Goal: Task Accomplishment & Management: Manage account settings

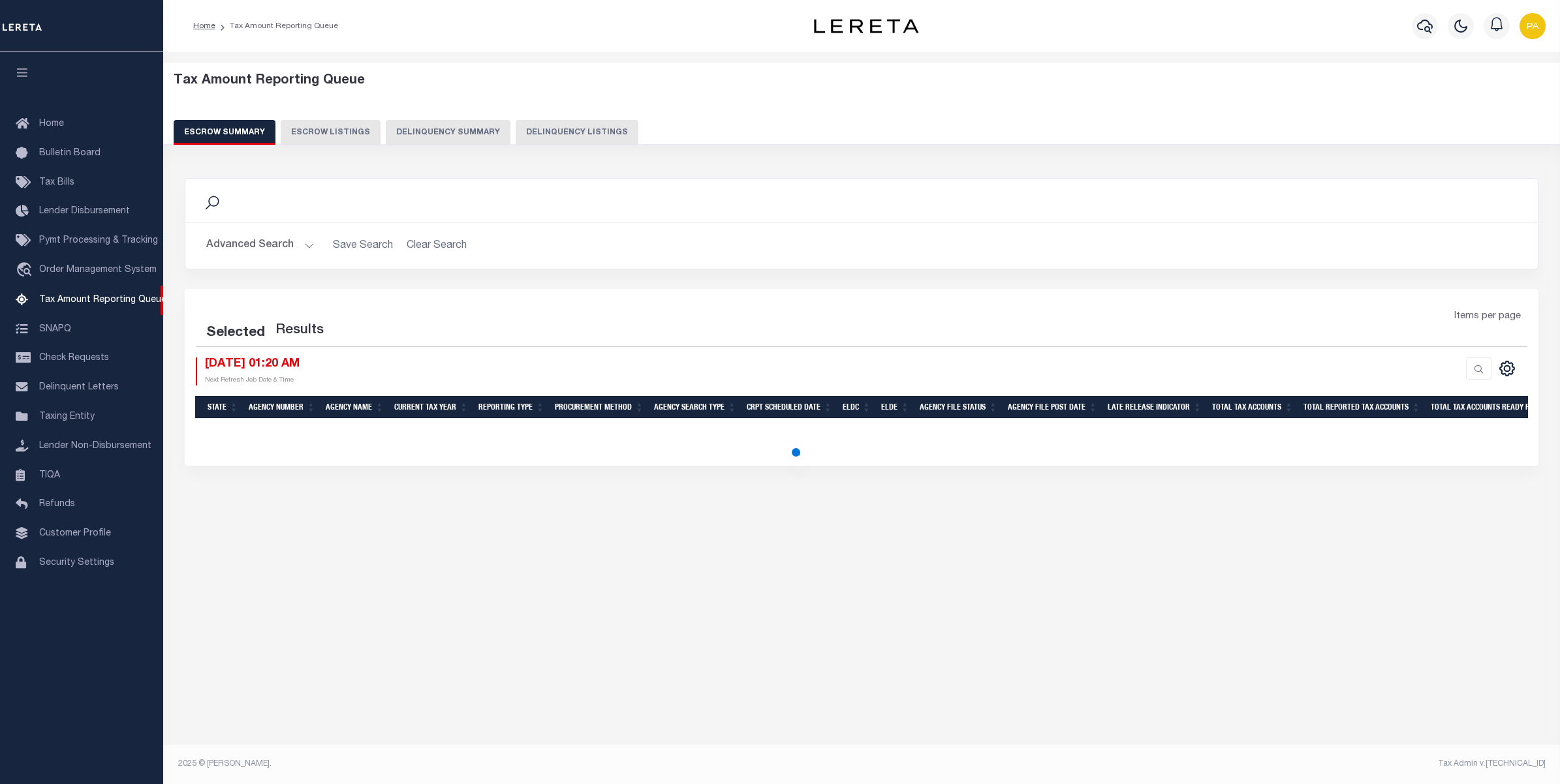
click at [592, 135] on button "Delinquency Listings" at bounding box center [577, 133] width 123 height 24
select select "100"
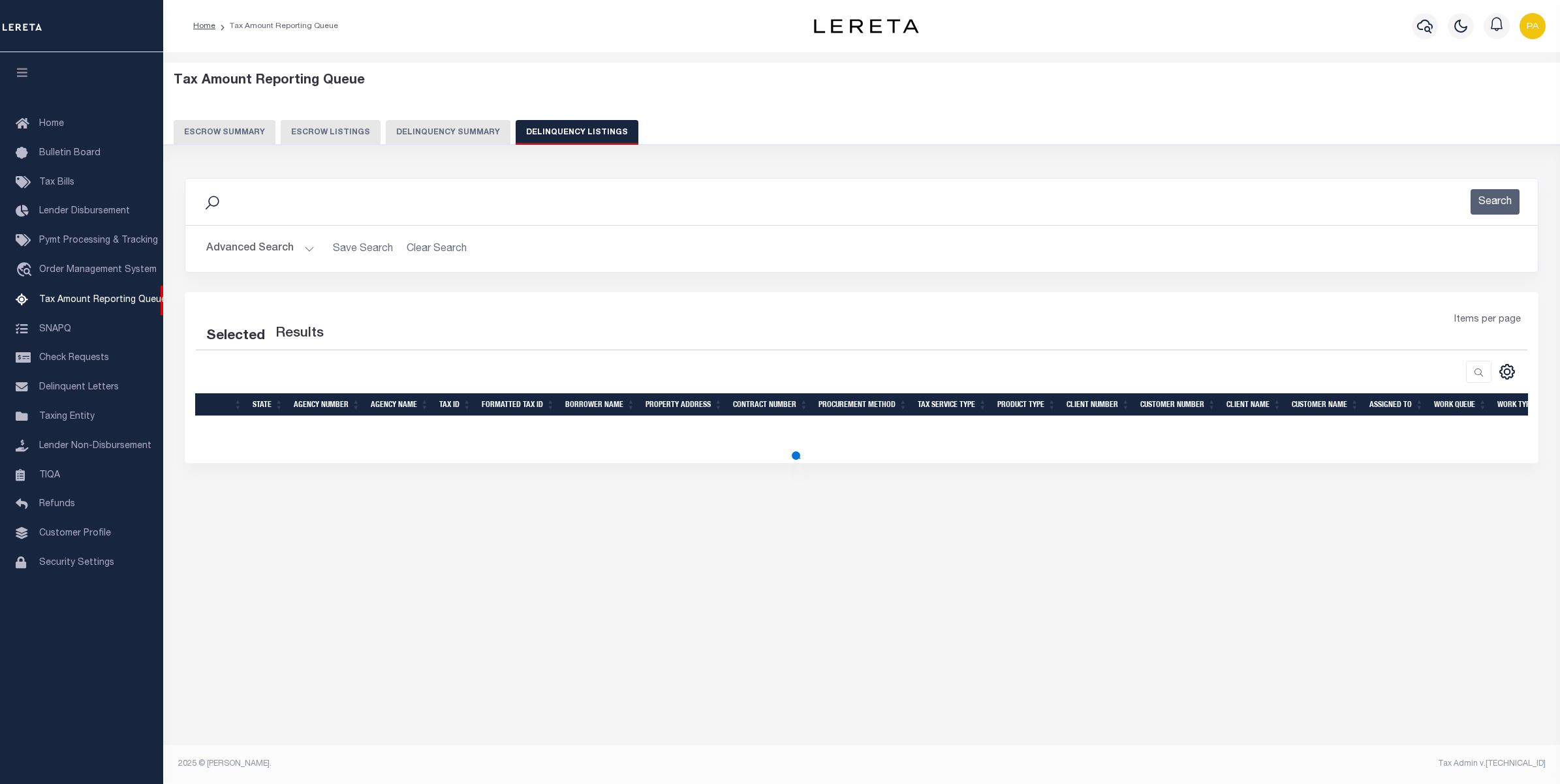
select select "100"
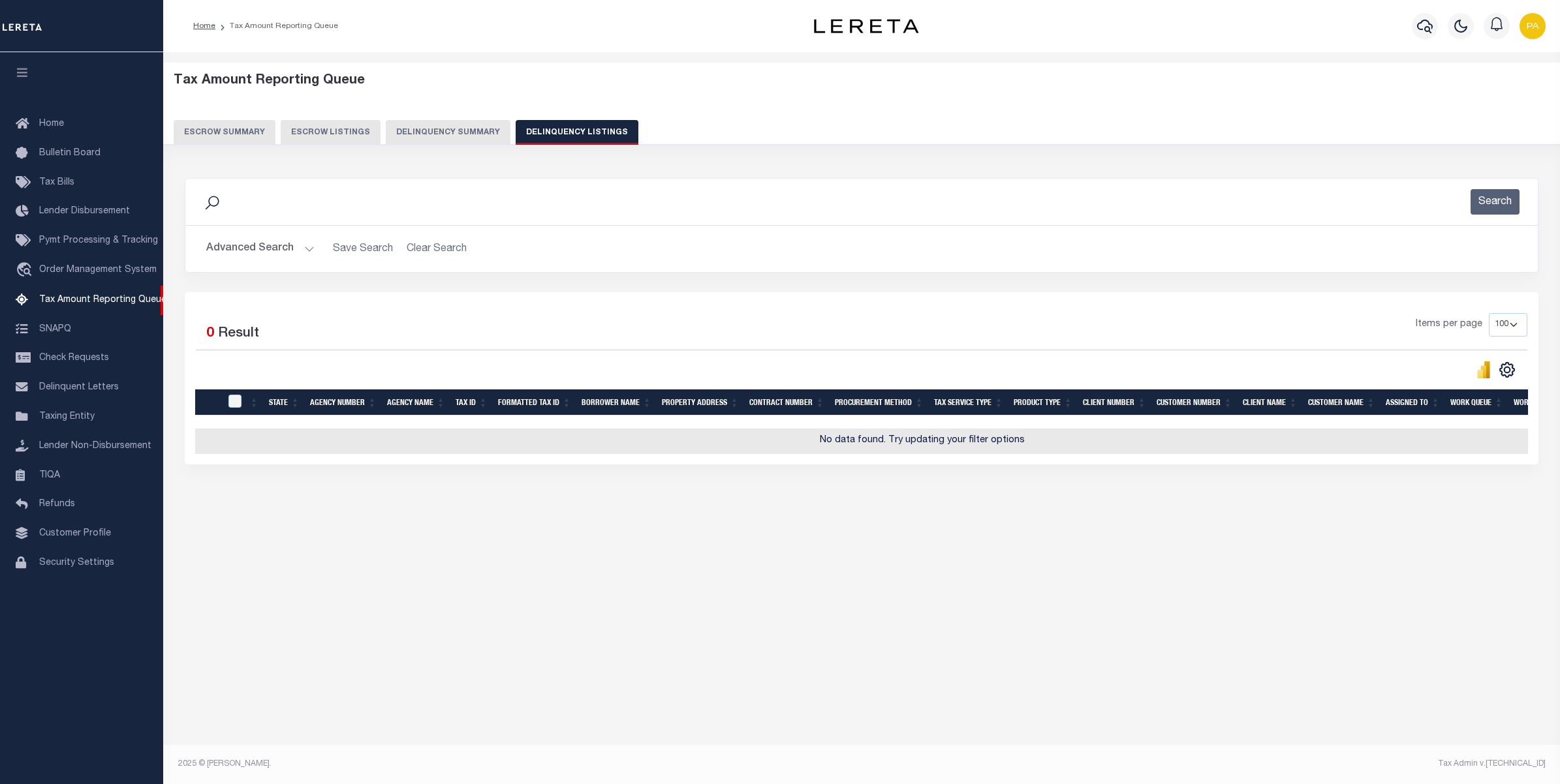
click at [296, 244] on button "Advanced Search" at bounding box center [260, 249] width 108 height 25
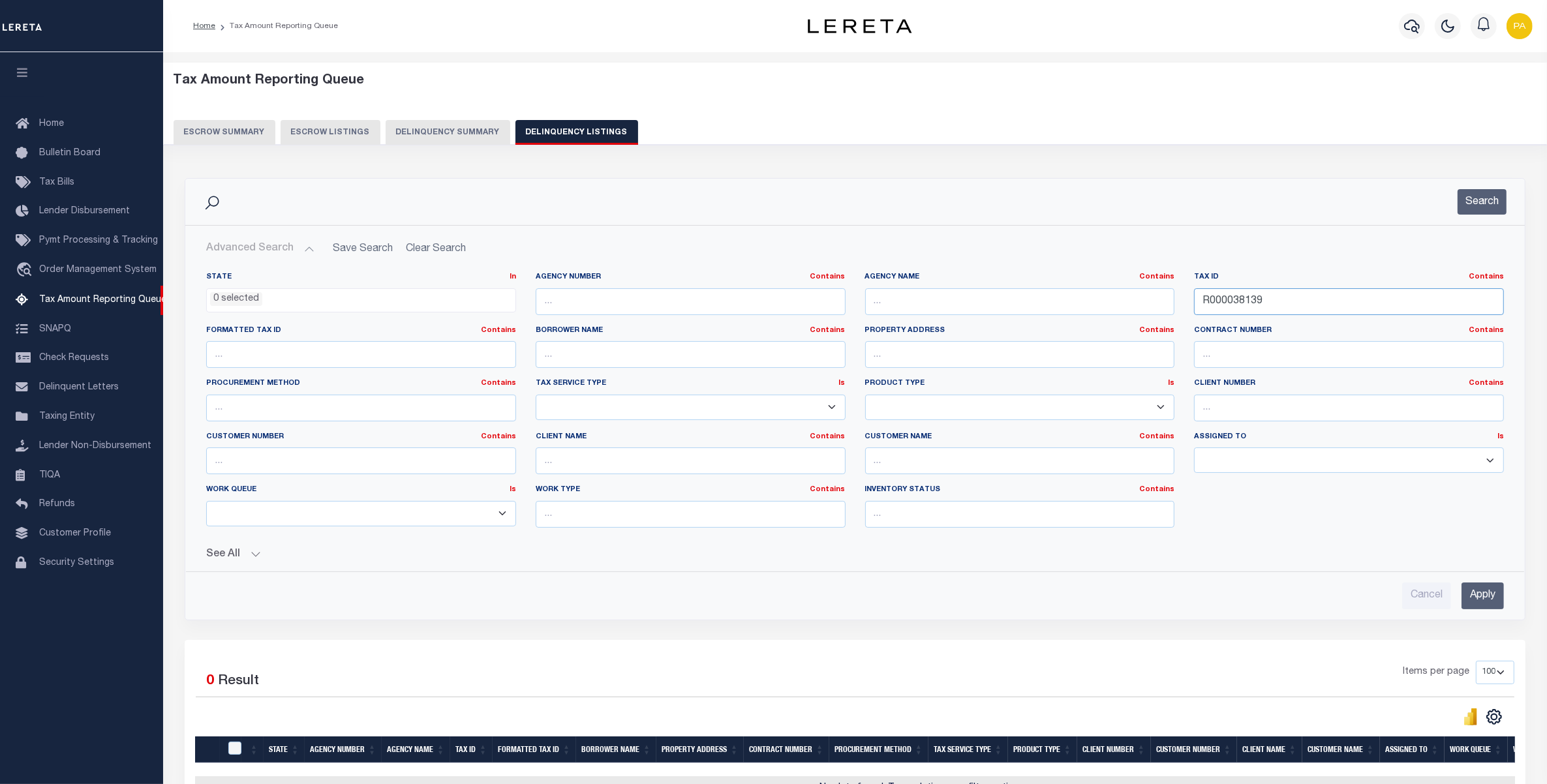
click at [988, 300] on div "State In In AK AL AR AZ CA CO CT DC DE FL GA GU HI IA ID IL IN KS [GEOGRAPHIC_D…" at bounding box center [855, 405] width 1318 height 266
paste input "7435111036"
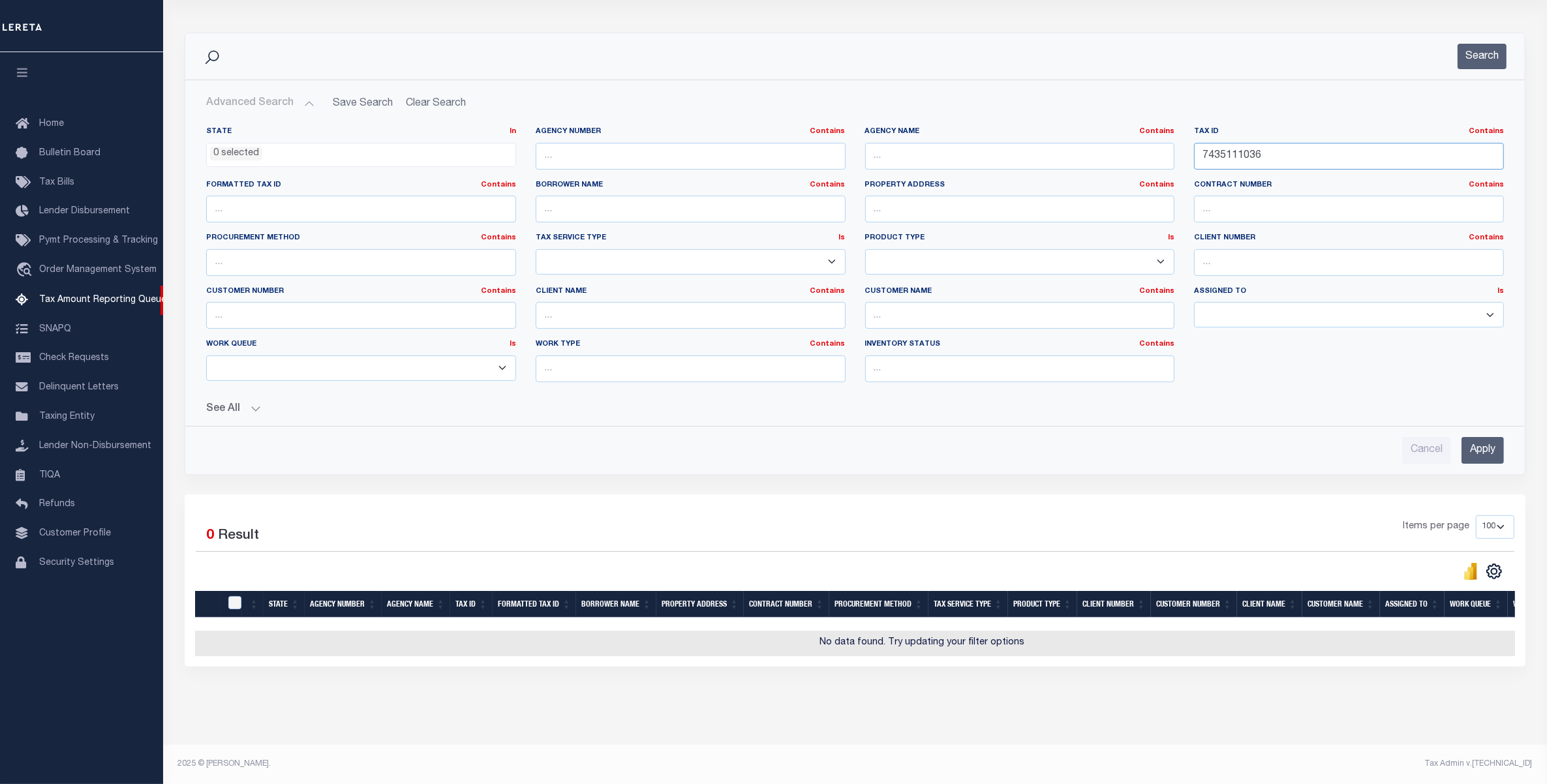
type input "7435111036"
click at [1486, 437] on input "Apply" at bounding box center [1483, 450] width 43 height 27
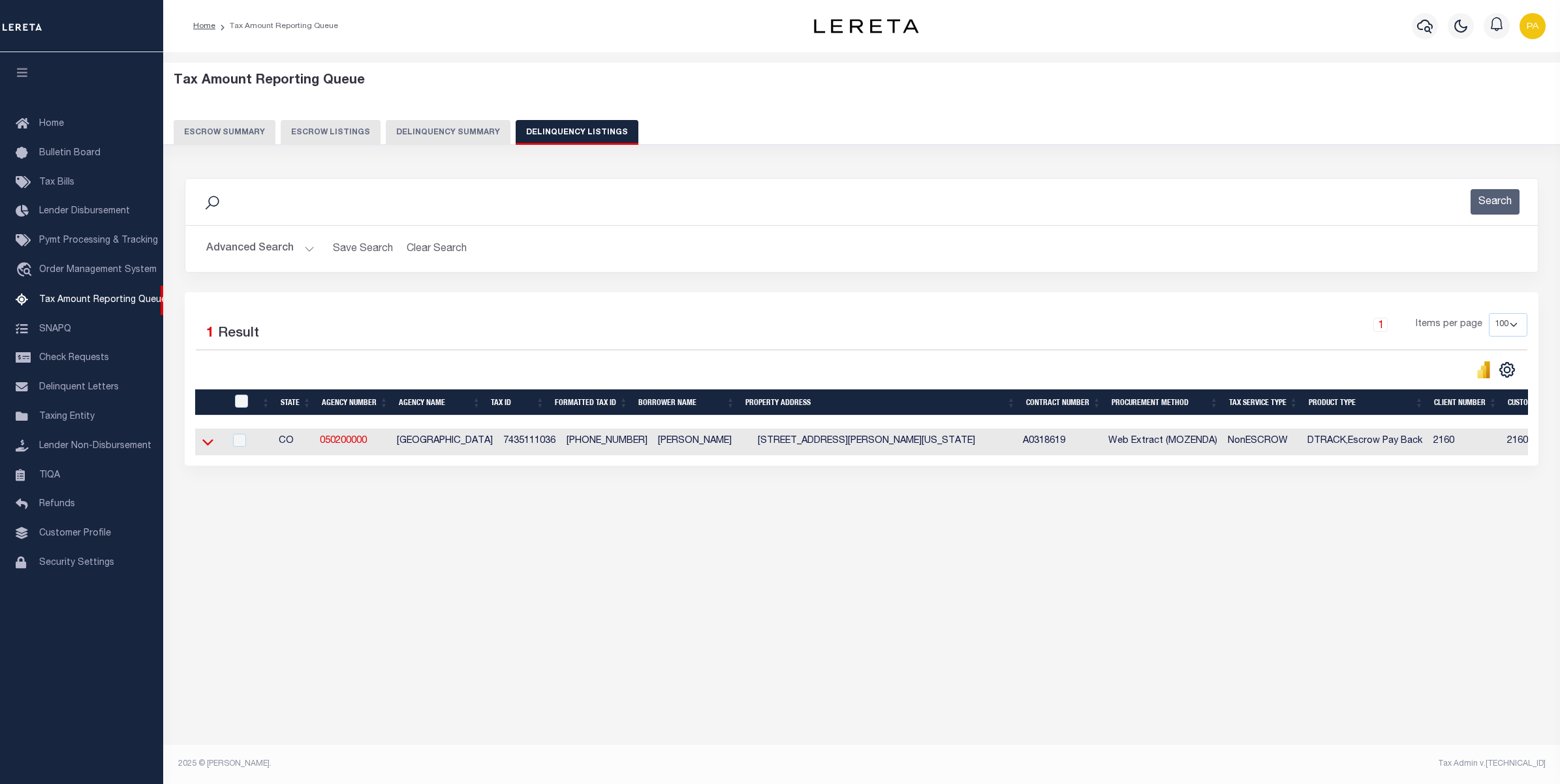
click at [210, 446] on icon at bounding box center [208, 442] width 11 height 6
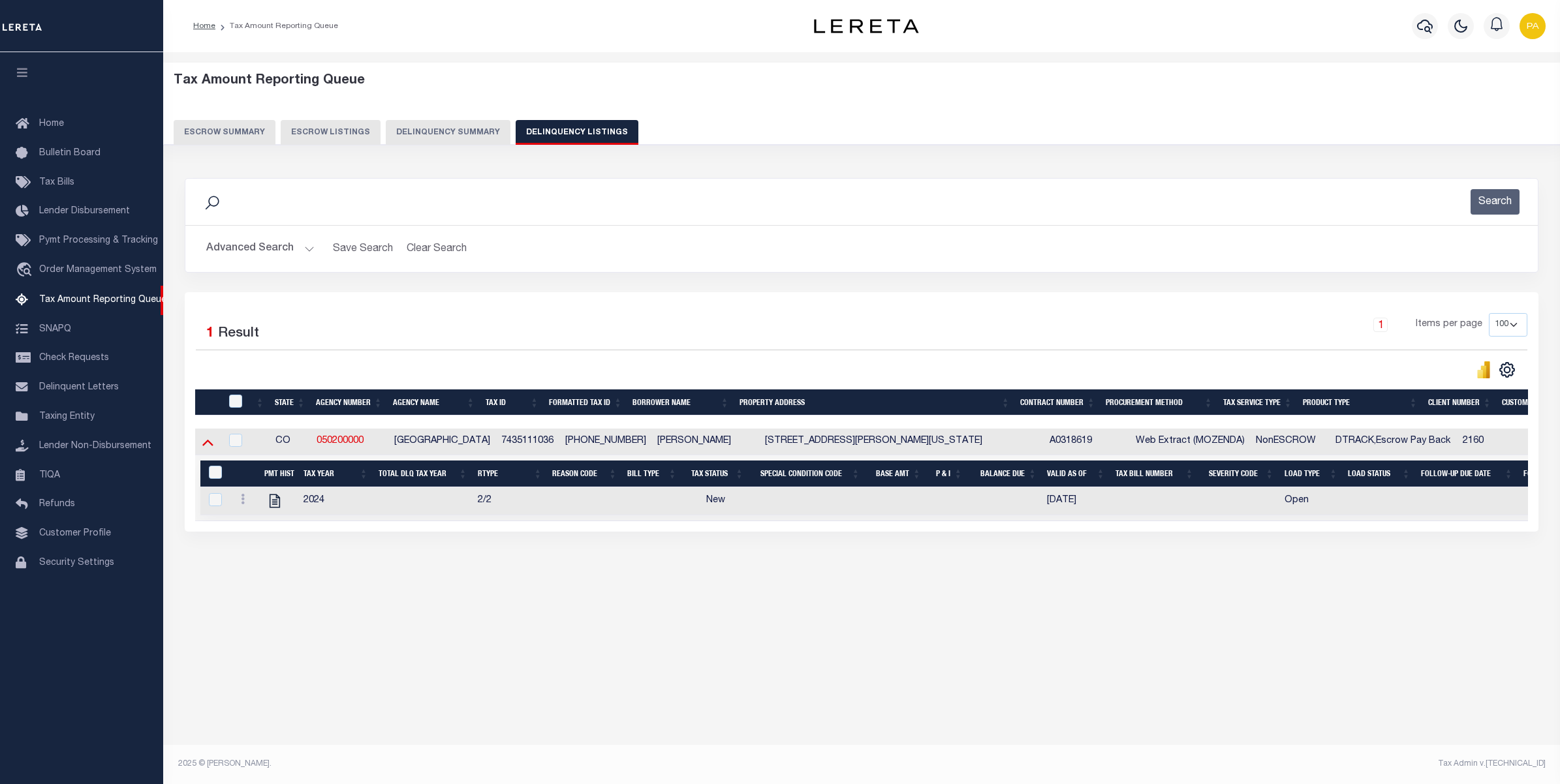
click at [207, 442] on icon at bounding box center [208, 442] width 11 height 14
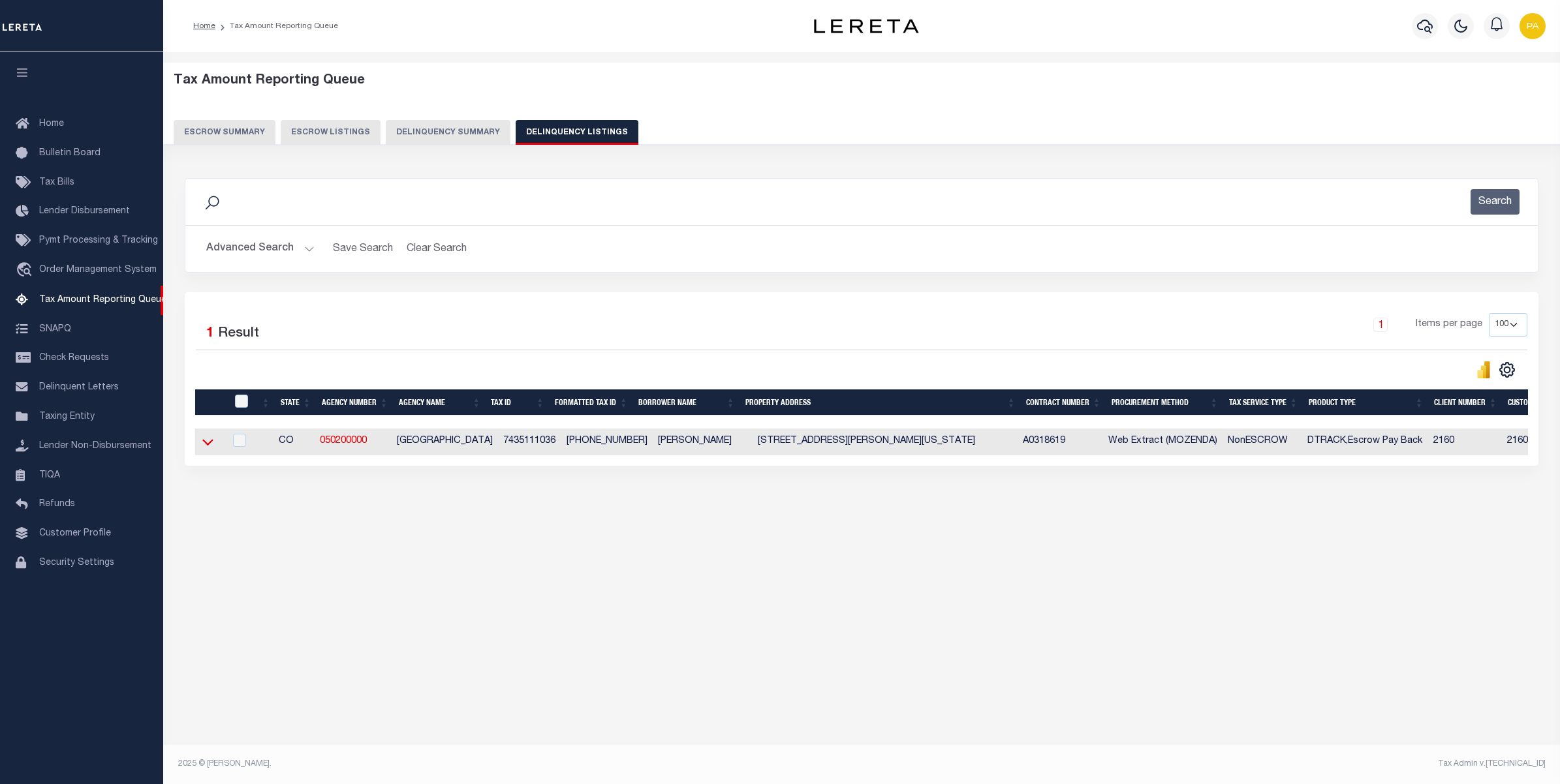
click at [208, 442] on icon at bounding box center [208, 442] width 11 height 14
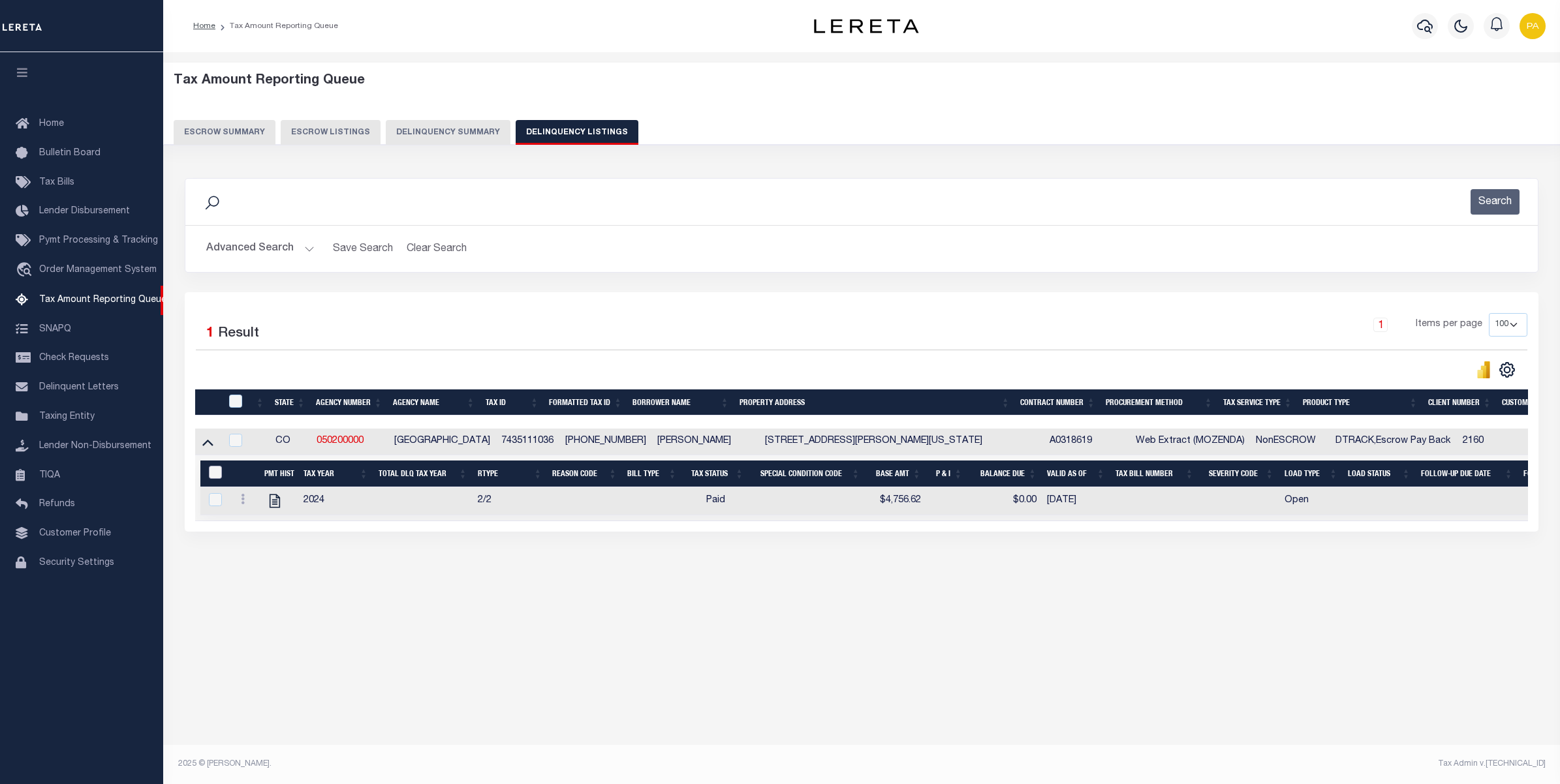
drag, startPoint x: 216, startPoint y: 470, endPoint x: 220, endPoint y: 461, distance: 9.8
click at [216, 470] on input "&nbsp;" at bounding box center [216, 472] width 13 height 13
checkbox input "true"
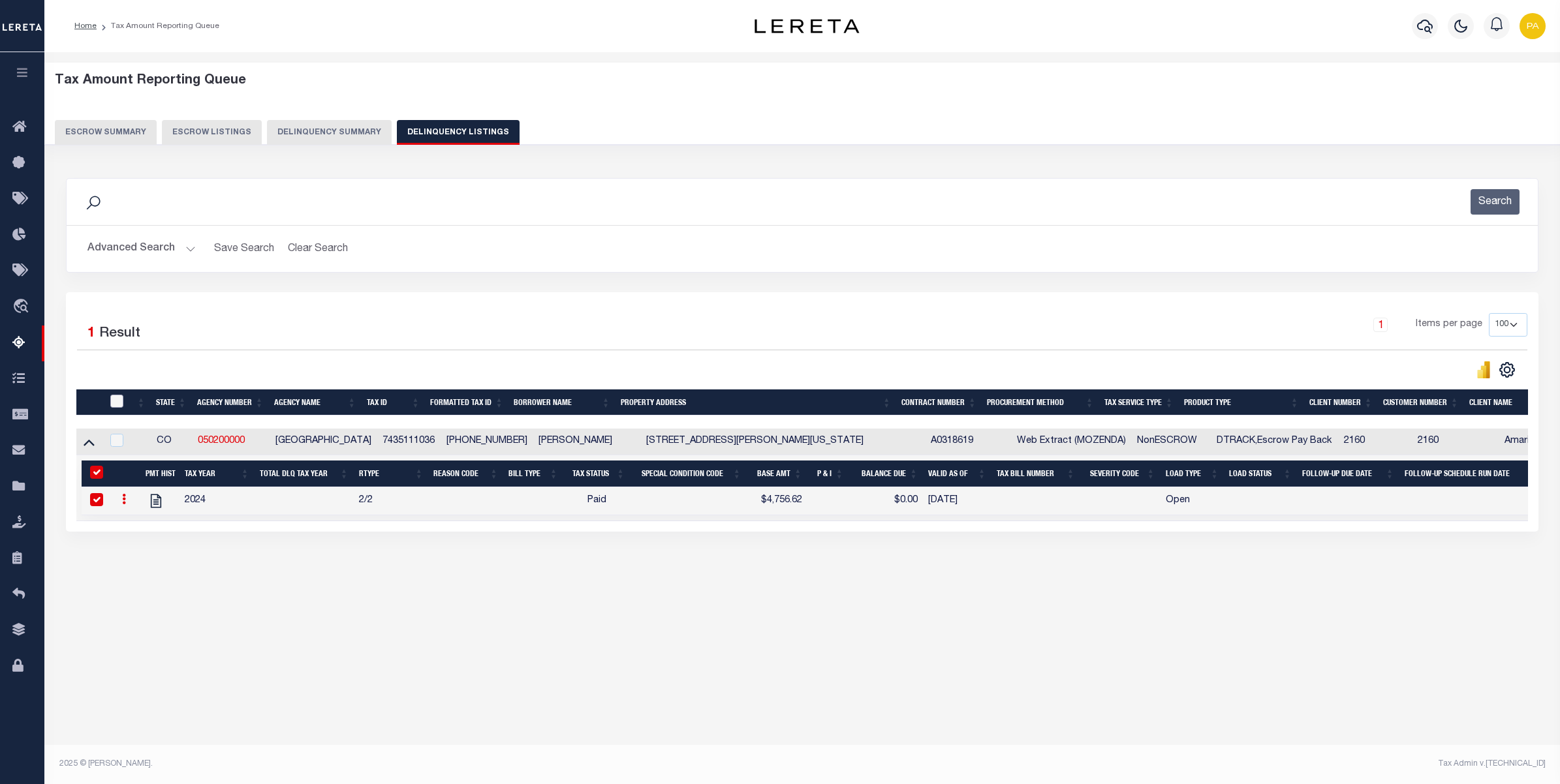
click at [115, 403] on input "checkbox" at bounding box center [117, 401] width 13 height 13
checkbox input "true"
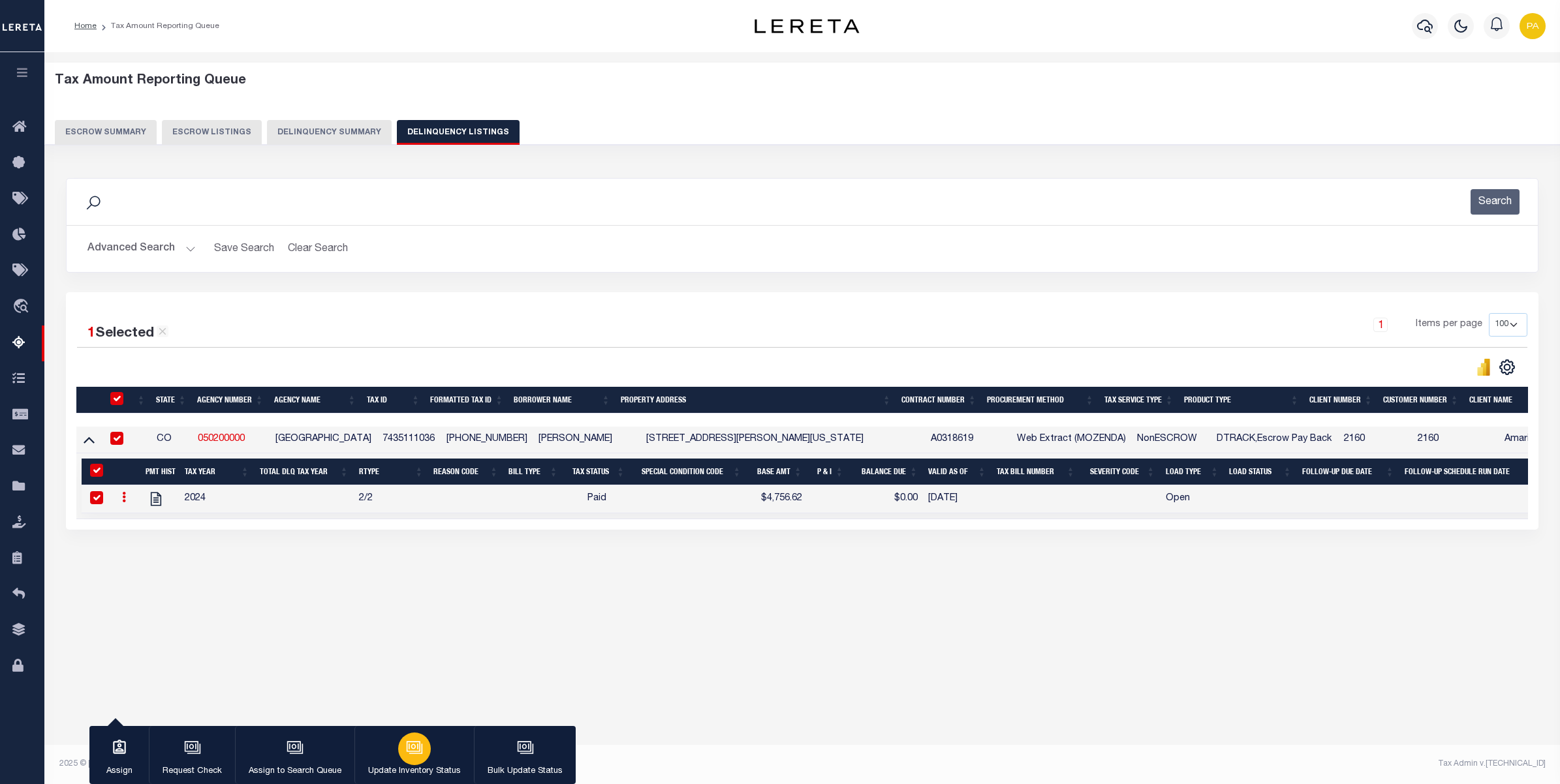
click at [409, 746] on icon "button" at bounding box center [415, 748] width 17 height 17
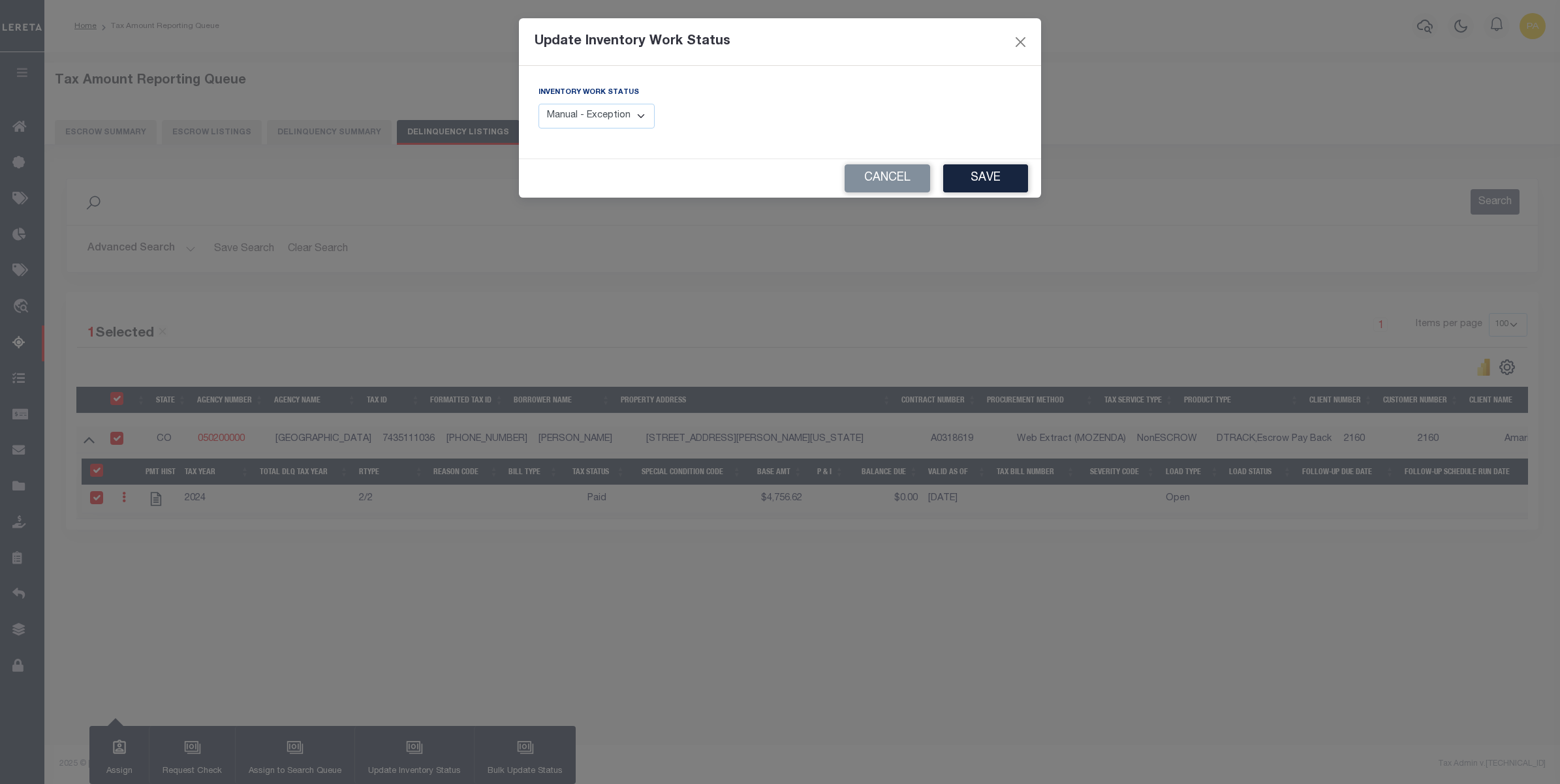
click at [602, 116] on select "Manual - Exception Pended - Awaiting Search Late Add Exception Completed" at bounding box center [596, 116] width 116 height 25
select select "4"
click at [539, 104] on select "Manual - Exception Pended - Awaiting Search Late Add Exception Completed" at bounding box center [596, 116] width 116 height 25
click at [970, 162] on div "Cancel Save" at bounding box center [780, 178] width 522 height 38
click at [970, 180] on button "Save" at bounding box center [985, 178] width 85 height 28
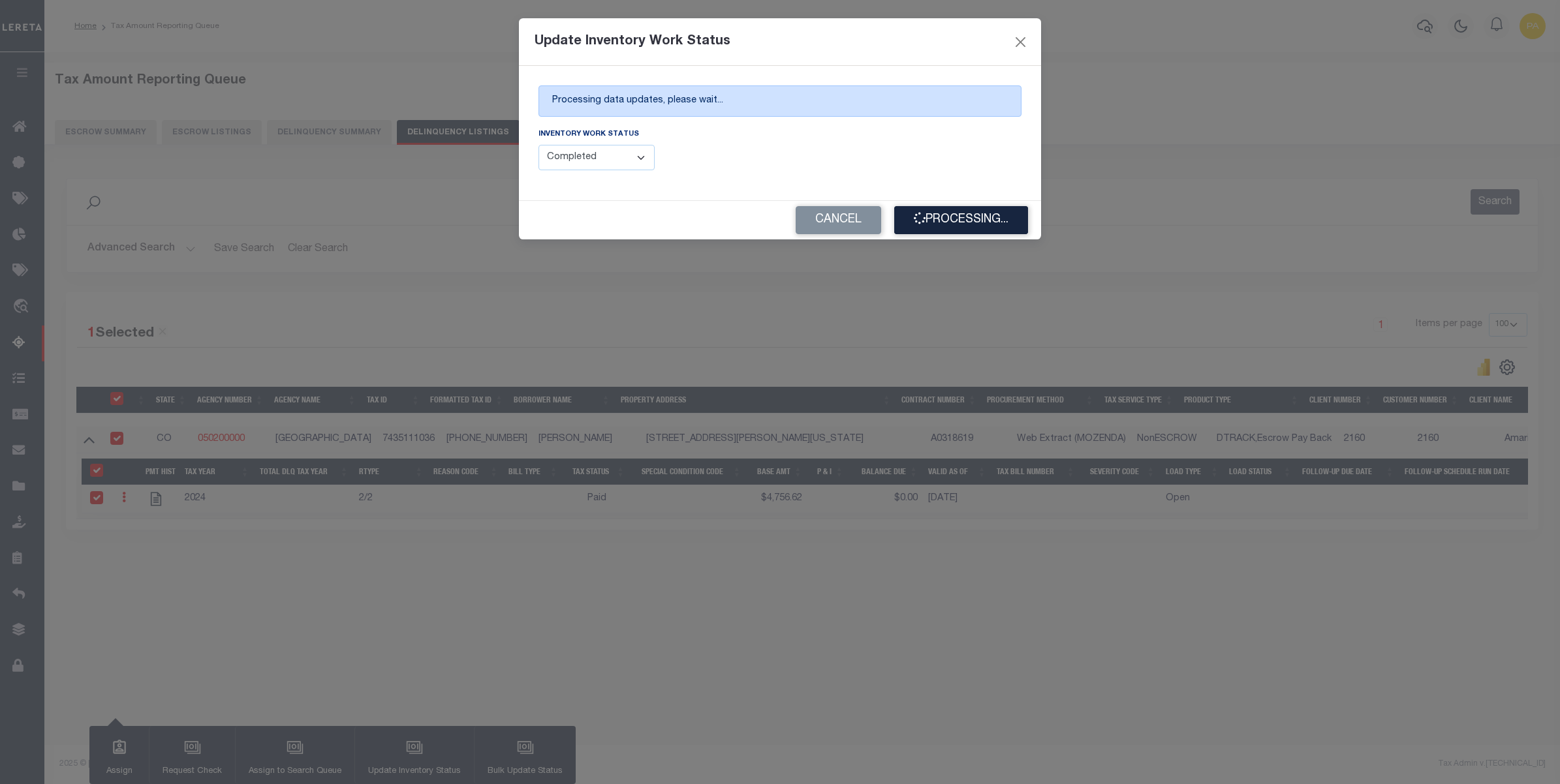
click at [1333, 620] on div "Update Inventory Work Status Processing data updates, please wait... Inventory …" at bounding box center [780, 392] width 1560 height 784
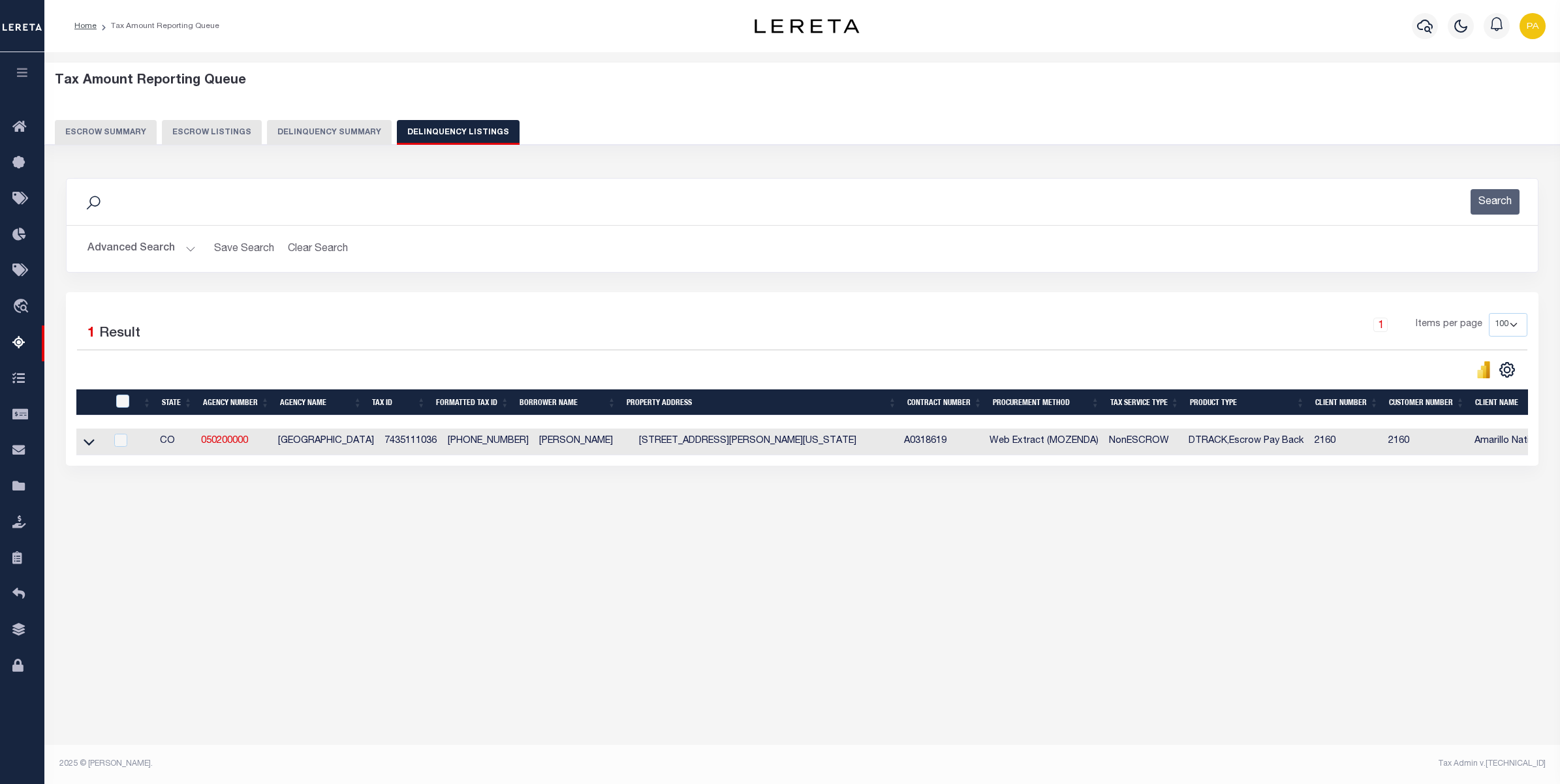
click at [1268, 579] on div "Tax Amount Reporting Queue Escrow Summary Escrow Listings" at bounding box center [802, 317] width 1515 height 531
click at [169, 252] on button "Advanced Search" at bounding box center [141, 249] width 108 height 25
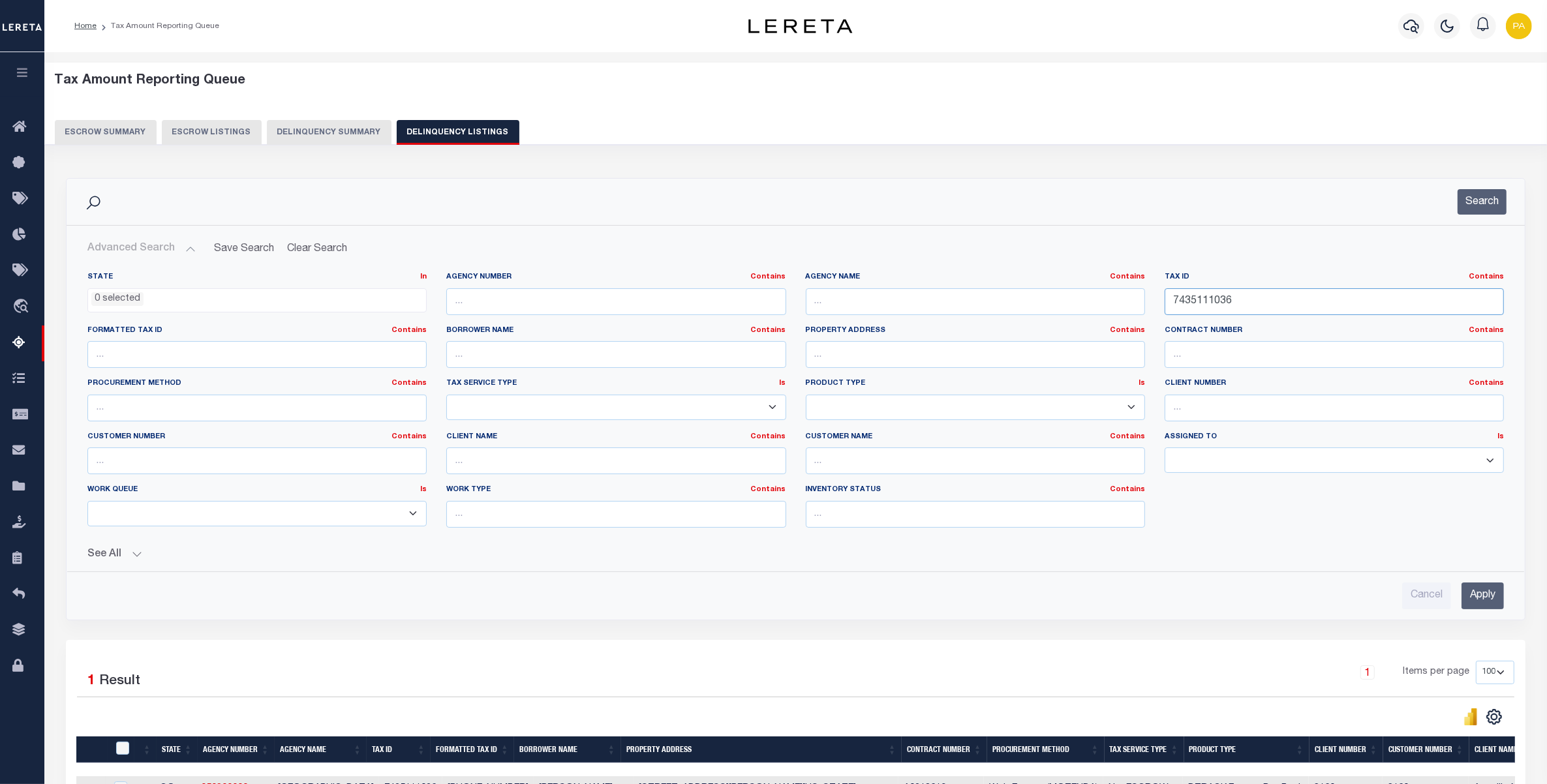
drag, startPoint x: 1254, startPoint y: 295, endPoint x: 1078, endPoint y: 308, distance: 176.5
click at [996, 288] on div "State In In AK AL AR AZ CA CO CT DC DE FL GA GU HI IA ID IL IN KS KY LA MA MD M…" at bounding box center [796, 405] width 1437 height 266
paste input "R002365"
type input "R002365"
click at [1479, 603] on input "Apply" at bounding box center [1483, 595] width 43 height 27
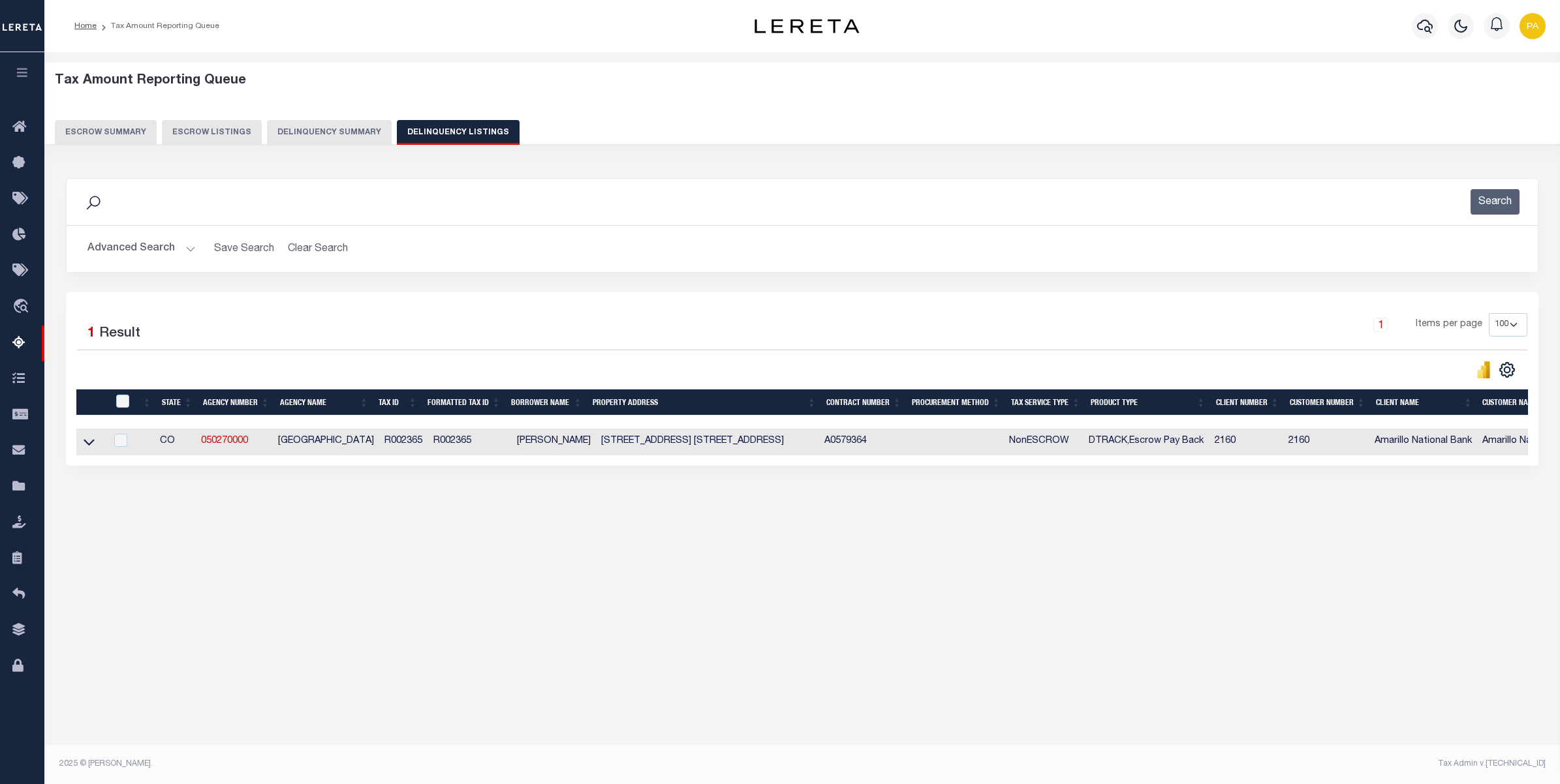
click at [81, 442] on link at bounding box center [89, 441] width 15 height 9
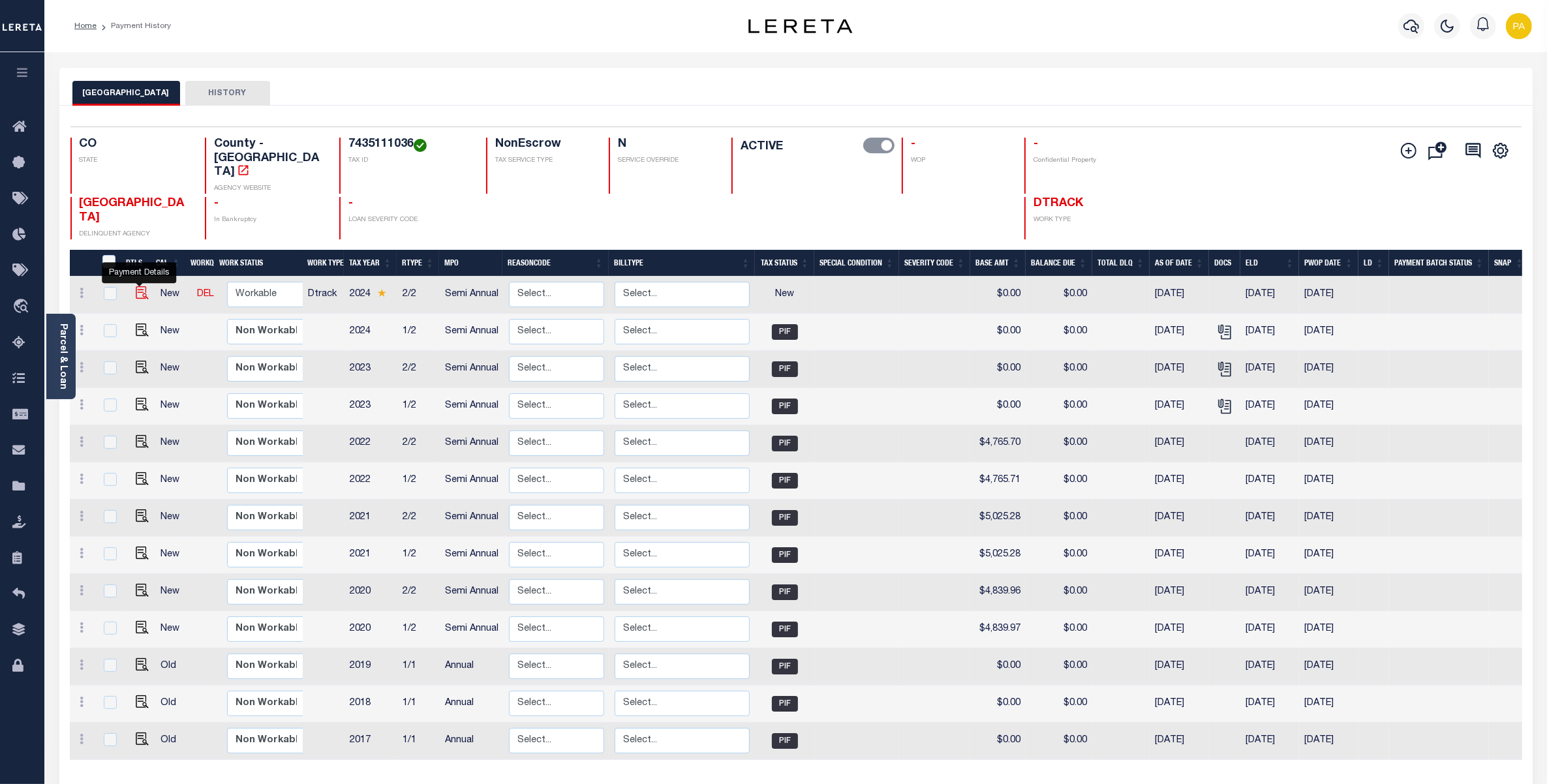
click at [138, 286] on img "" at bounding box center [142, 293] width 13 height 13
checkbox input "true"
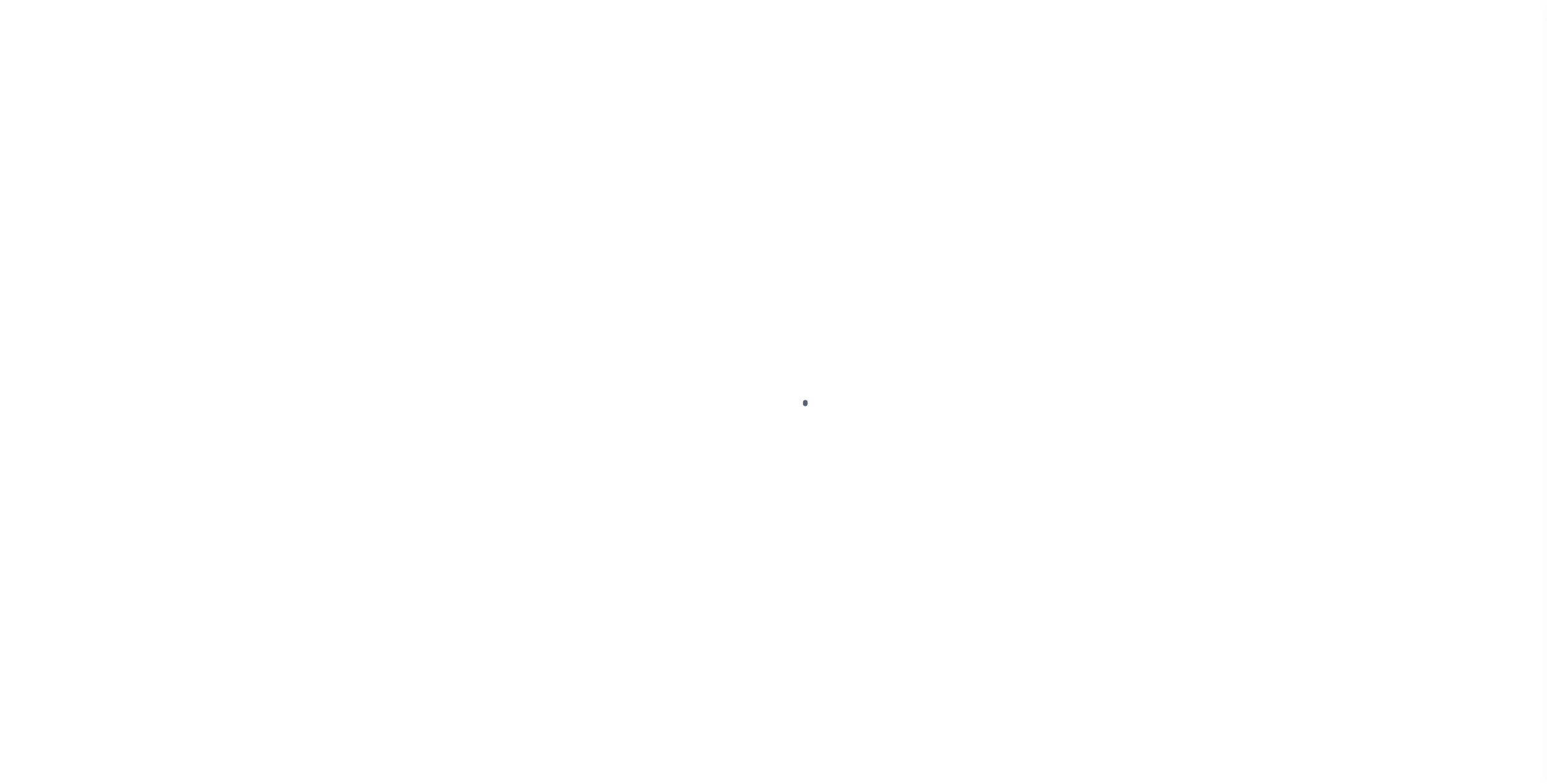
checkbox input "false"
type input "Semi Annual"
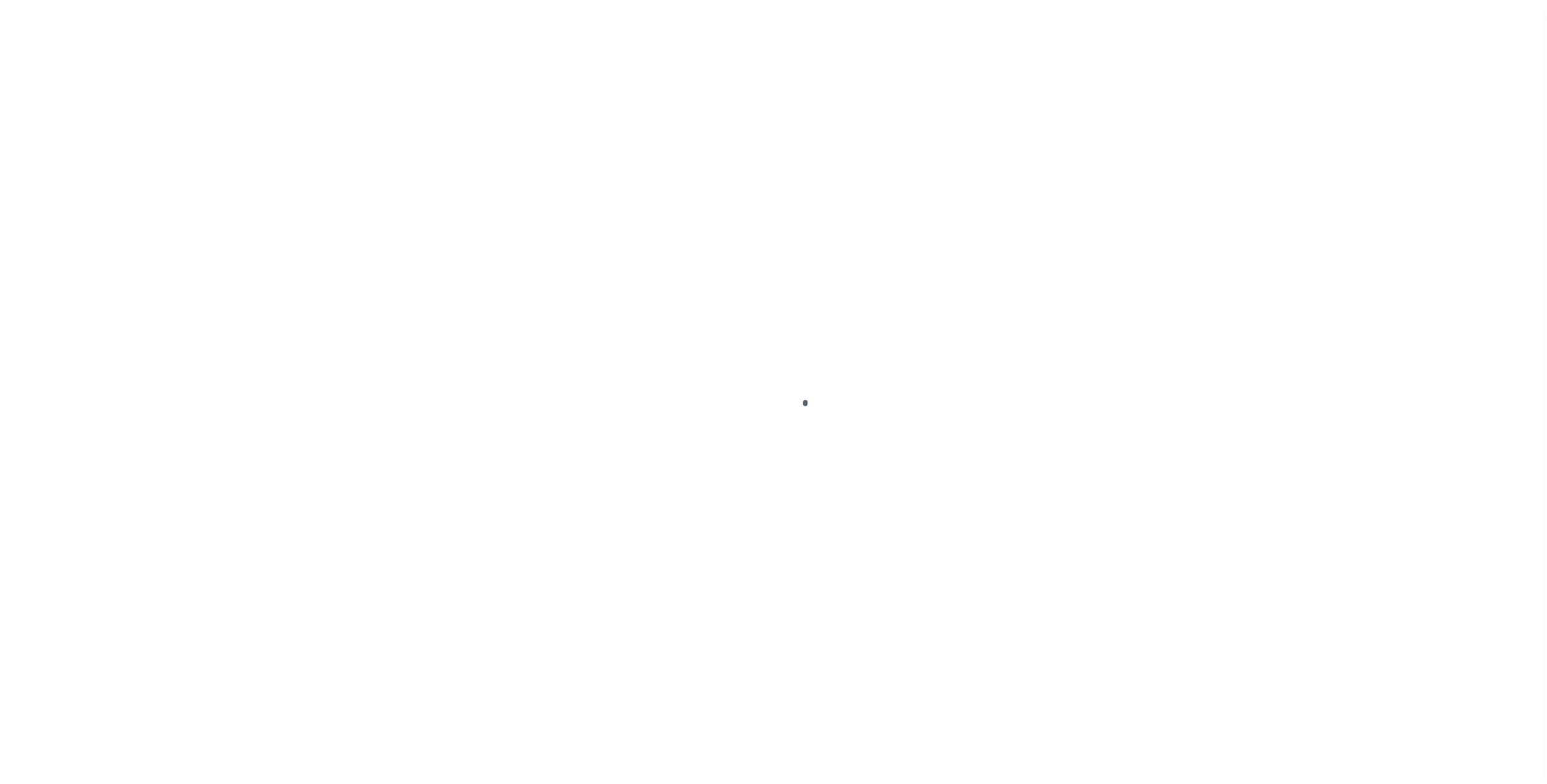
type input "[DATE]"
select select "NW2"
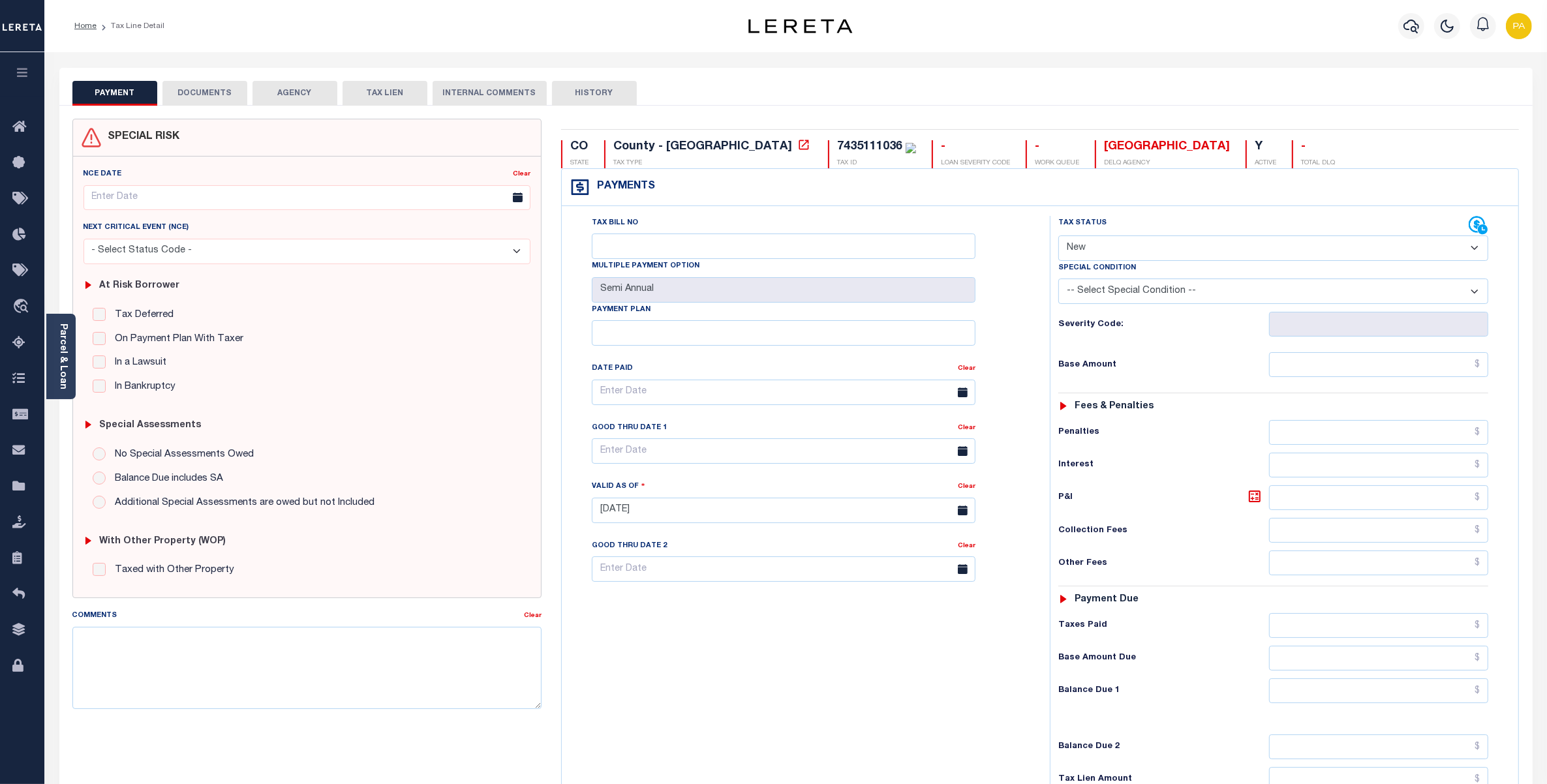
click at [203, 90] on button "DOCUMENTS" at bounding box center [205, 93] width 85 height 24
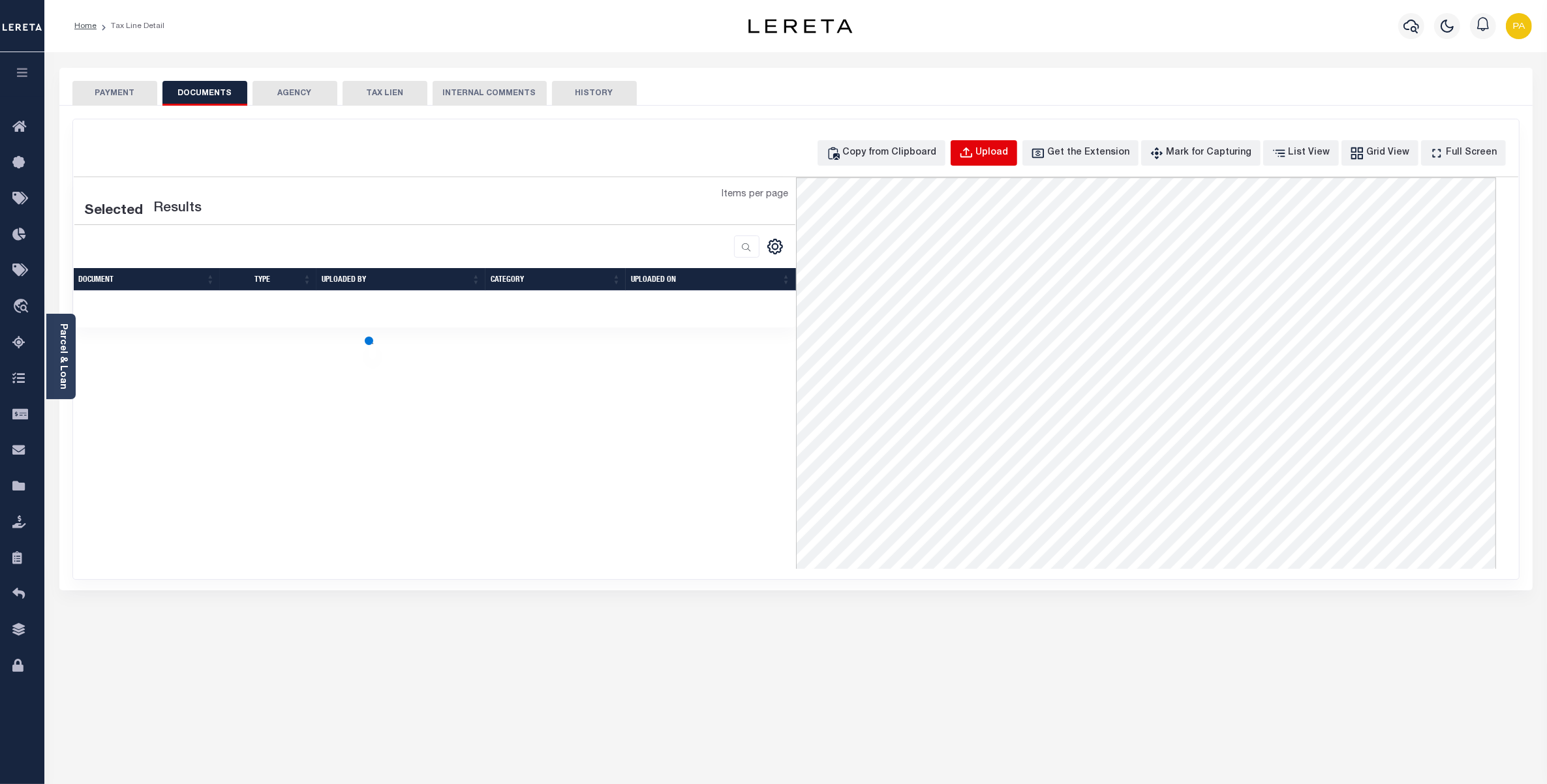
click at [1003, 161] on button "Upload" at bounding box center [984, 153] width 66 height 25
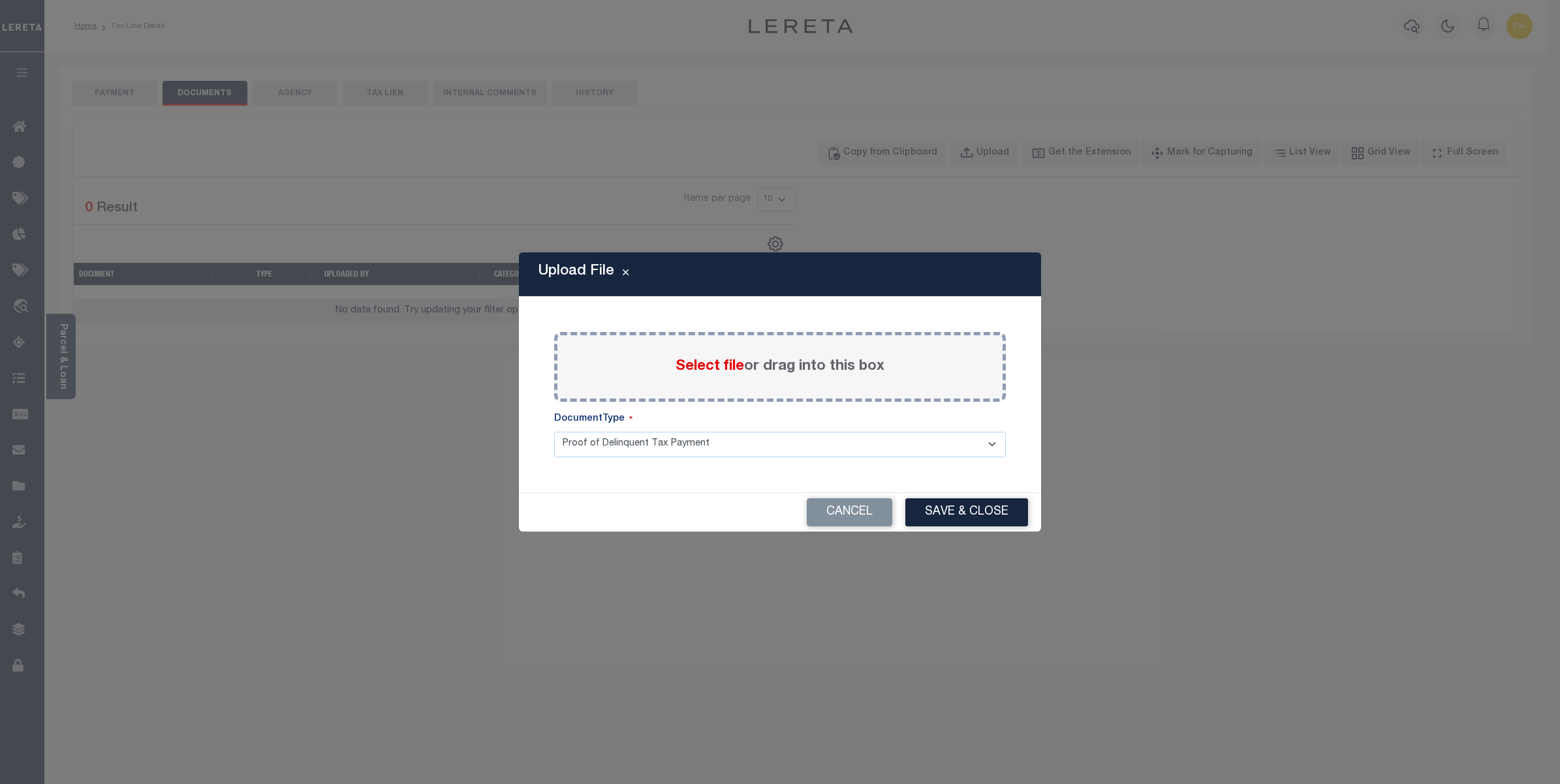
click at [782, 369] on label "Select file or drag into this box" at bounding box center [780, 367] width 209 height 22
click at [0, 0] on input "Select file or drag into this box" at bounding box center [0, 0] width 0 height 0
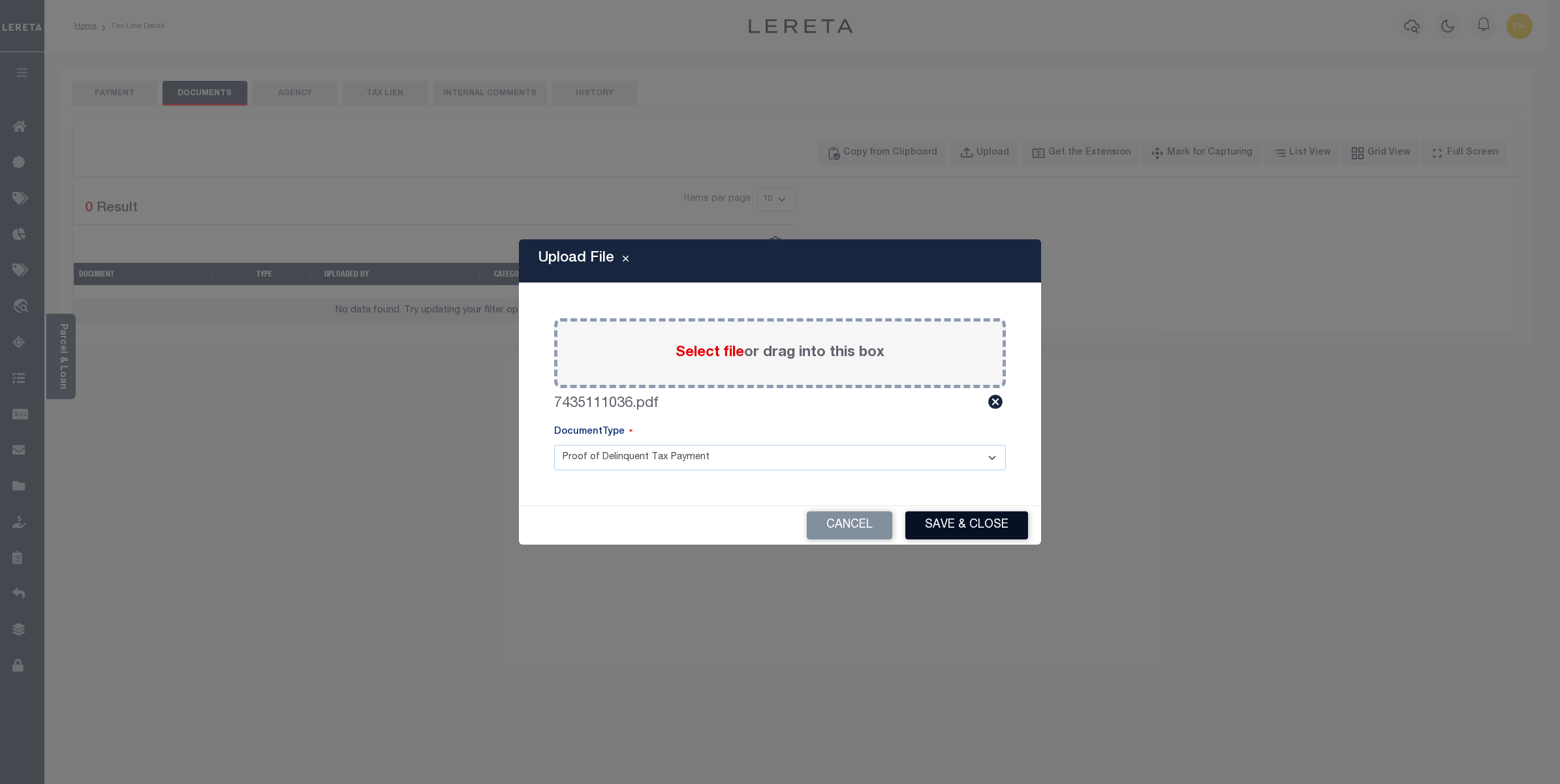
click at [956, 520] on button "Save & Close" at bounding box center [967, 525] width 123 height 28
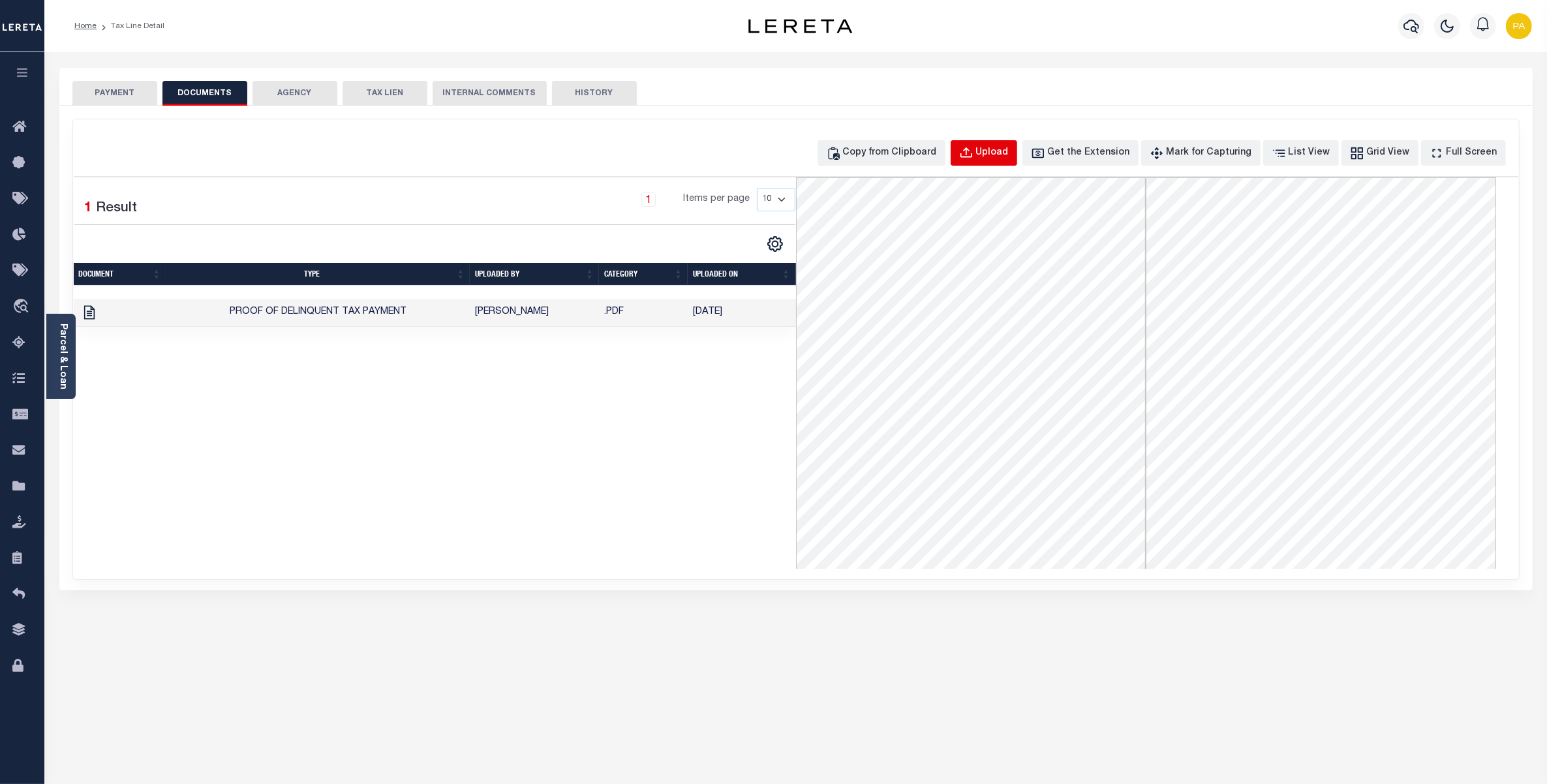
click at [1006, 151] on div "Upload" at bounding box center [992, 153] width 32 height 14
select select "POP"
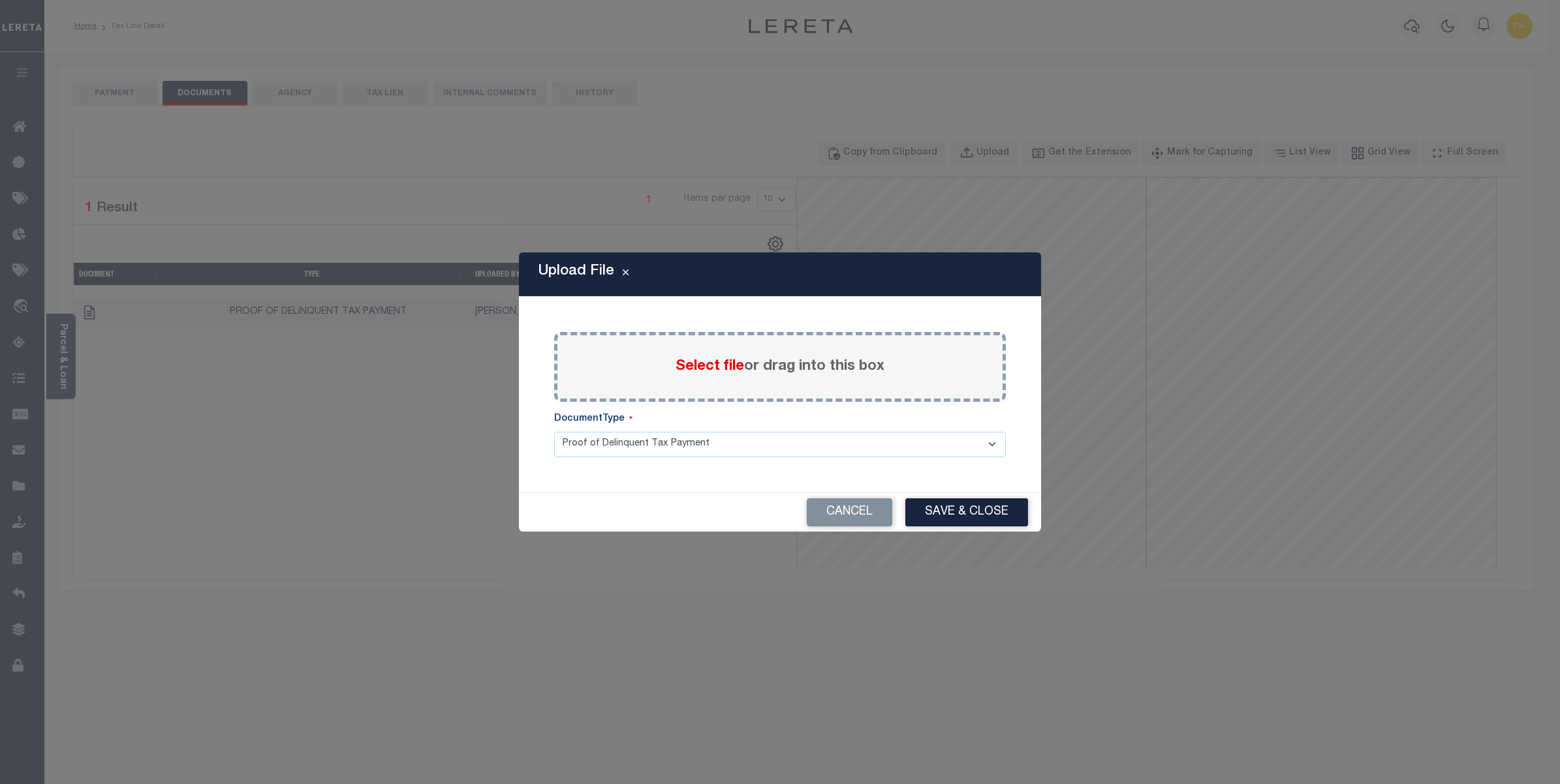
click at [787, 363] on label "Select file or drag into this box" at bounding box center [780, 367] width 209 height 22
click at [0, 0] on input "Select file or drag into this box" at bounding box center [0, 0] width 0 height 0
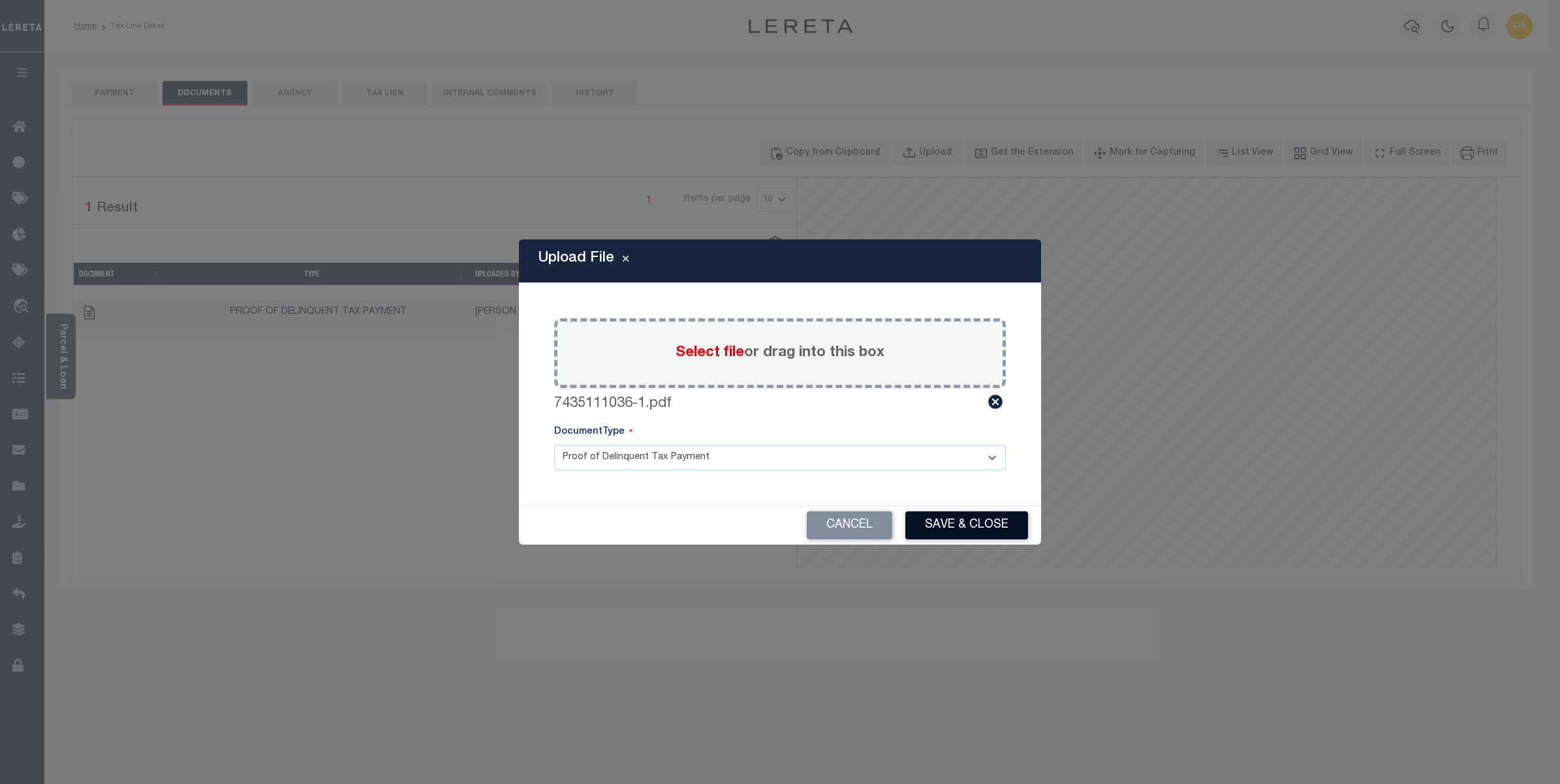
click at [984, 535] on button "Save & Close" at bounding box center [967, 525] width 123 height 28
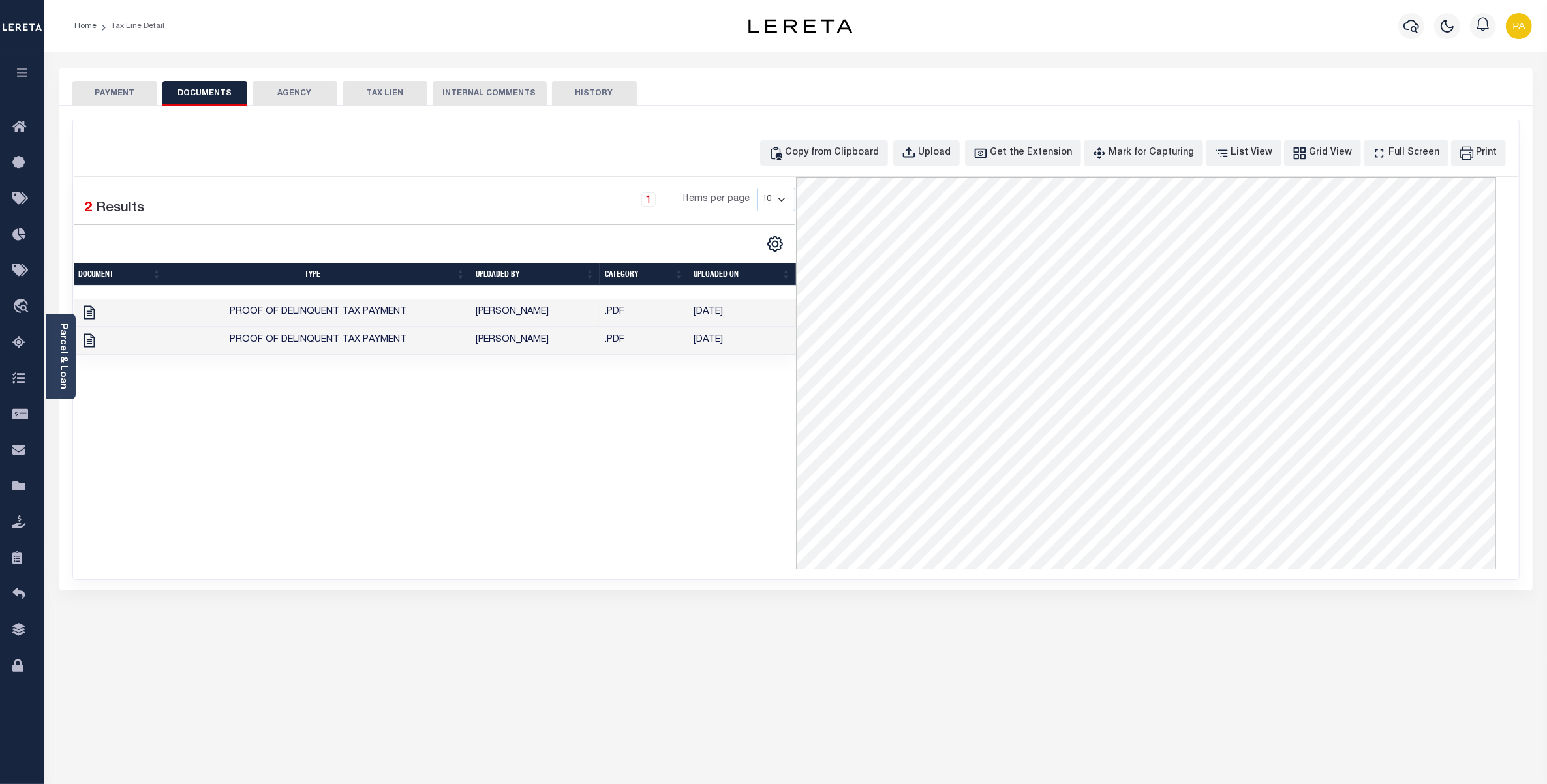
click at [1046, 706] on div "PAYMENT DOCUMENTS AGENCY DELINQUENT PAYEE" at bounding box center [796, 502] width 1493 height 868
click at [150, 86] on button "PAYMENT" at bounding box center [115, 93] width 85 height 24
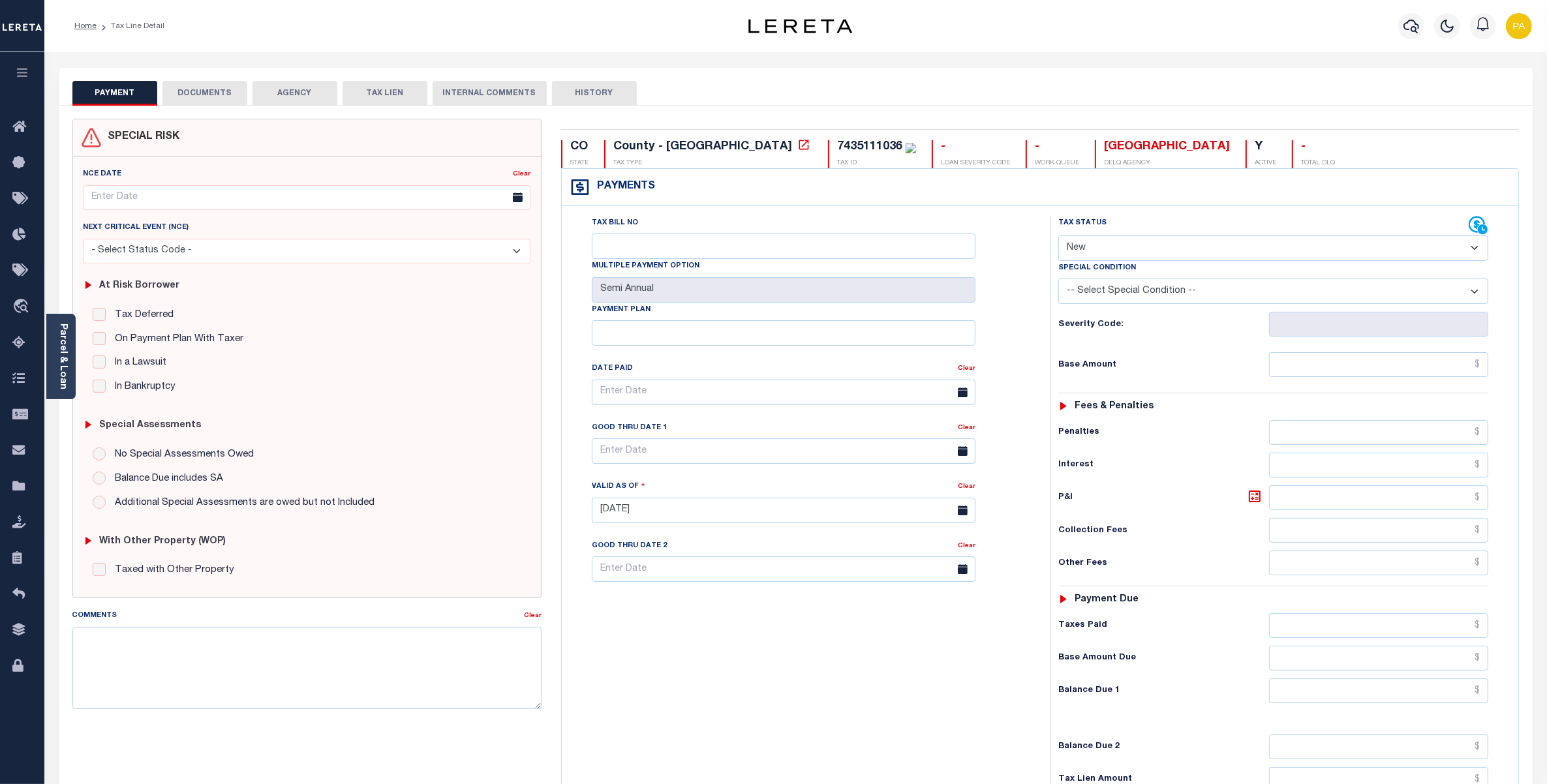
click at [1101, 246] on select "- Select Status Code - Open Due/Unpaid Paid Incomplete No Tax Due Internal Refu…" at bounding box center [1273, 248] width 430 height 25
select select "PYD"
click at [1058, 237] on select "- Select Status Code - Open Due/Unpaid Paid Incomplete No Tax Due Internal Refu…" at bounding box center [1273, 248] width 430 height 25
type input "[DATE]"
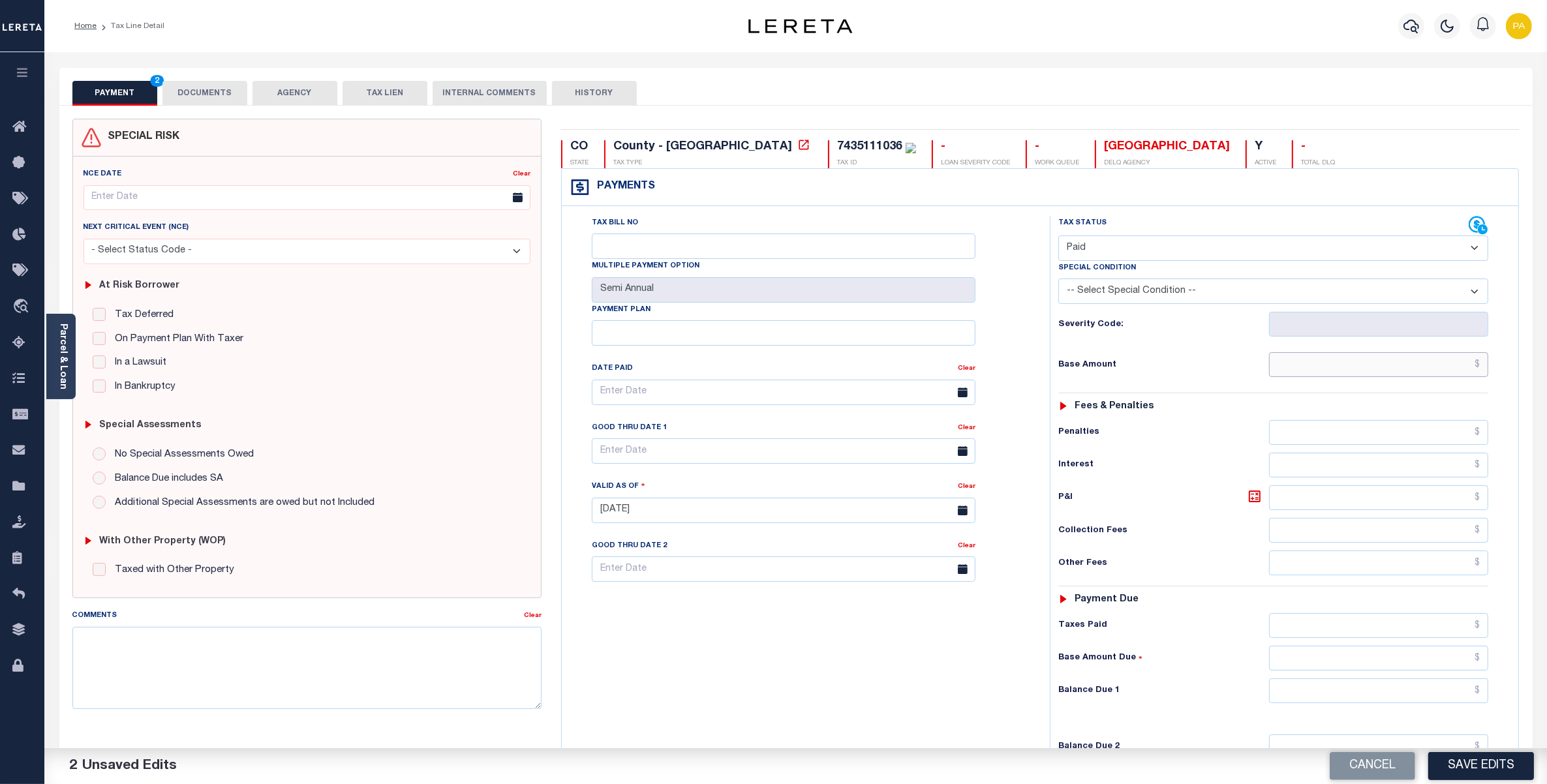
click at [1403, 357] on input "text" at bounding box center [1379, 365] width 219 height 24
paste input "$4,756.62"
click at [1417, 365] on input "$4,756.62" at bounding box center [1379, 365] width 219 height 24
type input "$4,756.62"
click at [1440, 695] on input "text" at bounding box center [1379, 691] width 219 height 24
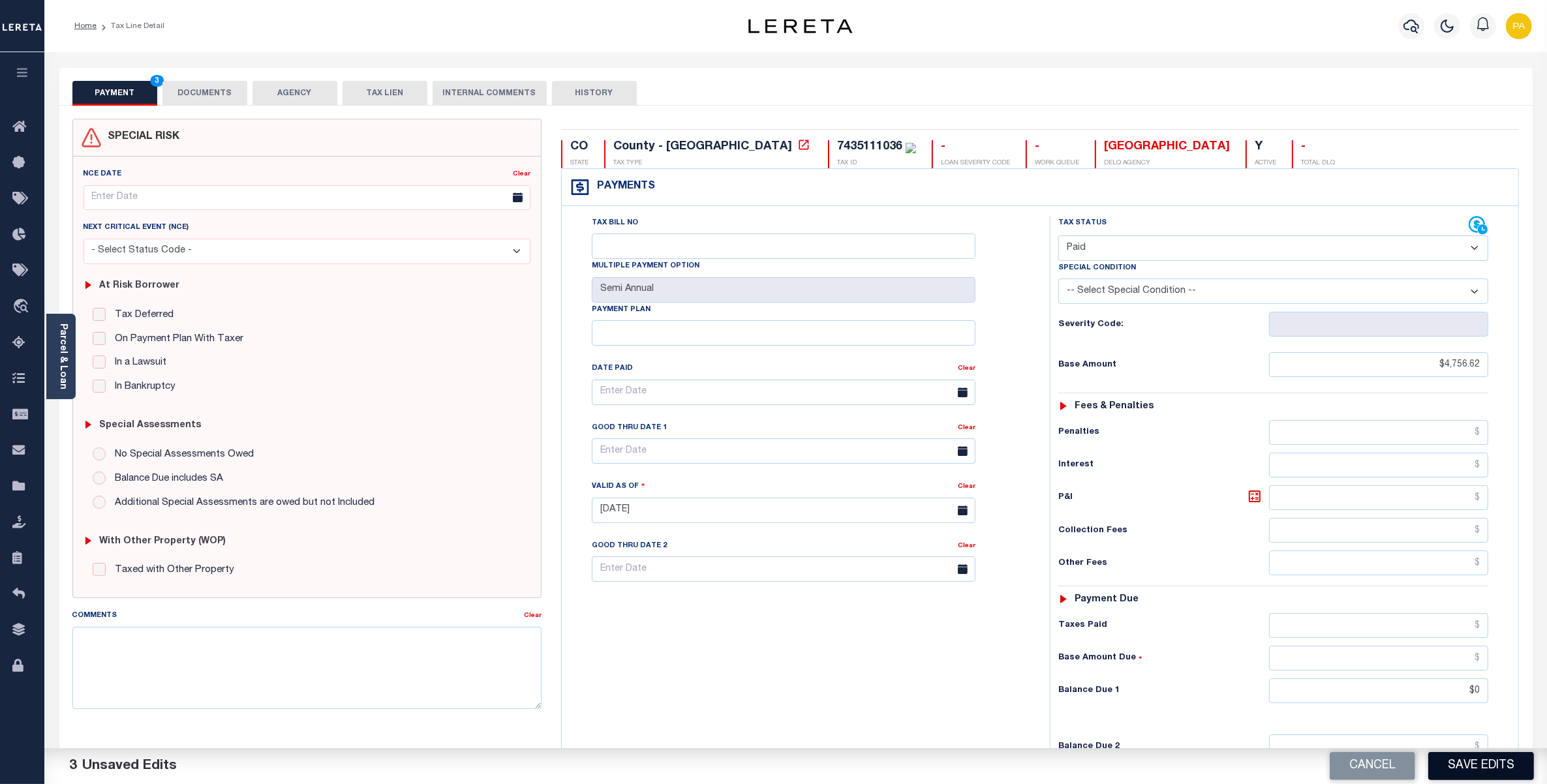
type input "$0.00"
click at [1463, 764] on button "Save Edits" at bounding box center [1481, 766] width 106 height 28
checkbox input "false"
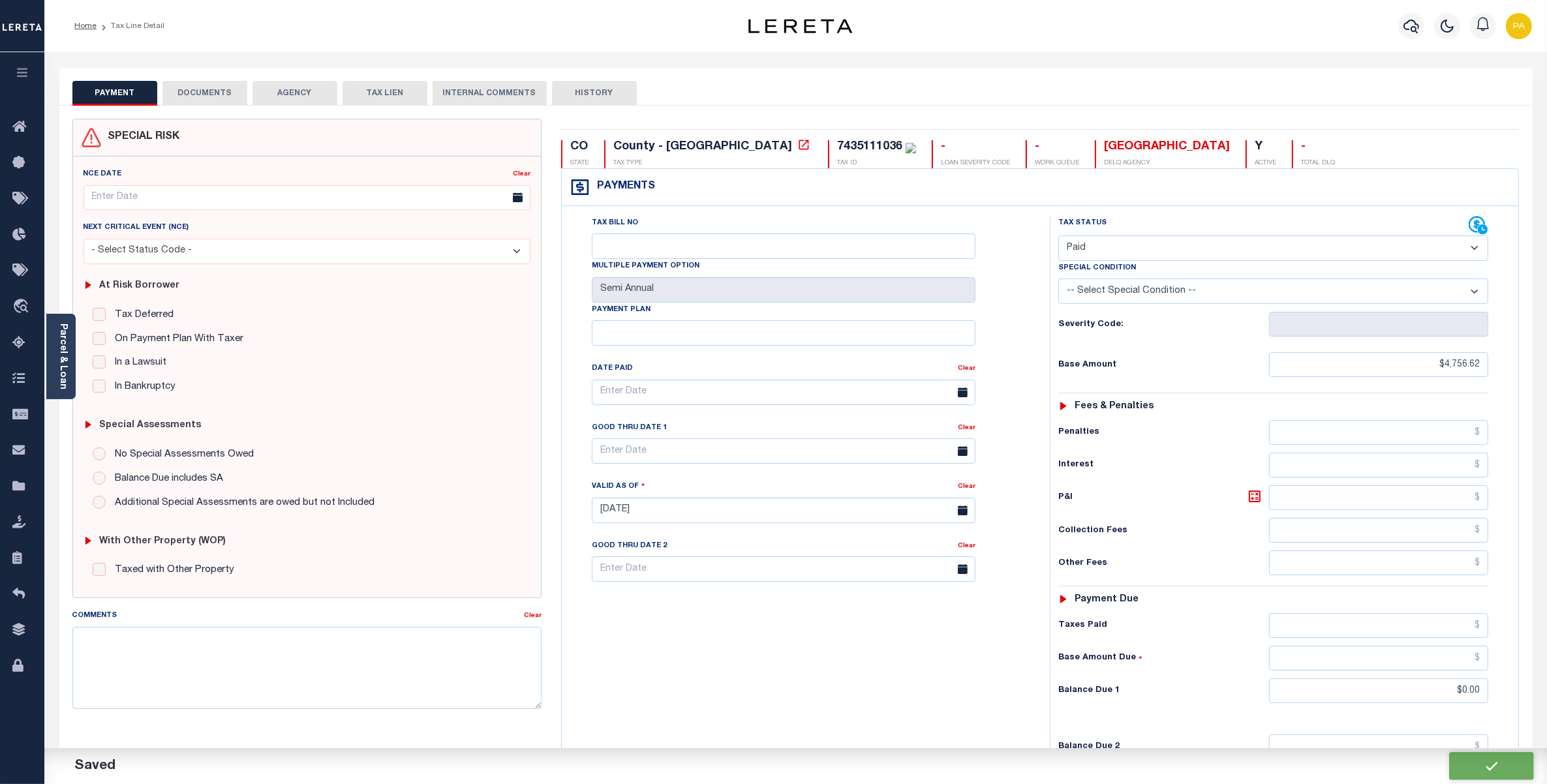
checkbox input "false"
type input "$4,756.62"
type input "$0"
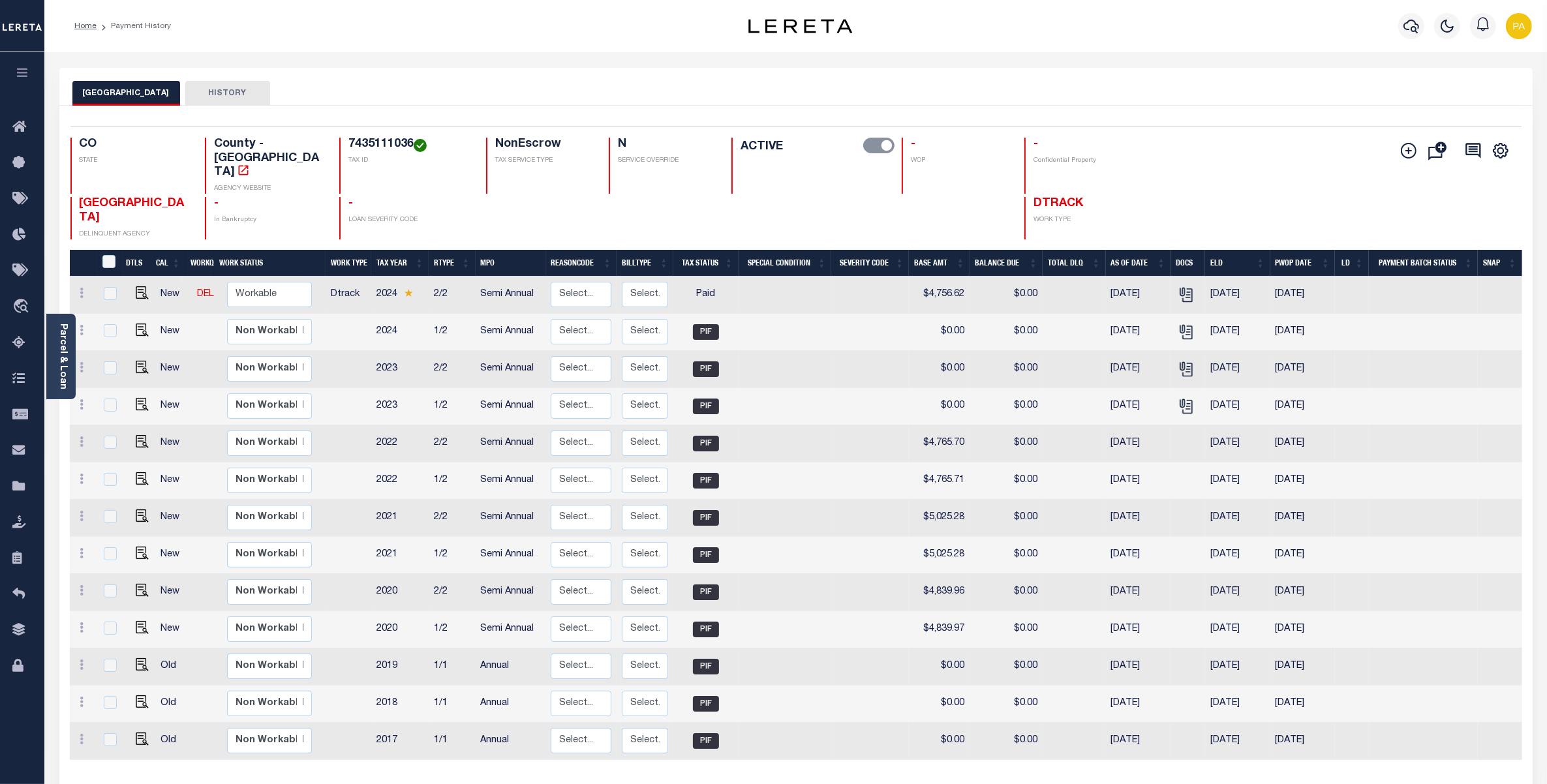
click at [63, 346] on link "Parcel & Loan" at bounding box center [63, 356] width 9 height 66
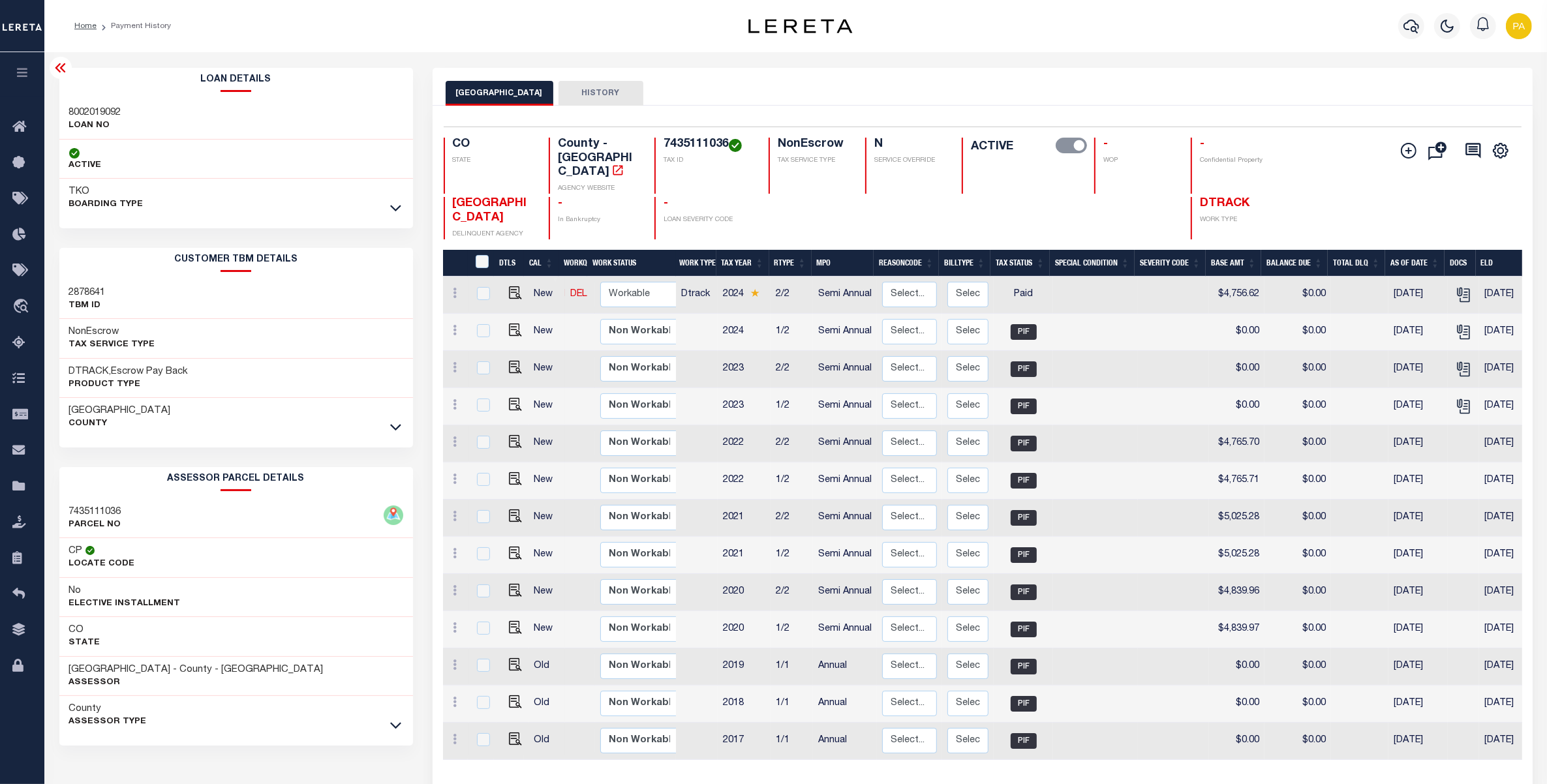
click at [92, 115] on h3 "8002019092" at bounding box center [95, 113] width 52 height 13
drag, startPoint x: 663, startPoint y: 144, endPoint x: 727, endPoint y: 137, distance: 64.4
click at [727, 137] on div "Selected 13 Results 1 Items per page 25 50 100 CO STATE County - CO AGENCY WEBS…" at bounding box center [983, 183] width 1099 height 113
copy h4 "7435111036"
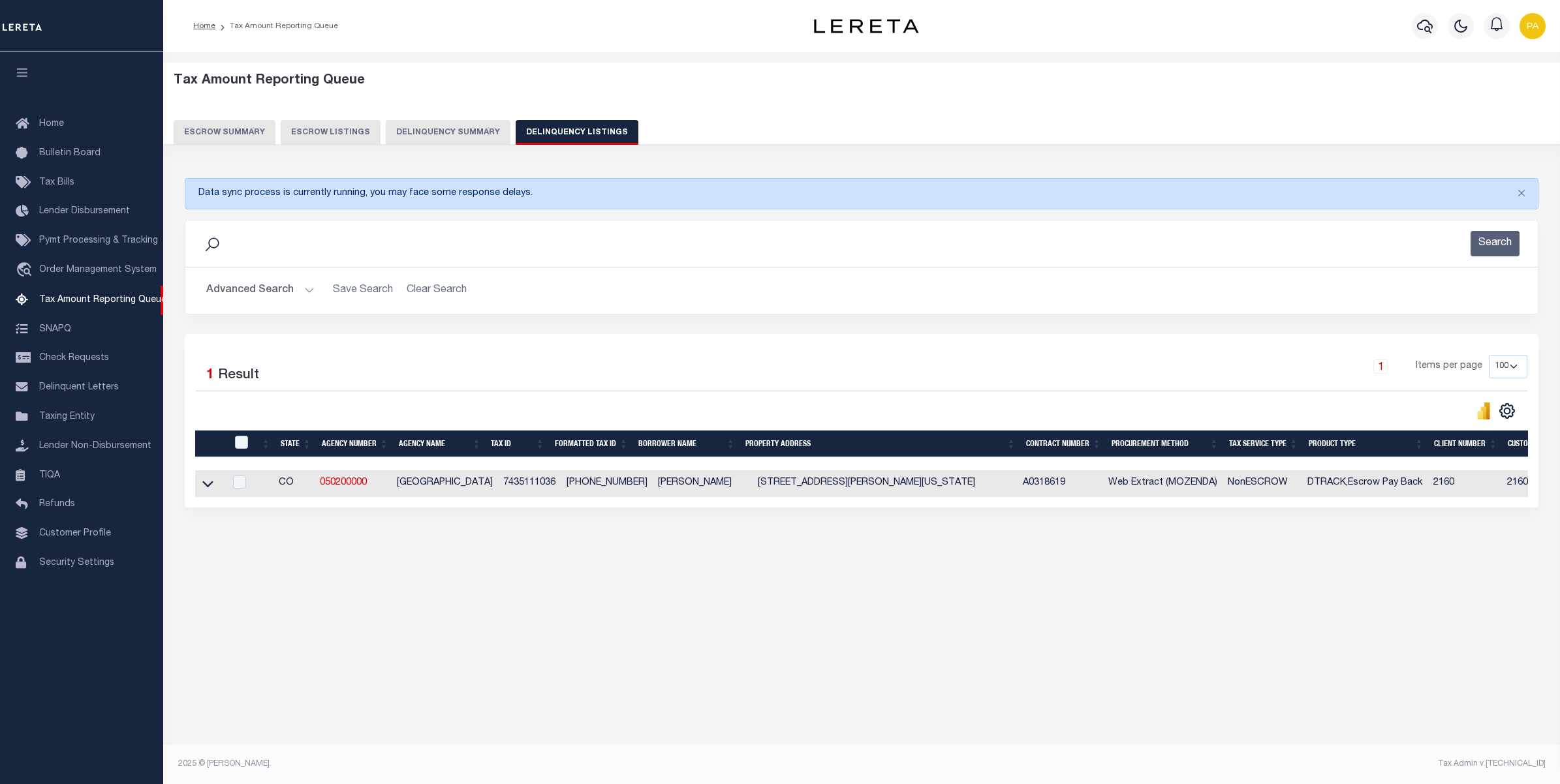
select select
select select "100"
click at [297, 293] on button "Advanced Search" at bounding box center [260, 290] width 108 height 25
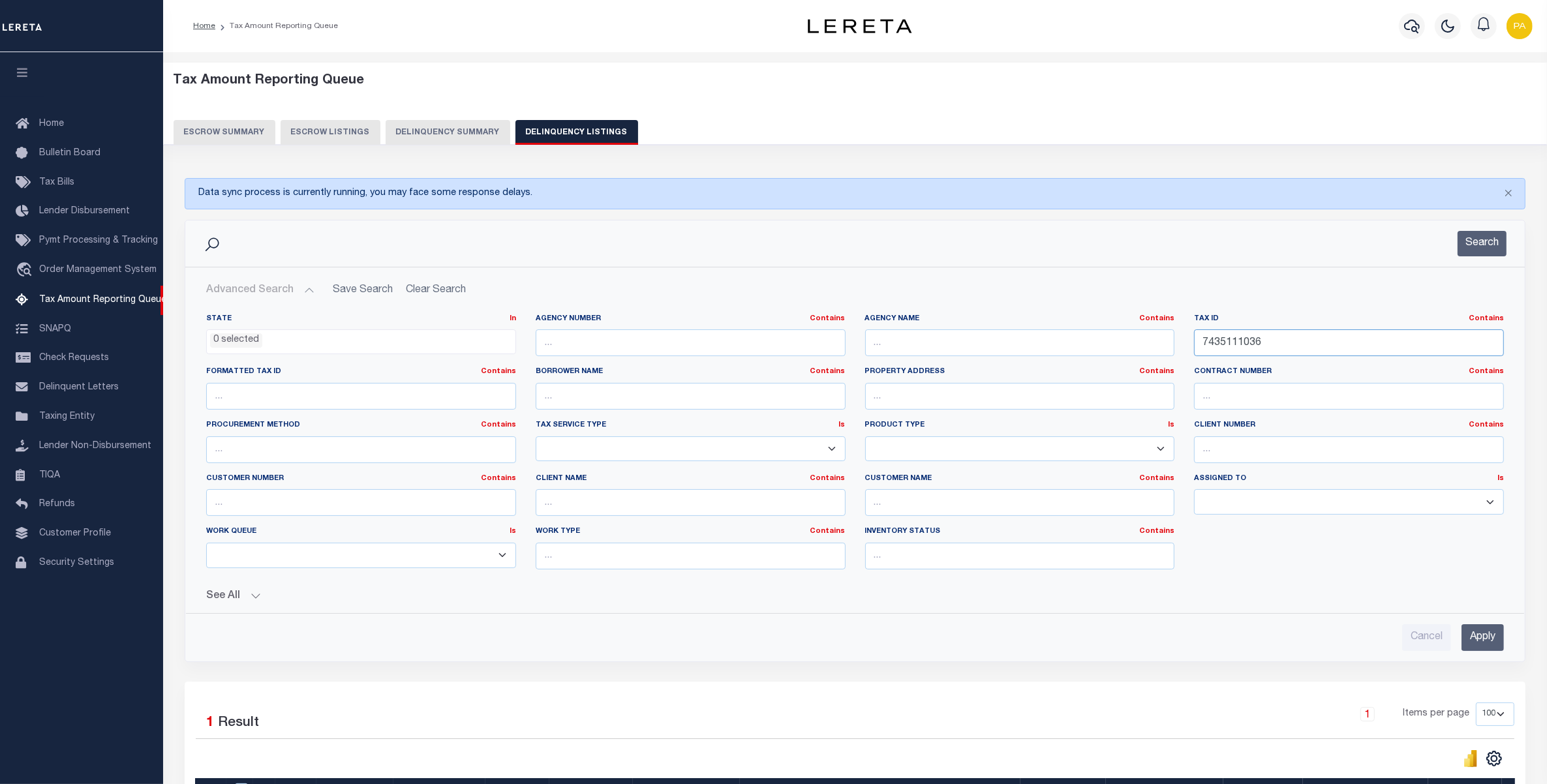
drag, startPoint x: 1214, startPoint y: 341, endPoint x: 1065, endPoint y: 362, distance: 150.5
click at [1021, 341] on div "State In In AK AL AR AZ CA CO CT DC DE FL GA GU HI IA ID IL IN KS [GEOGRAPHIC_D…" at bounding box center [855, 446] width 1318 height 266
paste input "0242530"
type input "70242530"
drag, startPoint x: 1485, startPoint y: 633, endPoint x: 1189, endPoint y: 468, distance: 338.9
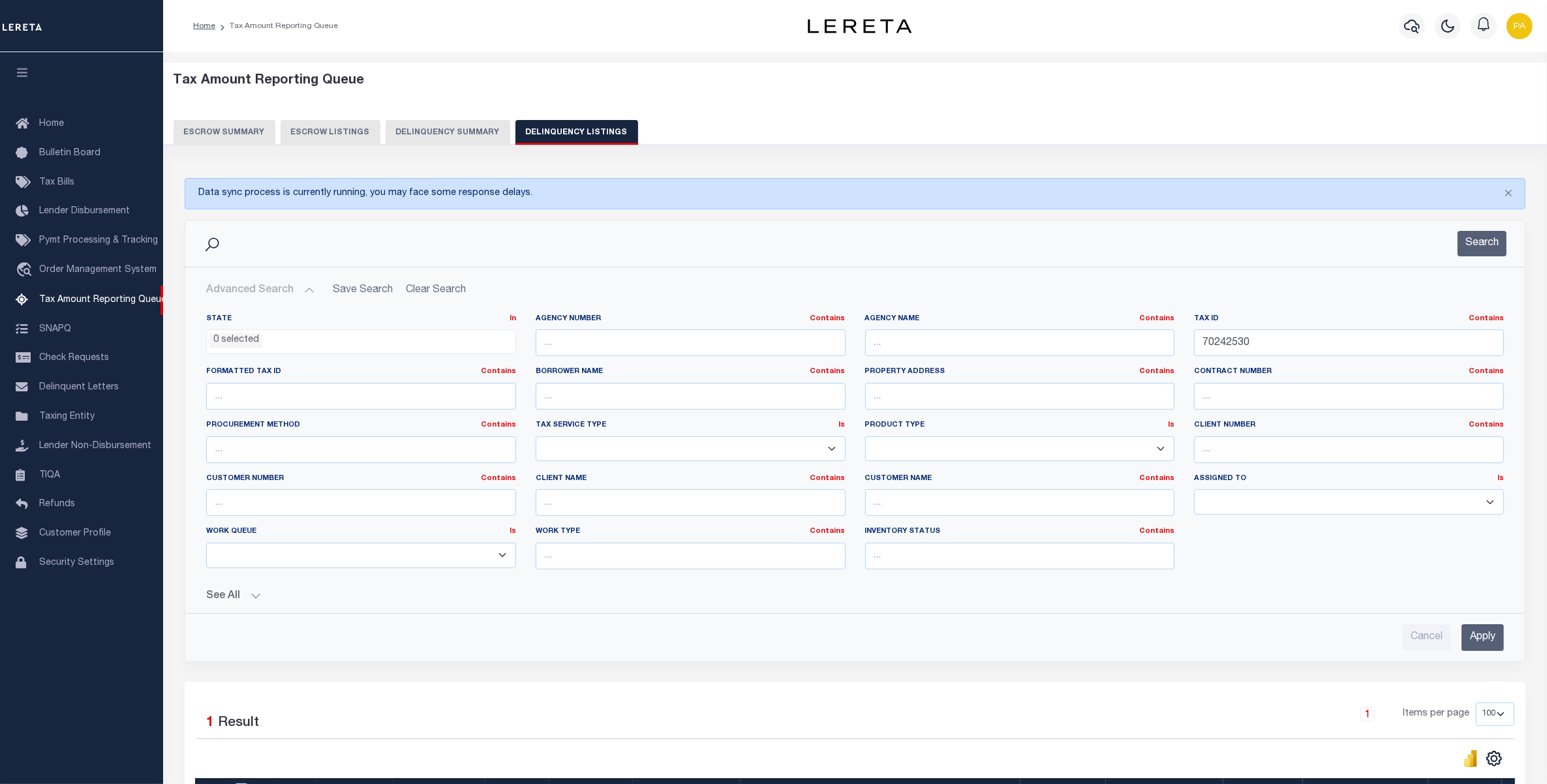
click at [1485, 634] on input "Apply" at bounding box center [1483, 637] width 43 height 27
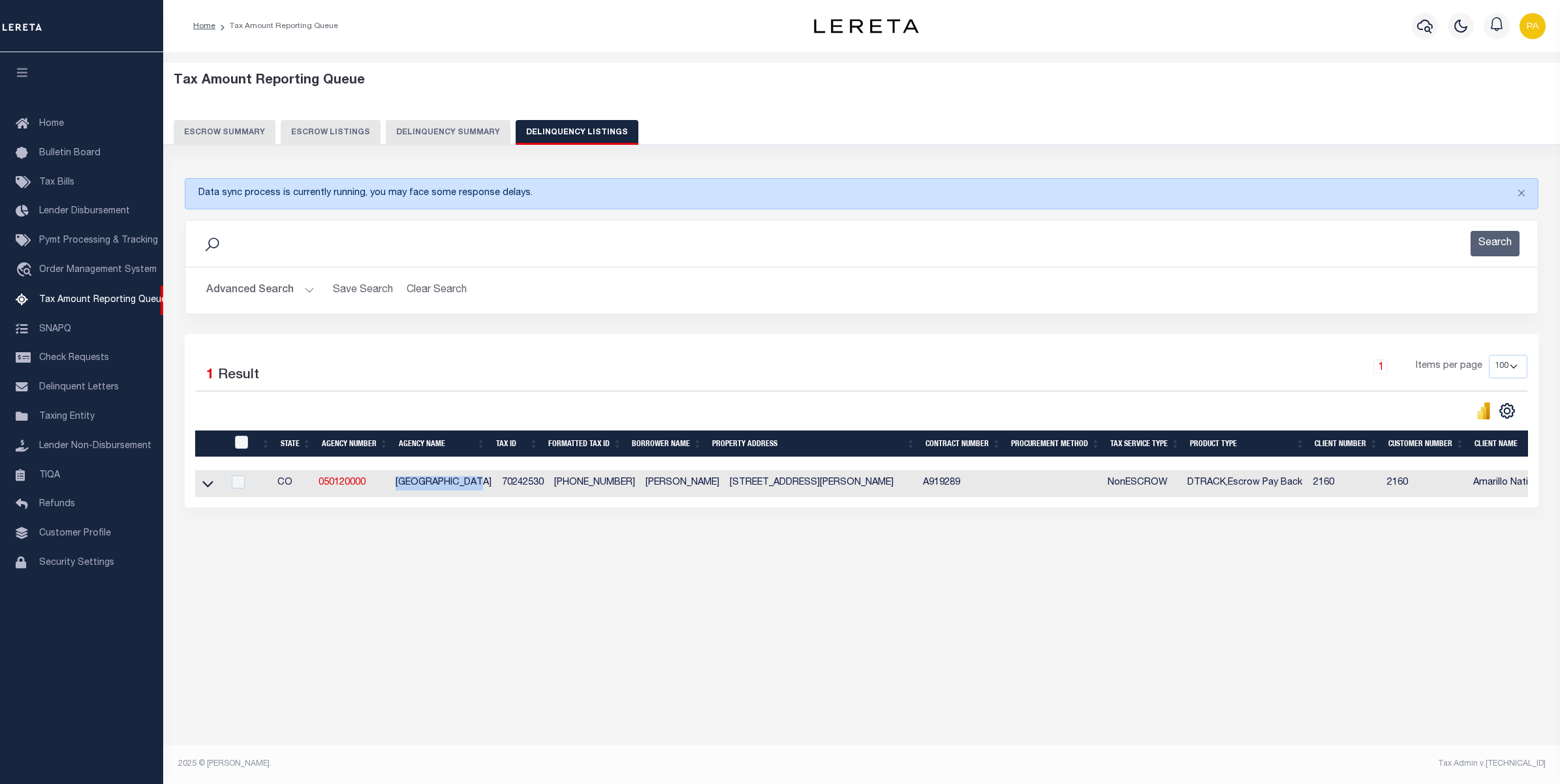
drag, startPoint x: 417, startPoint y: 484, endPoint x: 484, endPoint y: 484, distance: 67.0
click at [484, 484] on td "[GEOGRAPHIC_DATA]" at bounding box center [443, 484] width 107 height 27
checkbox input "true"
copy td "[GEOGRAPHIC_DATA]"
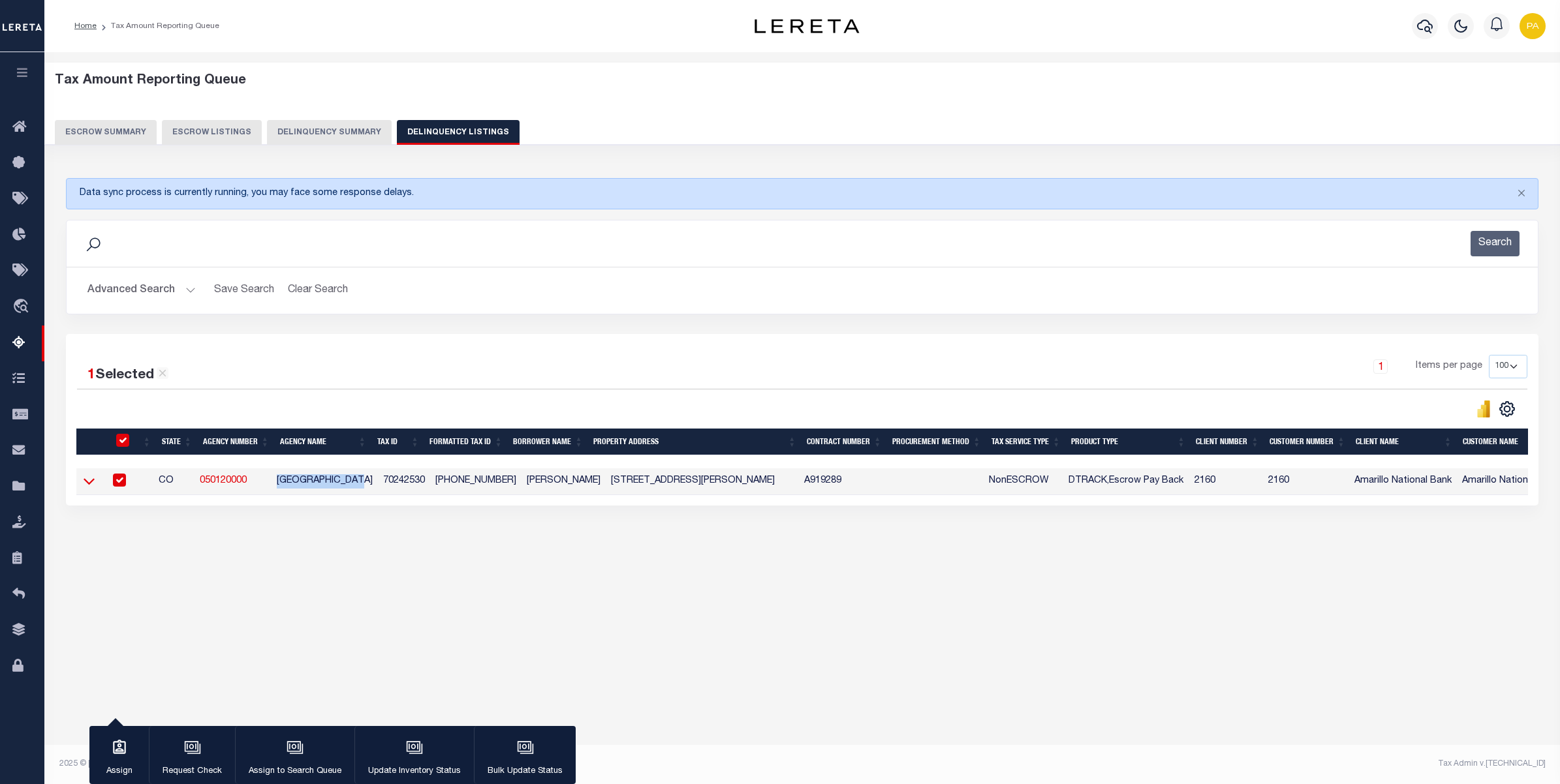
click at [89, 484] on icon at bounding box center [89, 481] width 11 height 14
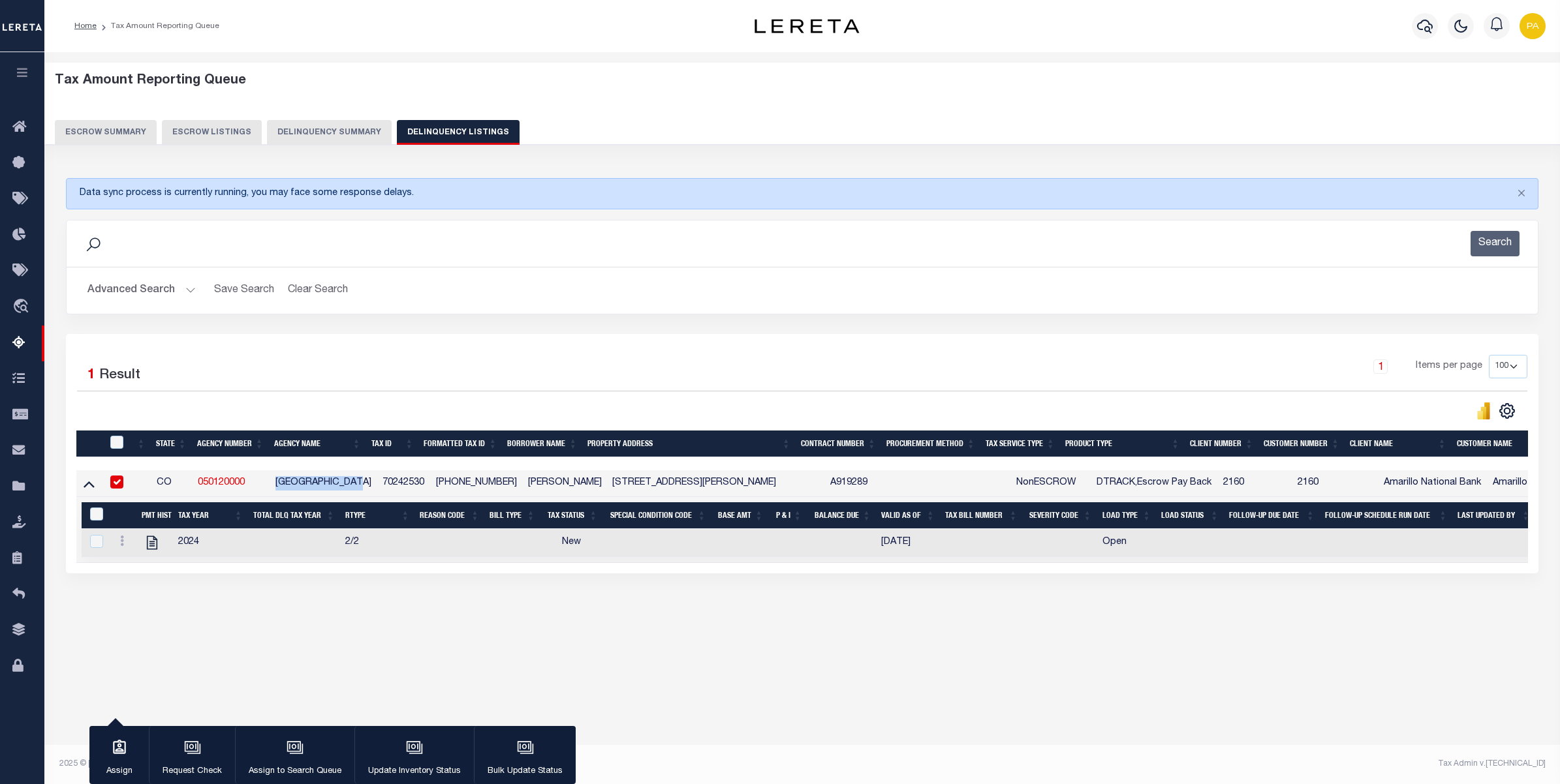
drag, startPoint x: 810, startPoint y: 658, endPoint x: 569, endPoint y: 659, distance: 241.0
click at [810, 651] on div "Tax Amount Reporting Queue Escrow Summary Escrow Listings In" at bounding box center [802, 359] width 1507 height 587
click at [88, 489] on icon at bounding box center [89, 484] width 11 height 14
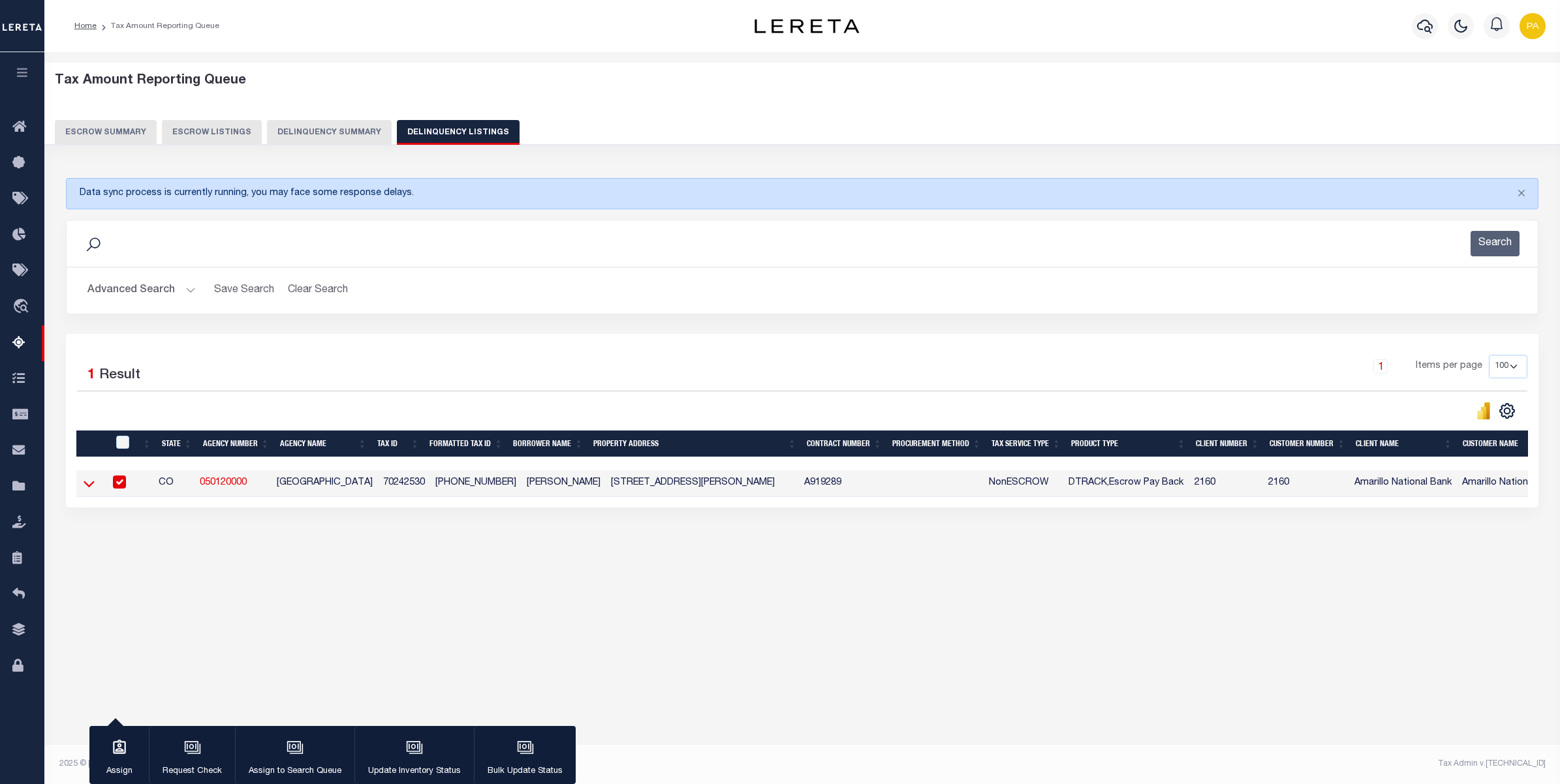
click at [85, 486] on icon at bounding box center [89, 484] width 11 height 14
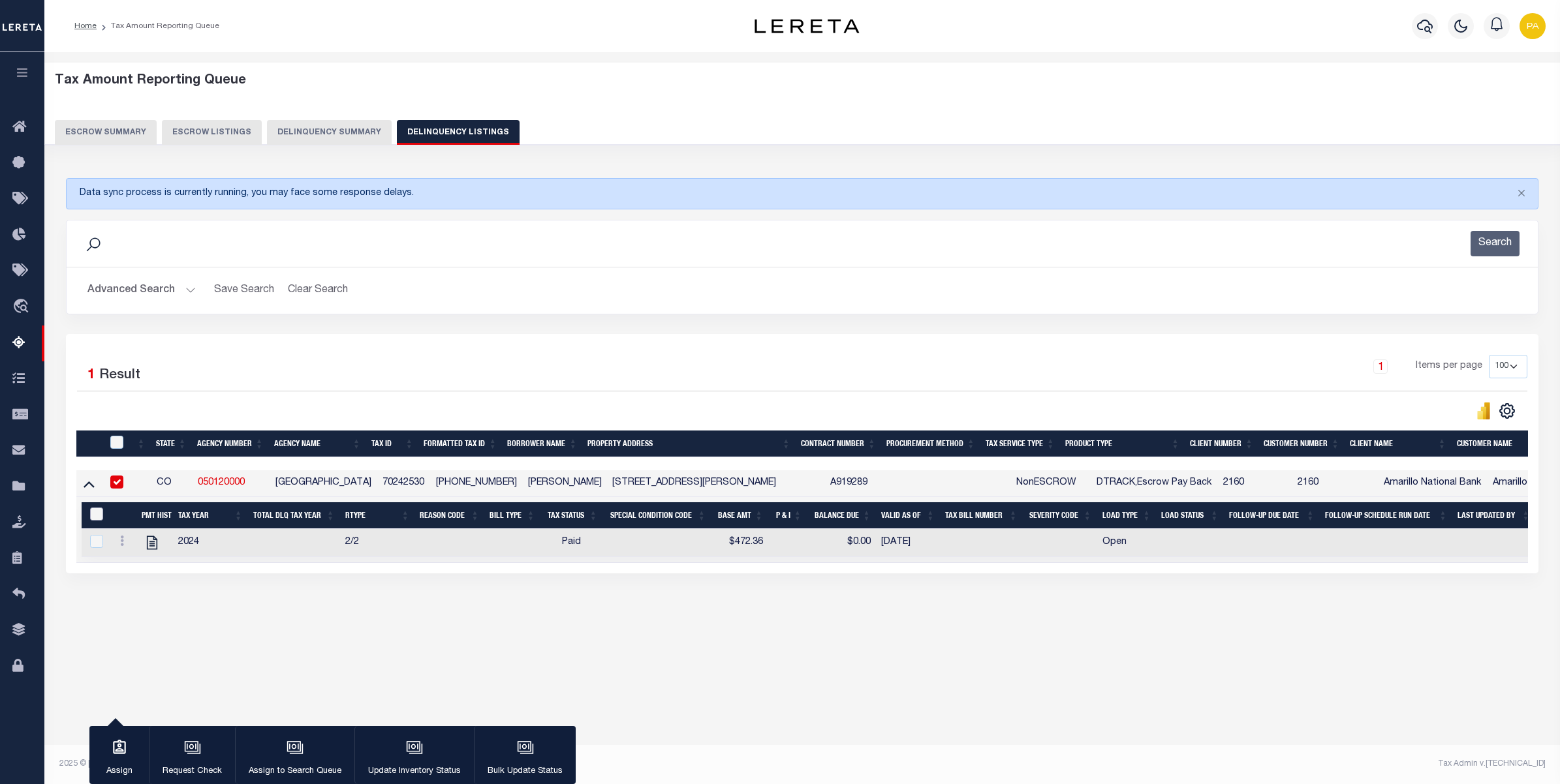
click at [93, 519] on input "&nbsp;" at bounding box center [97, 514] width 13 height 13
checkbox input "true"
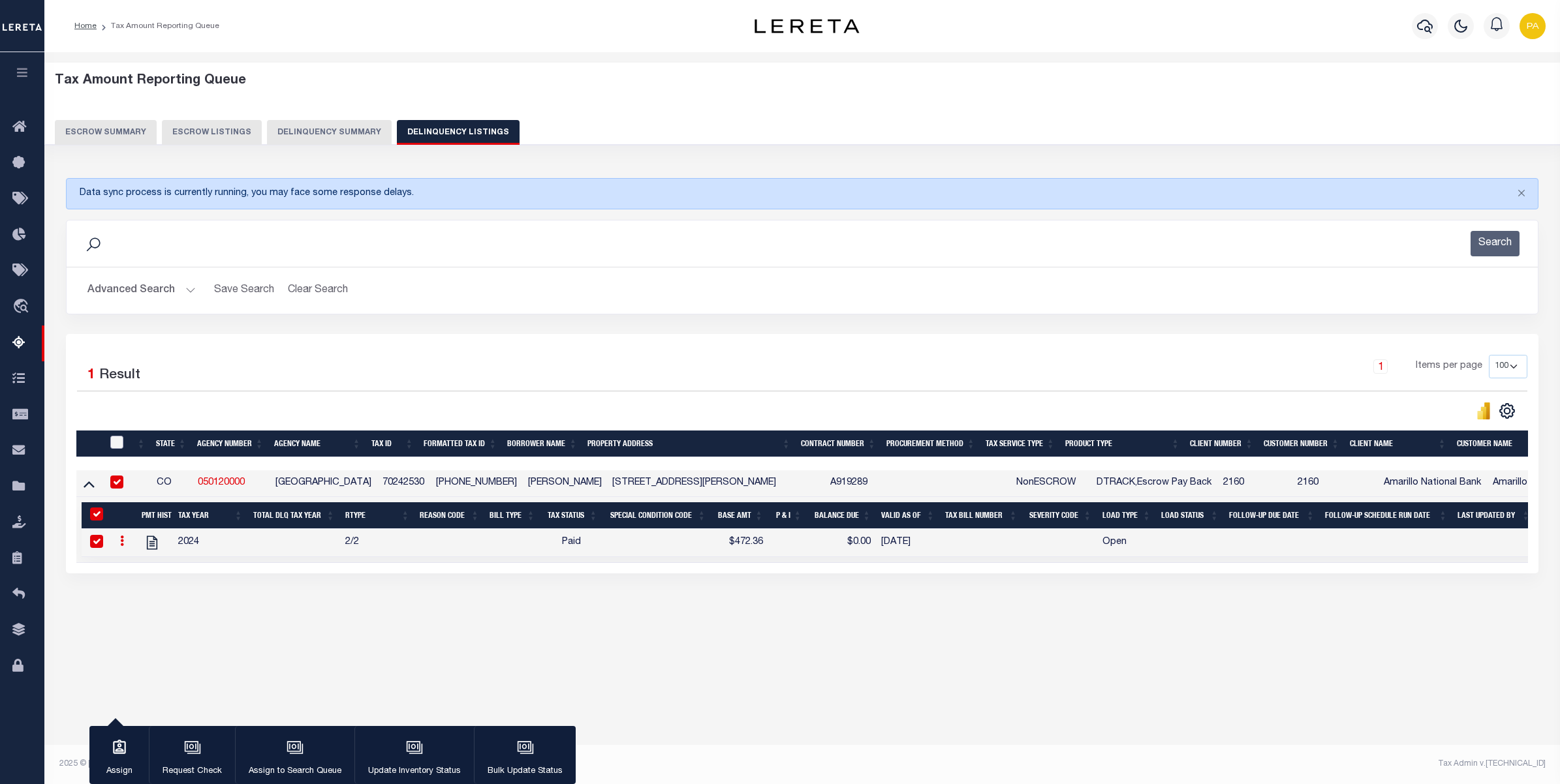
click at [115, 445] on input "checkbox" at bounding box center [117, 442] width 13 height 13
checkbox input "true"
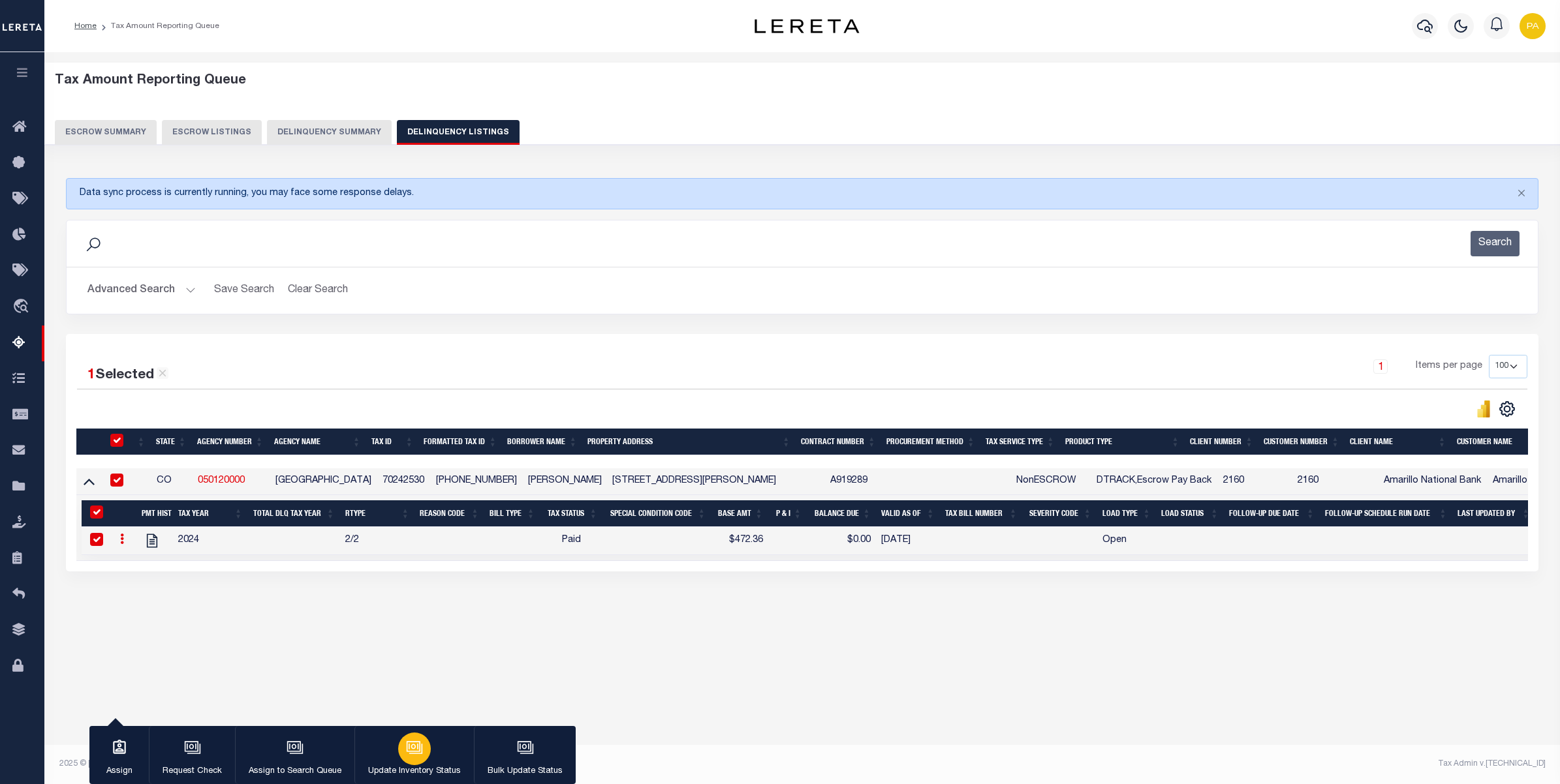
click at [412, 742] on icon "button" at bounding box center [413, 746] width 14 height 10
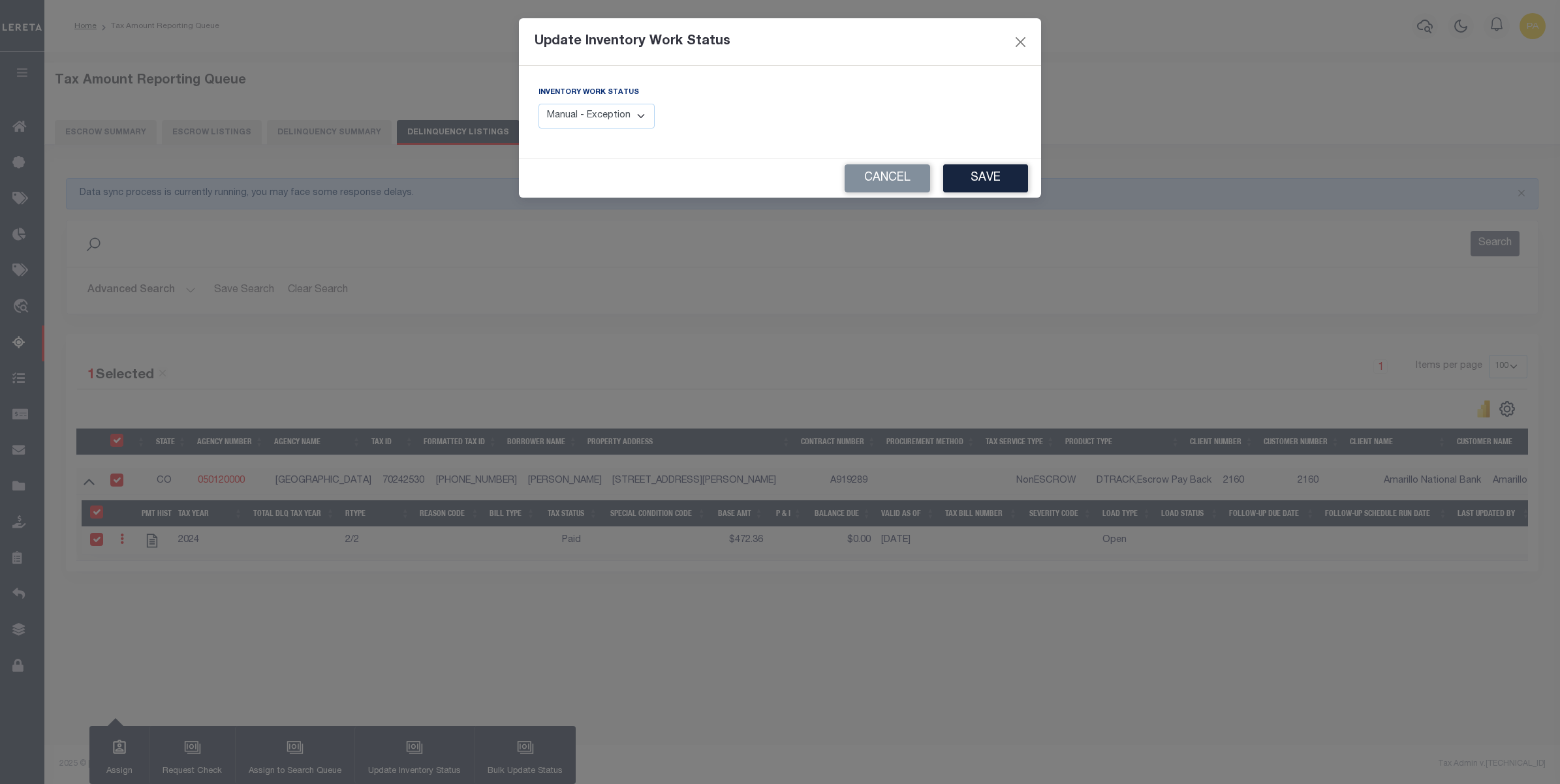
click at [619, 112] on select "Manual - Exception Pended - Awaiting Search Late Add Exception Completed" at bounding box center [596, 116] width 116 height 25
select select "4"
click at [539, 104] on select "Manual - Exception Pended - Awaiting Search Late Add Exception Completed" at bounding box center [596, 116] width 116 height 25
click at [981, 160] on div "Cancel Save" at bounding box center [780, 178] width 522 height 38
drag, startPoint x: 979, startPoint y: 177, endPoint x: 983, endPoint y: 265, distance: 88.1
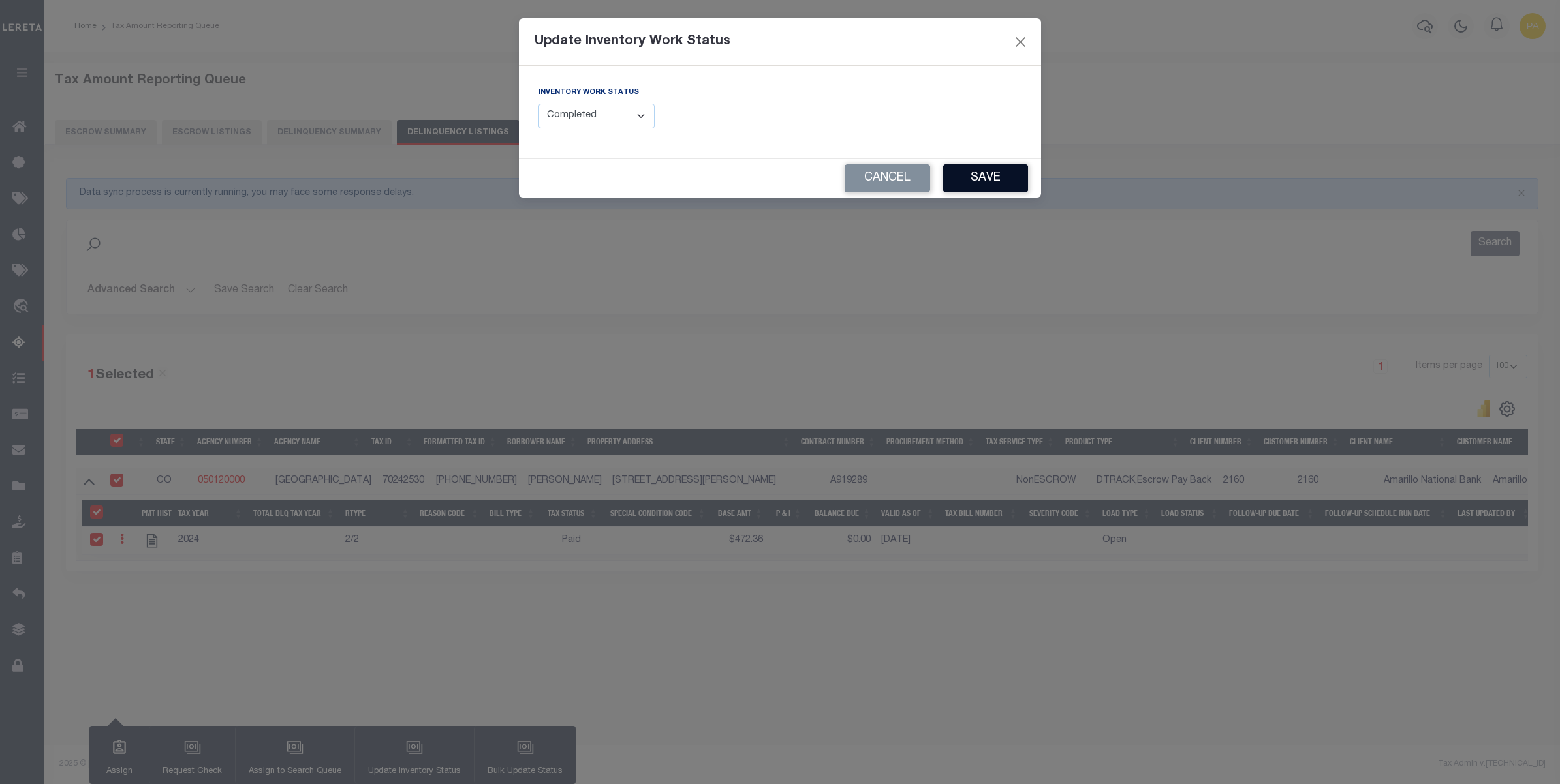
click at [979, 177] on button "Save" at bounding box center [985, 178] width 85 height 28
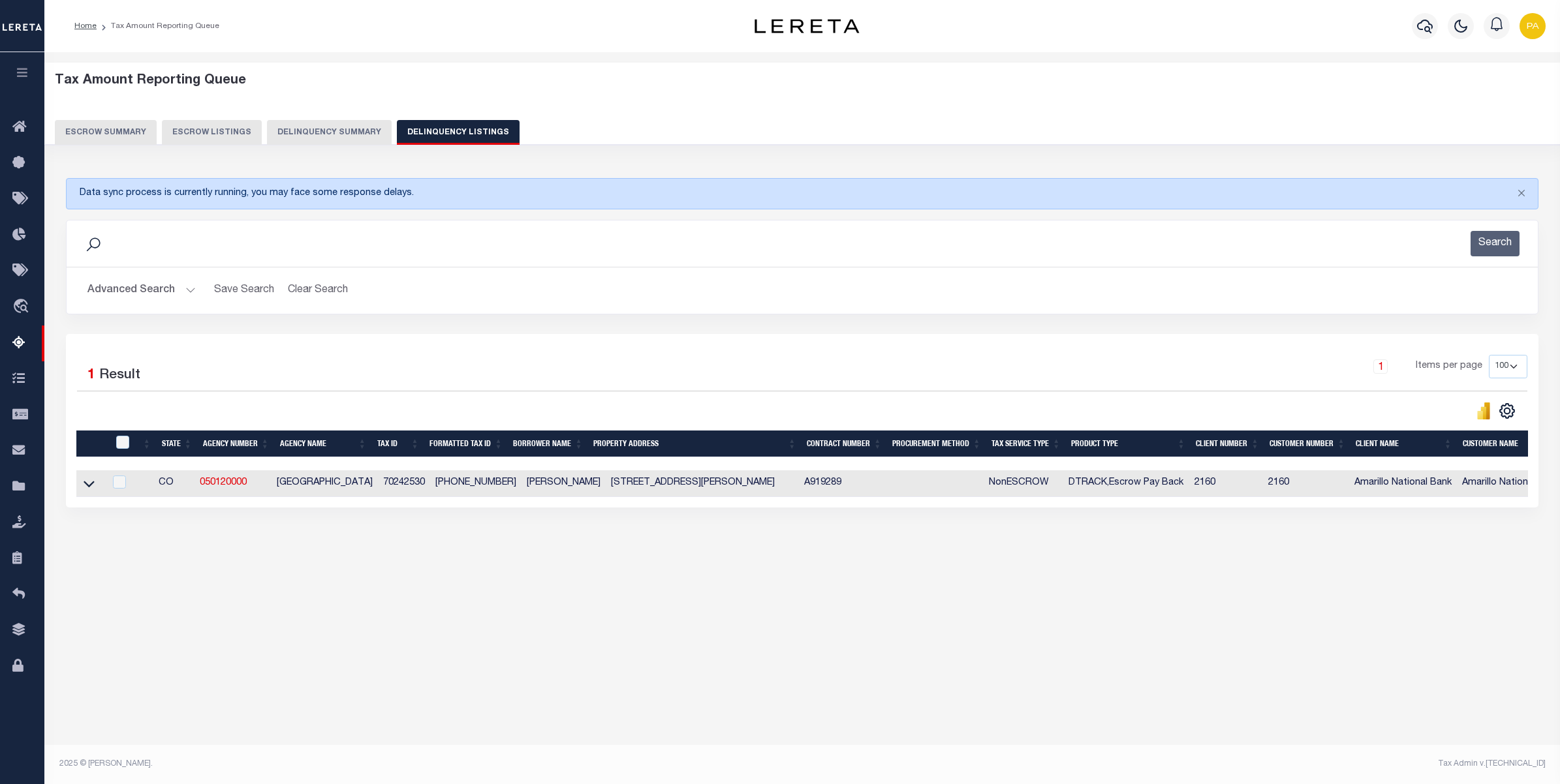
click at [185, 288] on button "Advanced Search" at bounding box center [141, 290] width 108 height 25
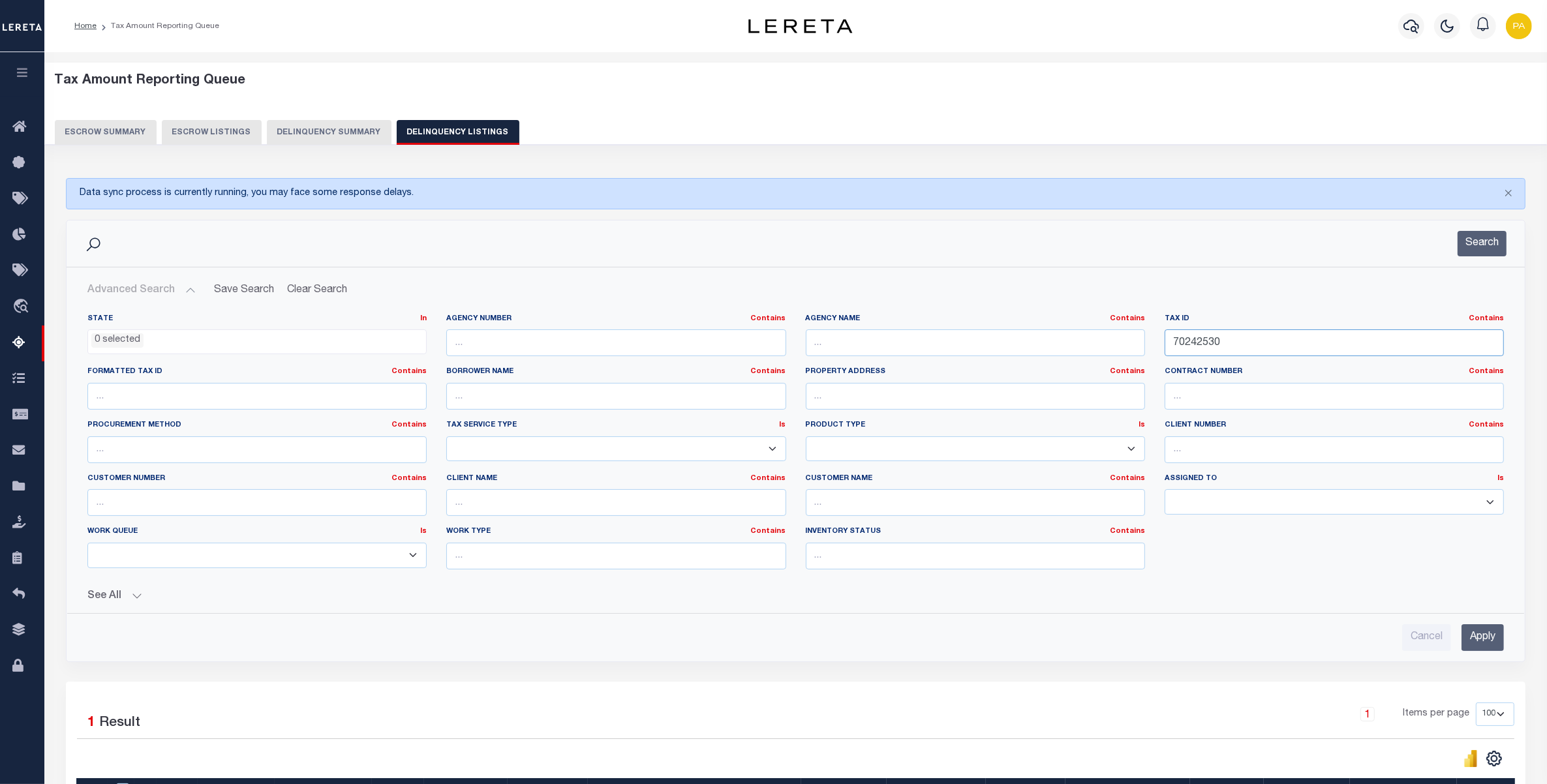
drag, startPoint x: 1259, startPoint y: 347, endPoint x: 1148, endPoint y: 386, distance: 117.7
click at [1000, 343] on div "State In In AK AL AR AZ CA CO CT DC DE FL GA GU HI IA ID IL IN KS KY LA MA MD M…" at bounding box center [796, 446] width 1437 height 266
paste input "R002365"
type input "R002365"
click at [1462, 636] on input "Apply" at bounding box center [1483, 637] width 43 height 27
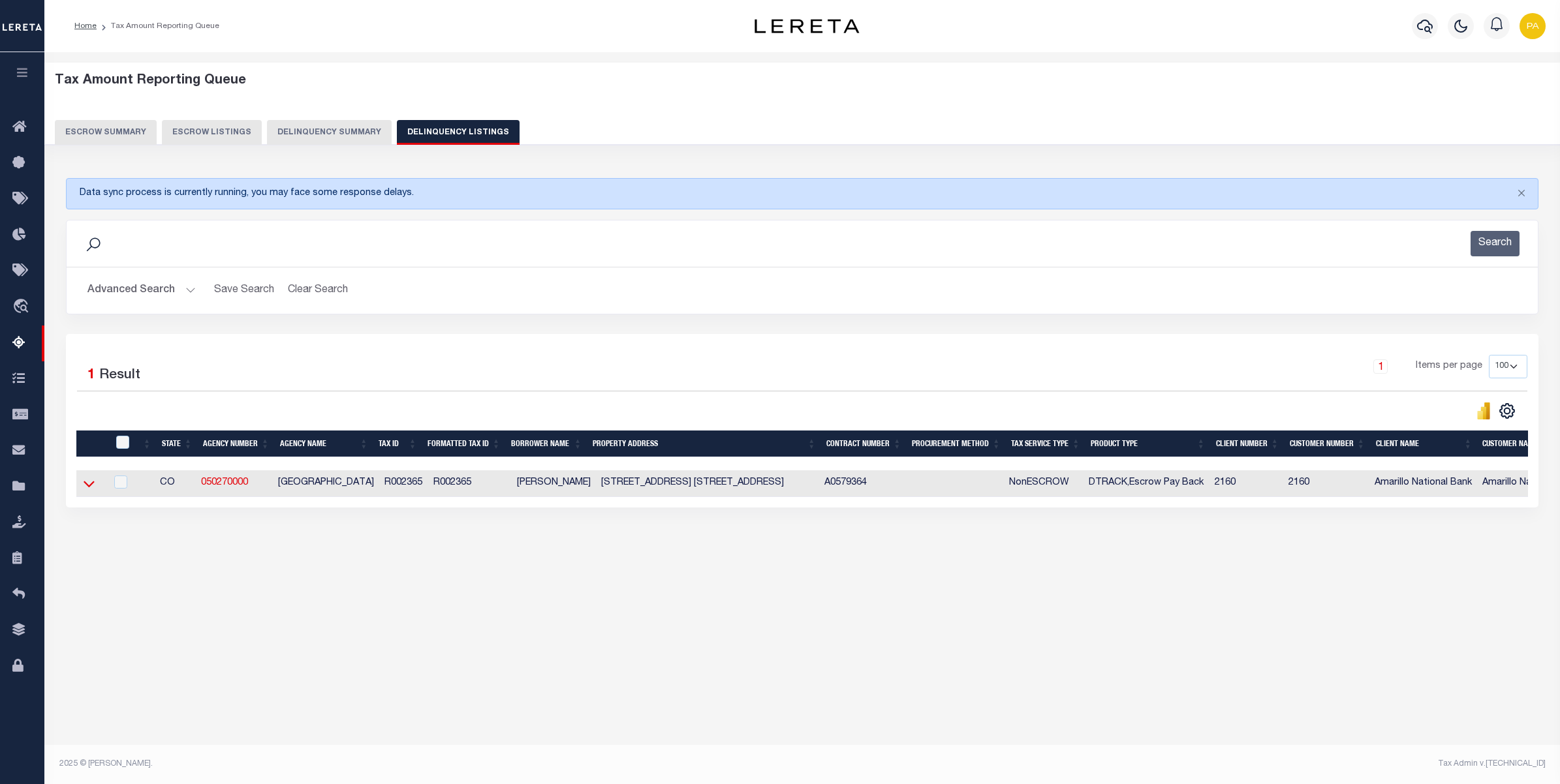
click at [87, 491] on icon at bounding box center [89, 484] width 11 height 14
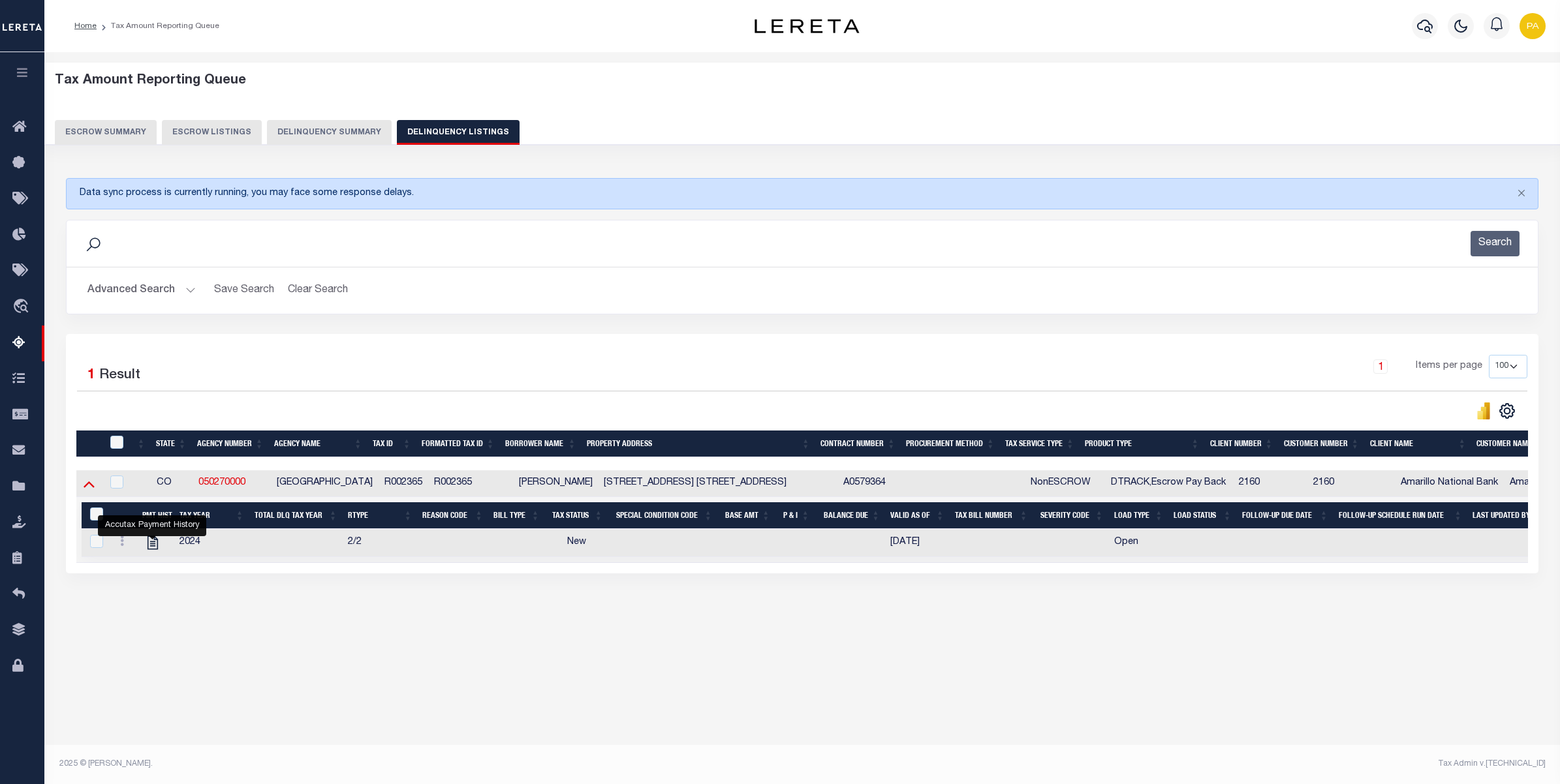
click at [86, 491] on icon at bounding box center [89, 484] width 11 height 14
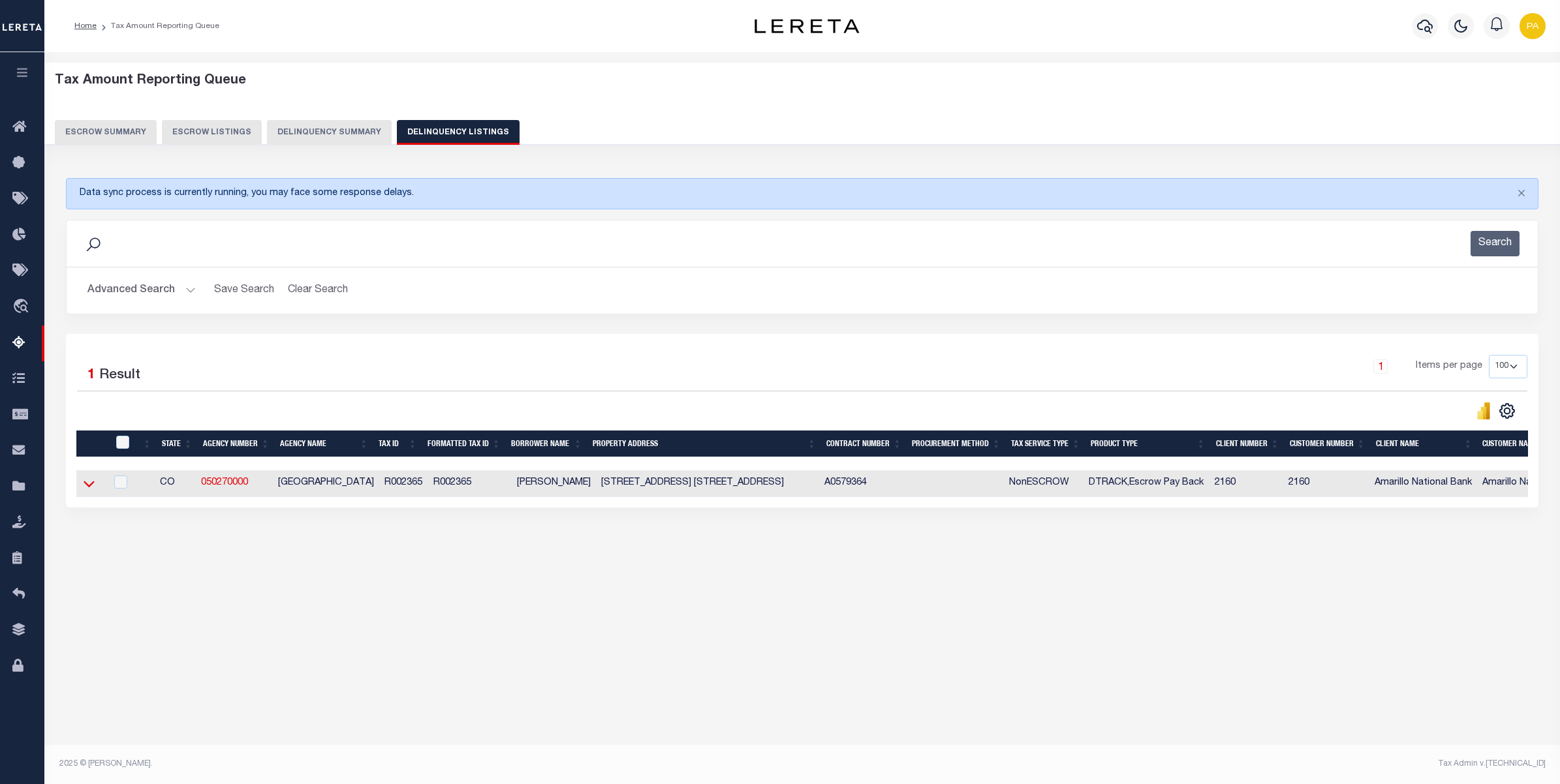
click at [88, 487] on icon at bounding box center [89, 484] width 11 height 6
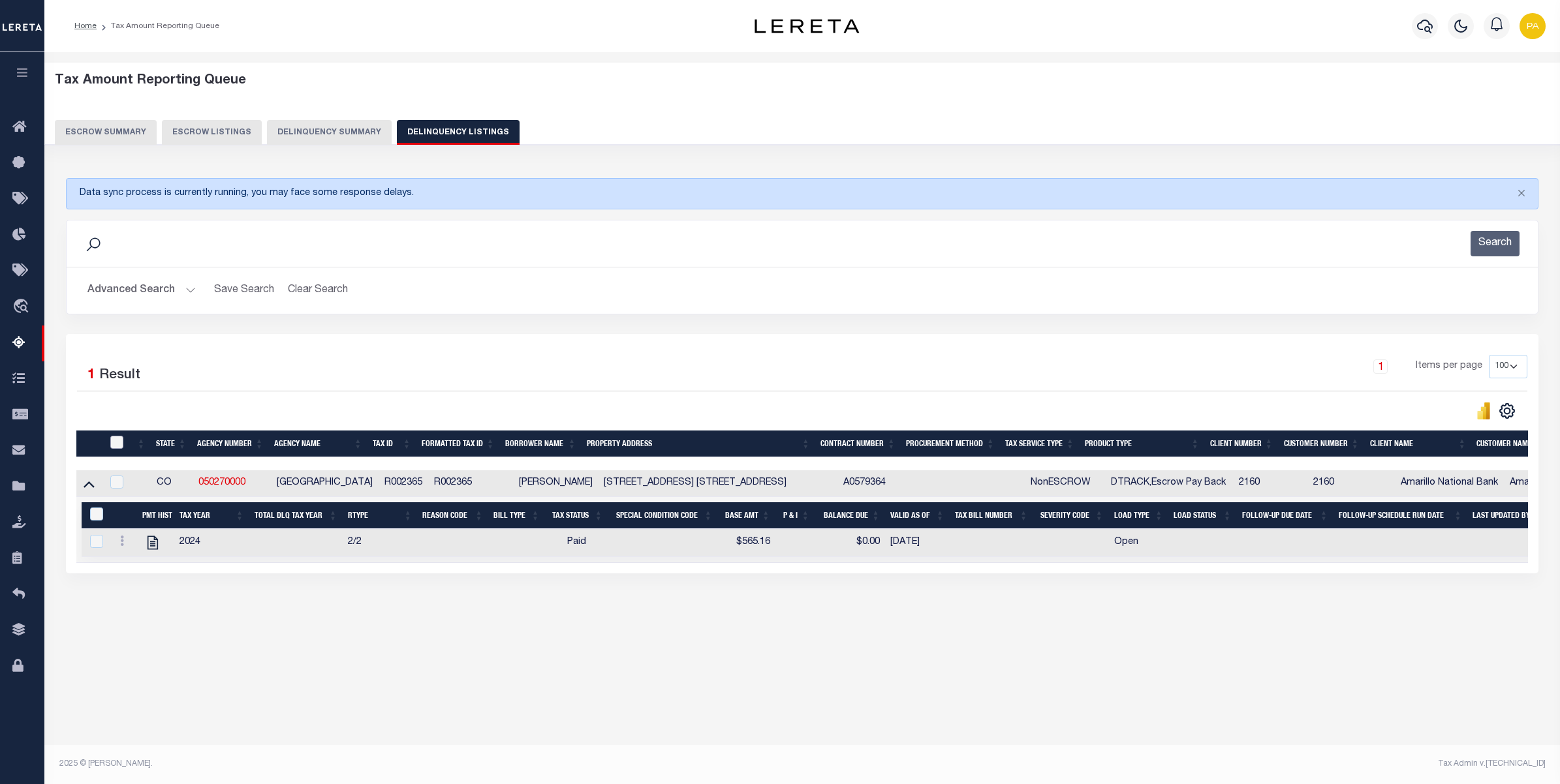
click at [114, 448] on input "checkbox" at bounding box center [117, 442] width 13 height 13
checkbox input "true"
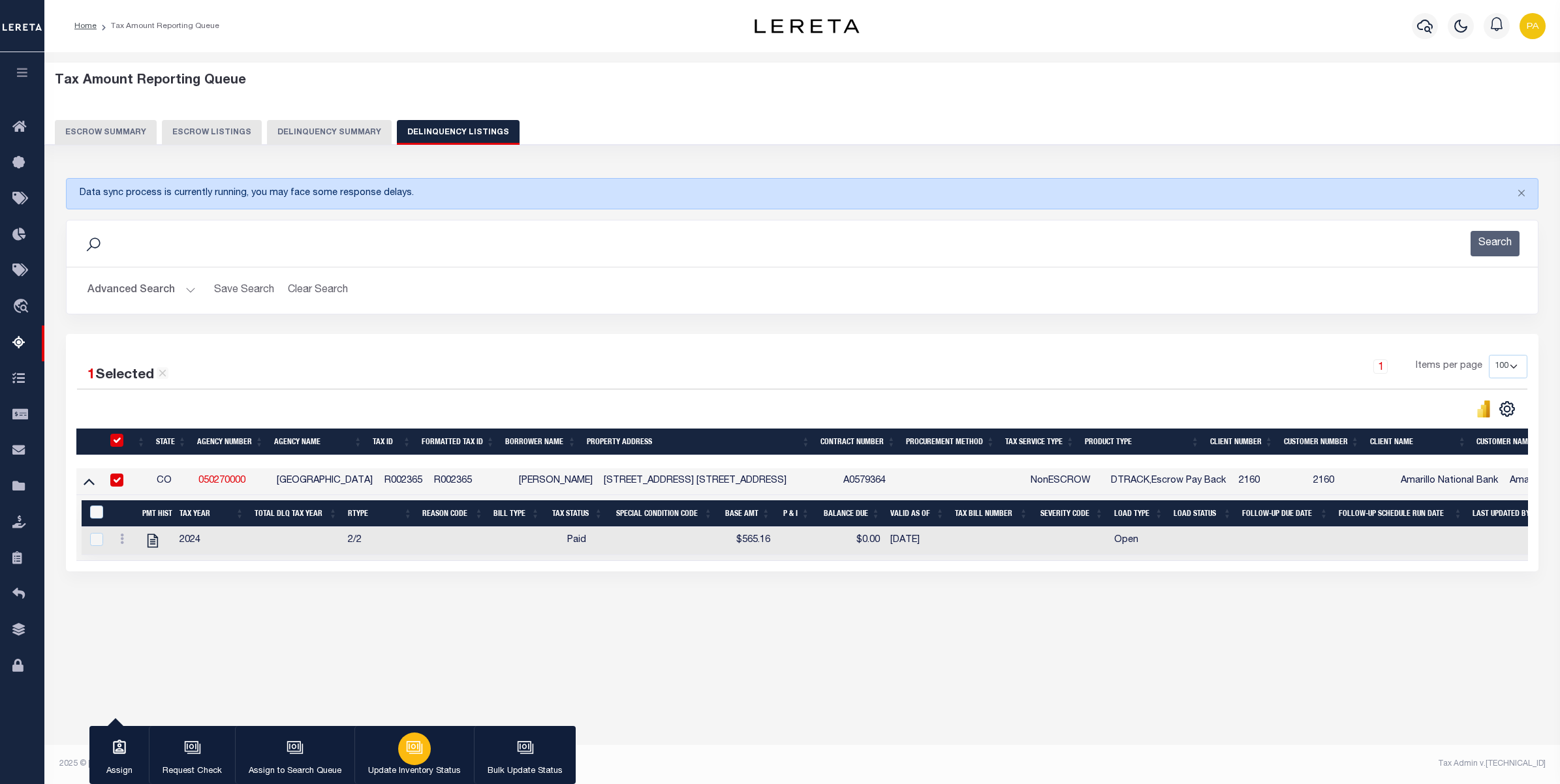
click at [411, 757] on div "button" at bounding box center [414, 749] width 32 height 32
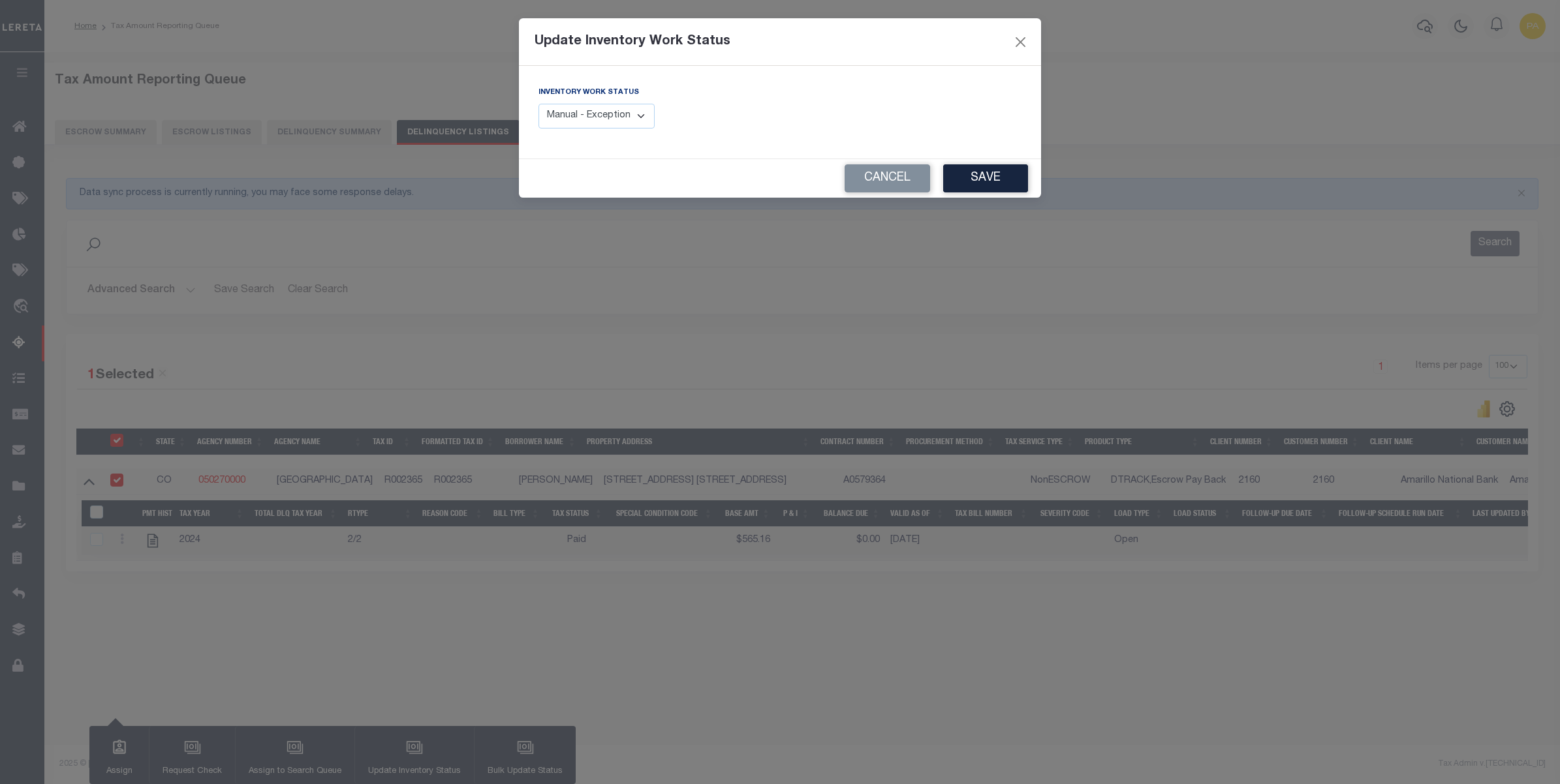
click at [642, 114] on select "Manual - Exception Pended - Awaiting Search Late Add Exception Completed" at bounding box center [596, 116] width 116 height 25
select select "4"
click at [539, 104] on select "Manual - Exception Pended - Awaiting Search Late Add Exception Completed" at bounding box center [596, 116] width 116 height 25
click at [971, 184] on button "Save" at bounding box center [985, 178] width 85 height 28
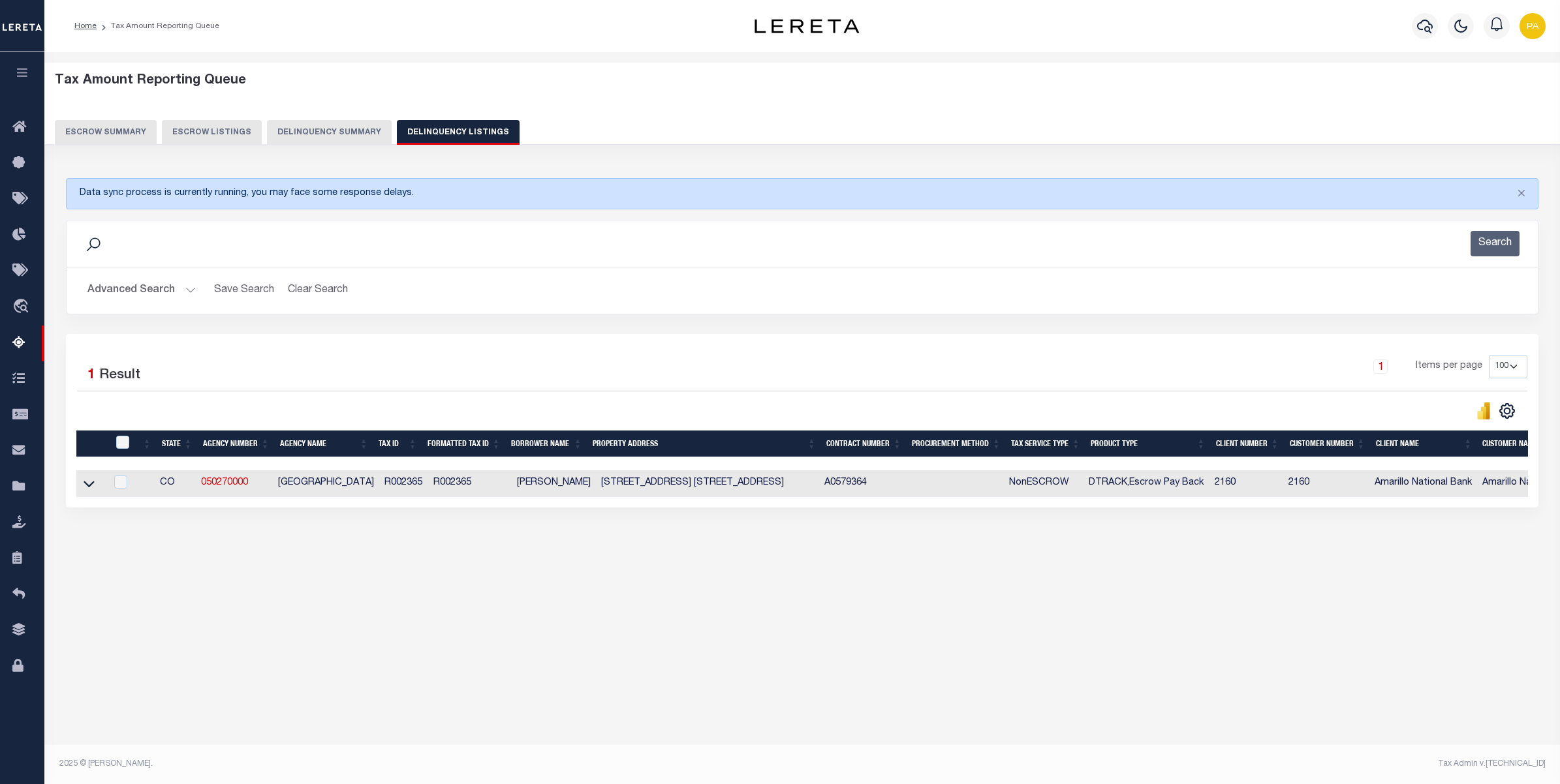
click at [154, 288] on button "Advanced Search" at bounding box center [141, 290] width 108 height 25
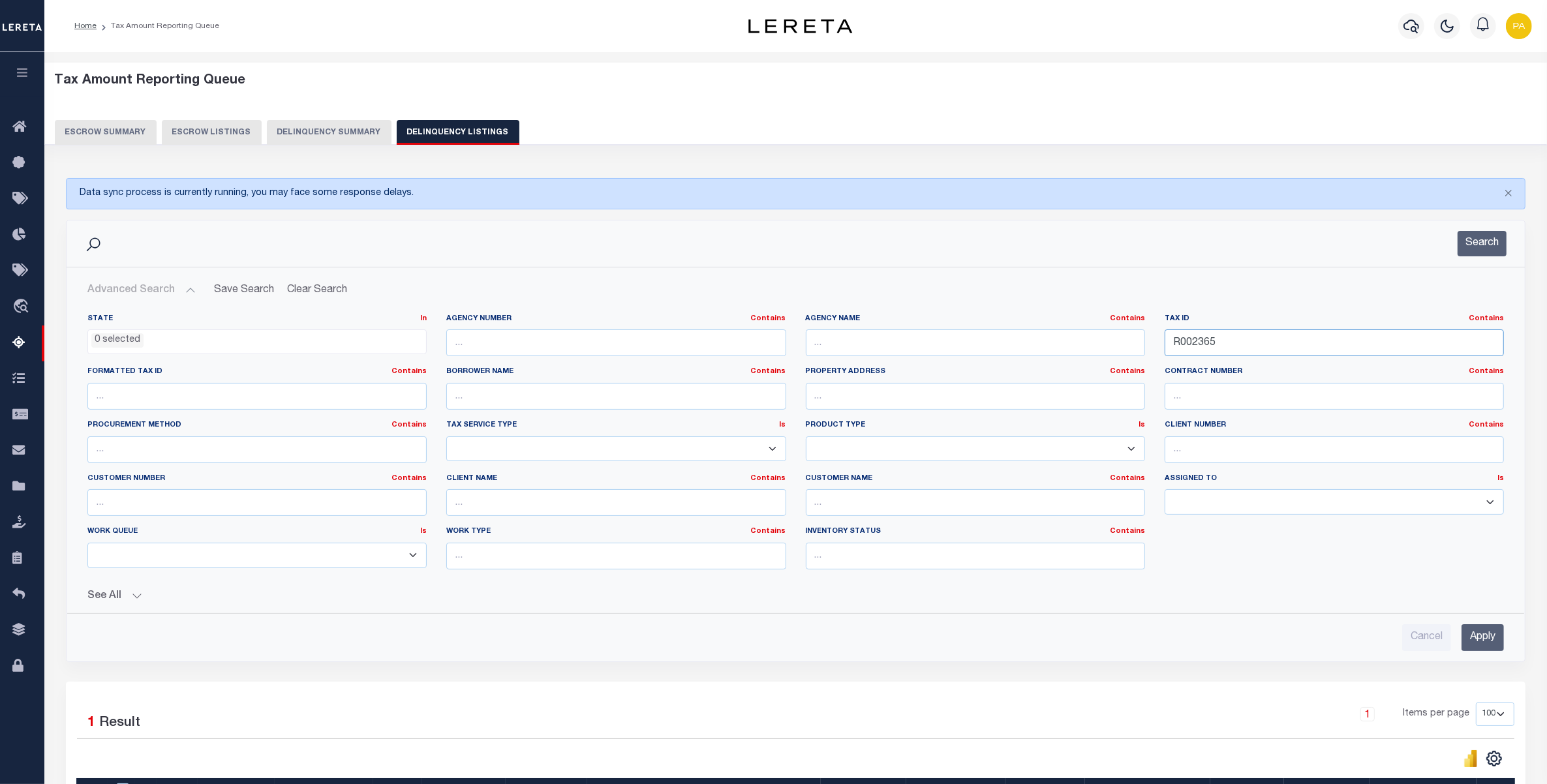
drag, startPoint x: 962, startPoint y: 347, endPoint x: 1089, endPoint y: 418, distance: 145.5
click at [881, 353] on div "State In In AK AL AR AZ CA CO CT DC DE FL GA GU HI IA ID IL IN KS KY LA MA MD M…" at bounding box center [796, 446] width 1437 height 266
paste input "70242530"
type input "70242530"
click at [1492, 644] on input "Apply" at bounding box center [1483, 637] width 43 height 27
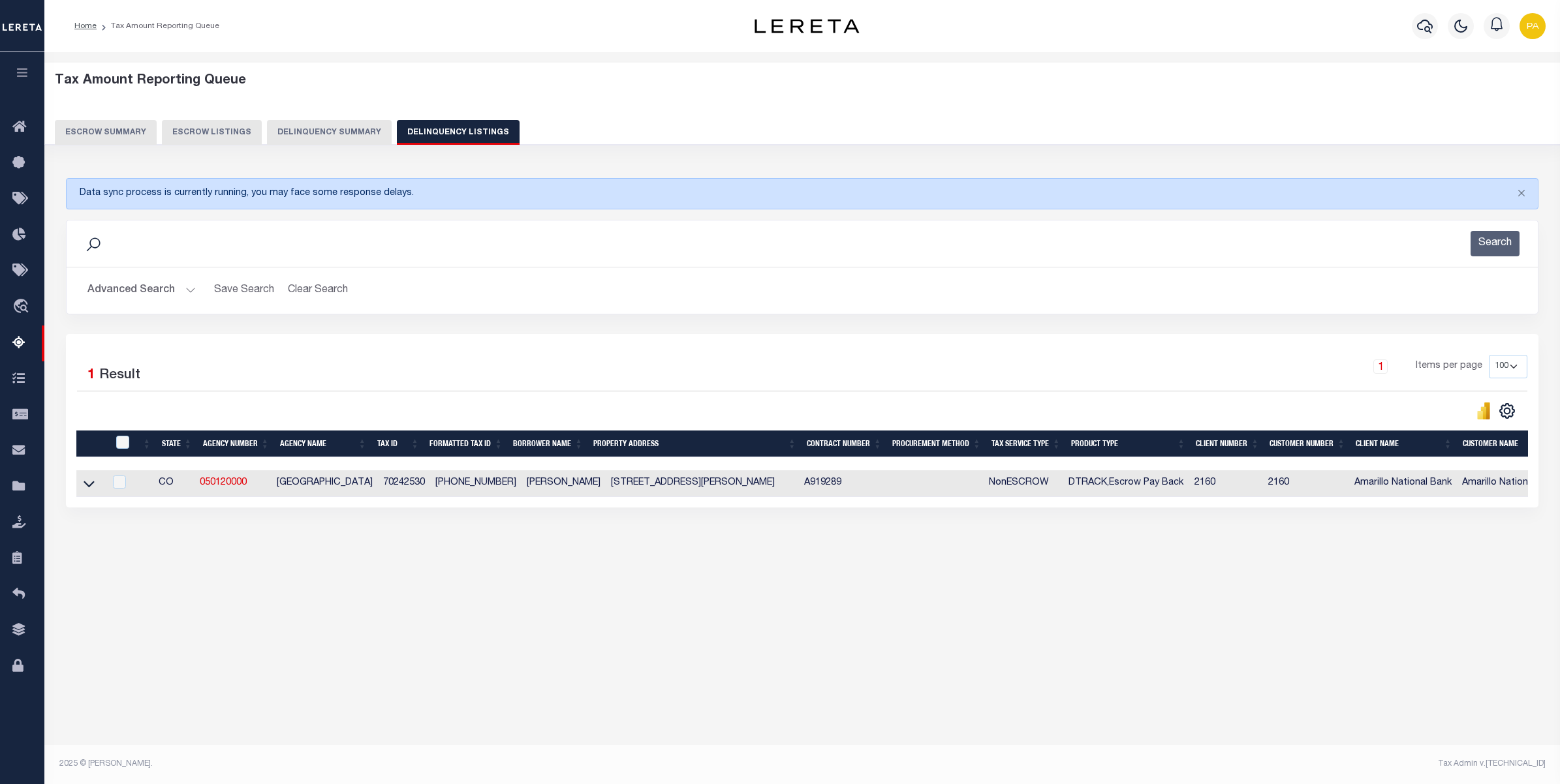
scroll to position [0, 306]
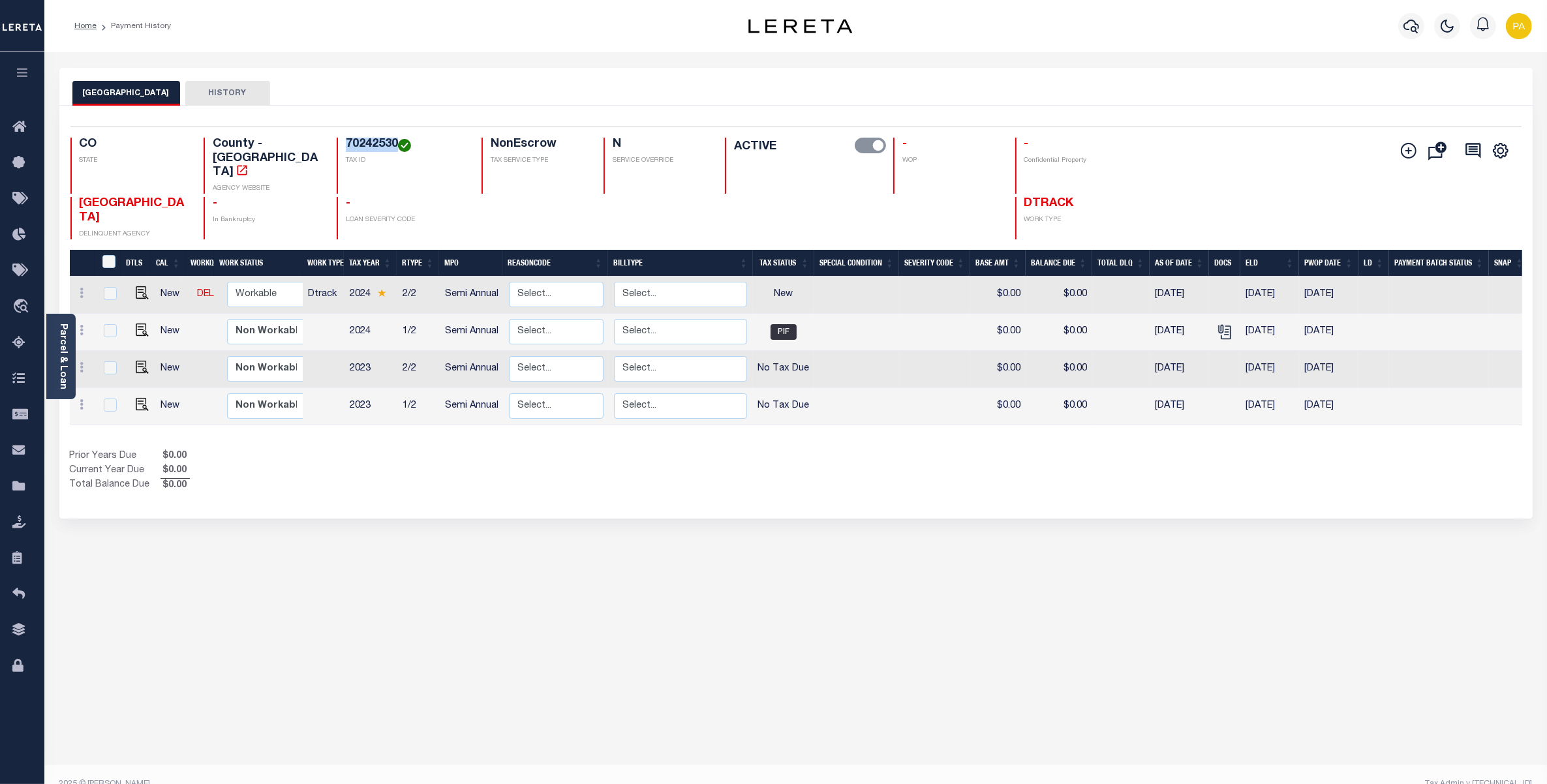
drag, startPoint x: 320, startPoint y: 142, endPoint x: 369, endPoint y: 139, distance: 49.1
click at [369, 139] on h4 "70242530" at bounding box center [406, 145] width 120 height 14
copy h4 "70242530"
click at [1220, 324] on icon "" at bounding box center [1225, 332] width 17 height 17
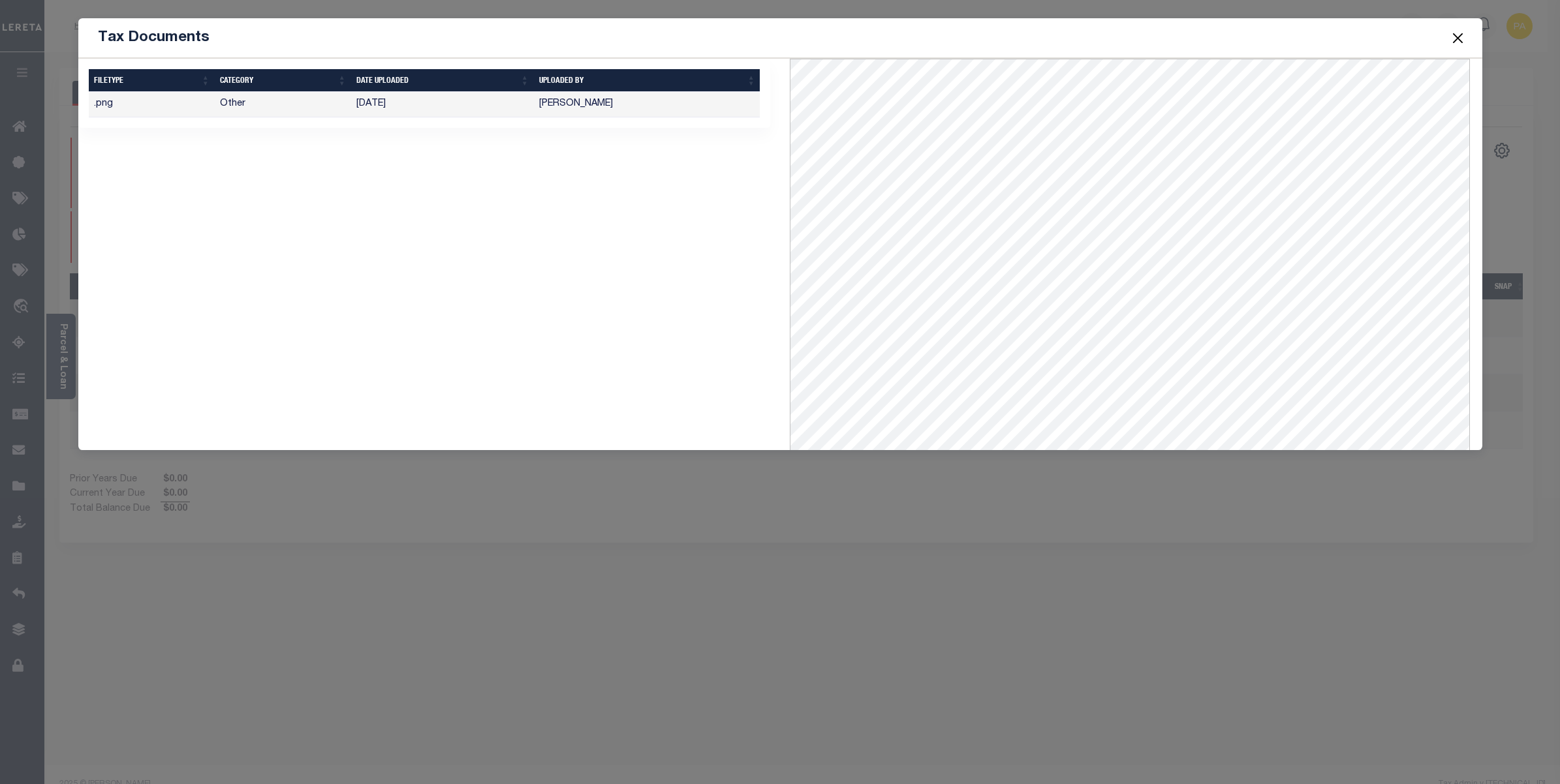
click at [1456, 41] on button "Close" at bounding box center [1458, 38] width 17 height 17
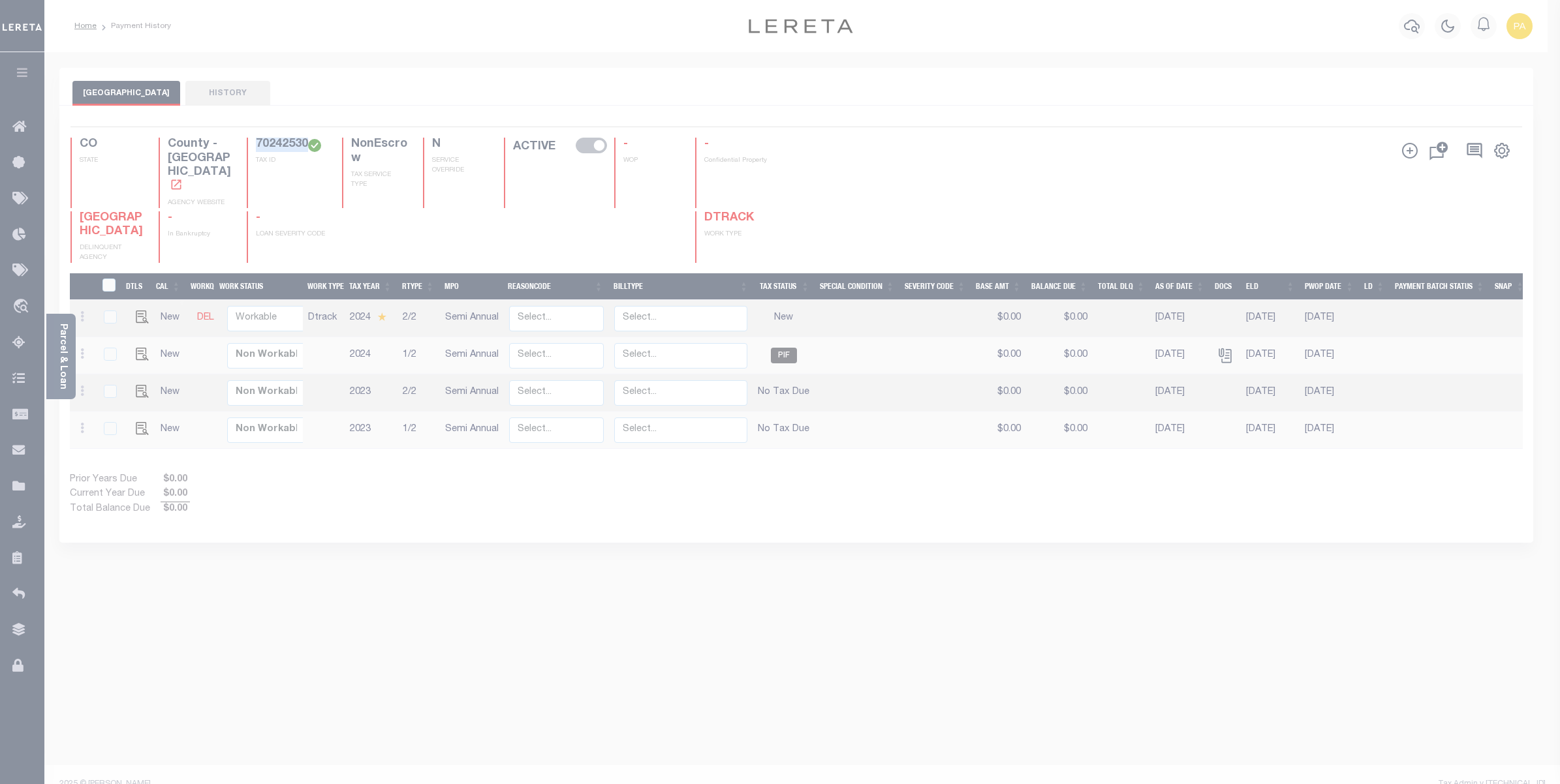
click at [1463, 14] on button "Close" at bounding box center [1458, 5] width 17 height 17
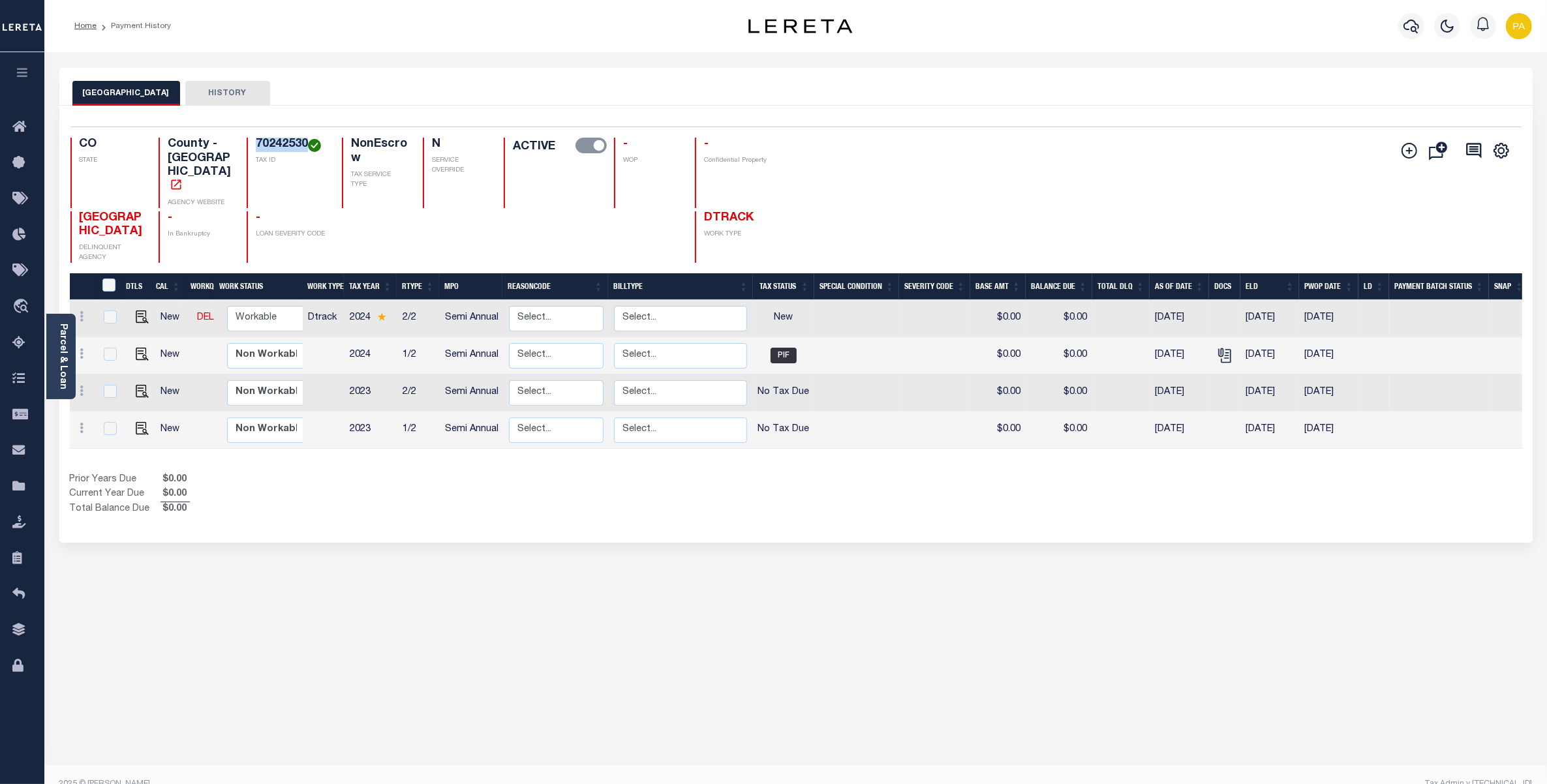
click at [272, 134] on div "Selected 4 Results 1 Items per page 25 50 100 CO STATE County - CO AGENCY WEBSI…" at bounding box center [796, 195] width 1472 height 136
drag, startPoint x: 257, startPoint y: 141, endPoint x: 306, endPoint y: 135, distance: 49.4
click at [306, 135] on div "Selected 4 Results 1 Items per page 25 50 100 CO STATE County - CO AGENCY WEBSI…" at bounding box center [796, 195] width 1472 height 136
copy h4 "70242530"
click at [143, 311] on img "" at bounding box center [142, 317] width 13 height 13
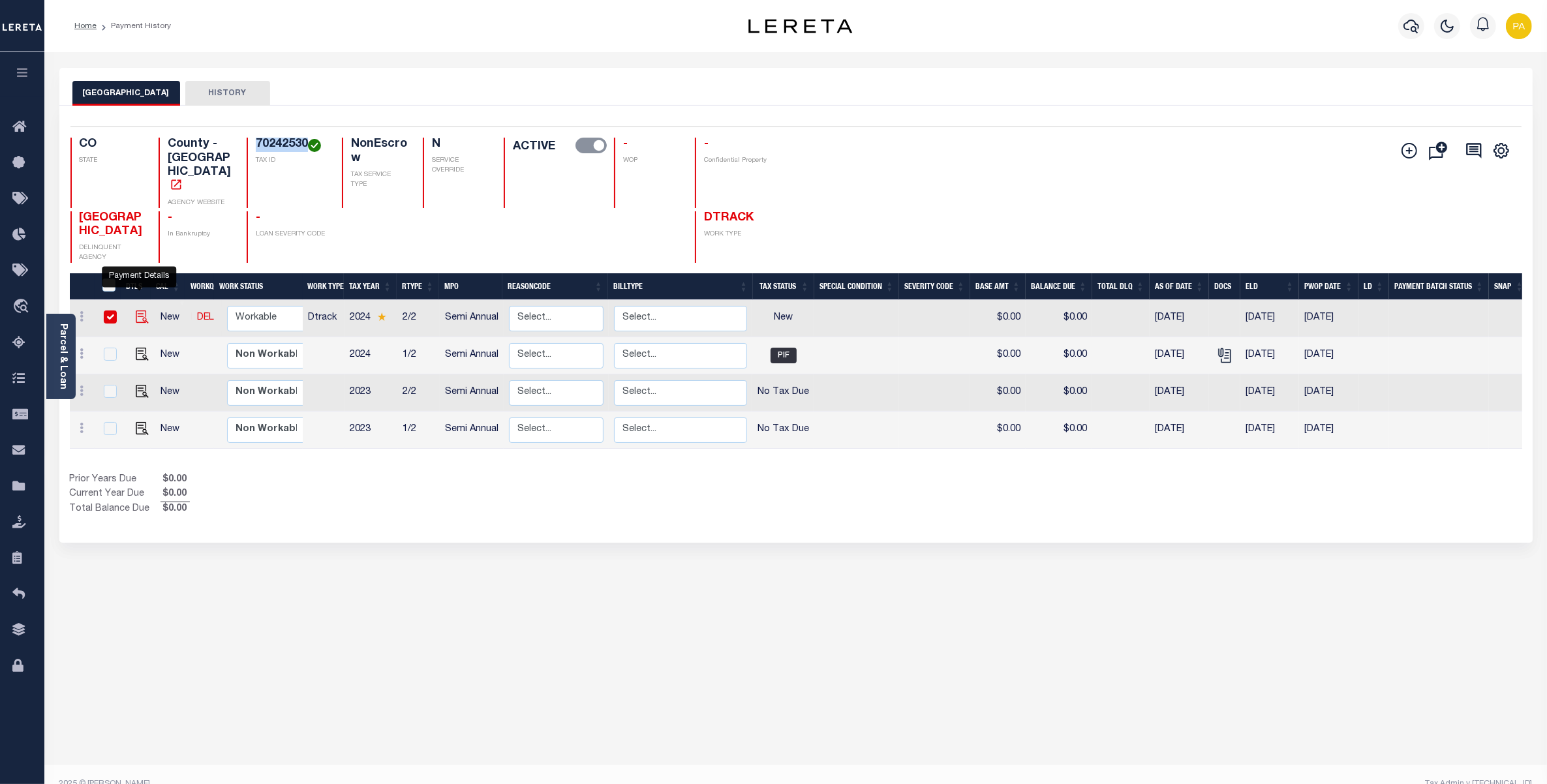
checkbox input "true"
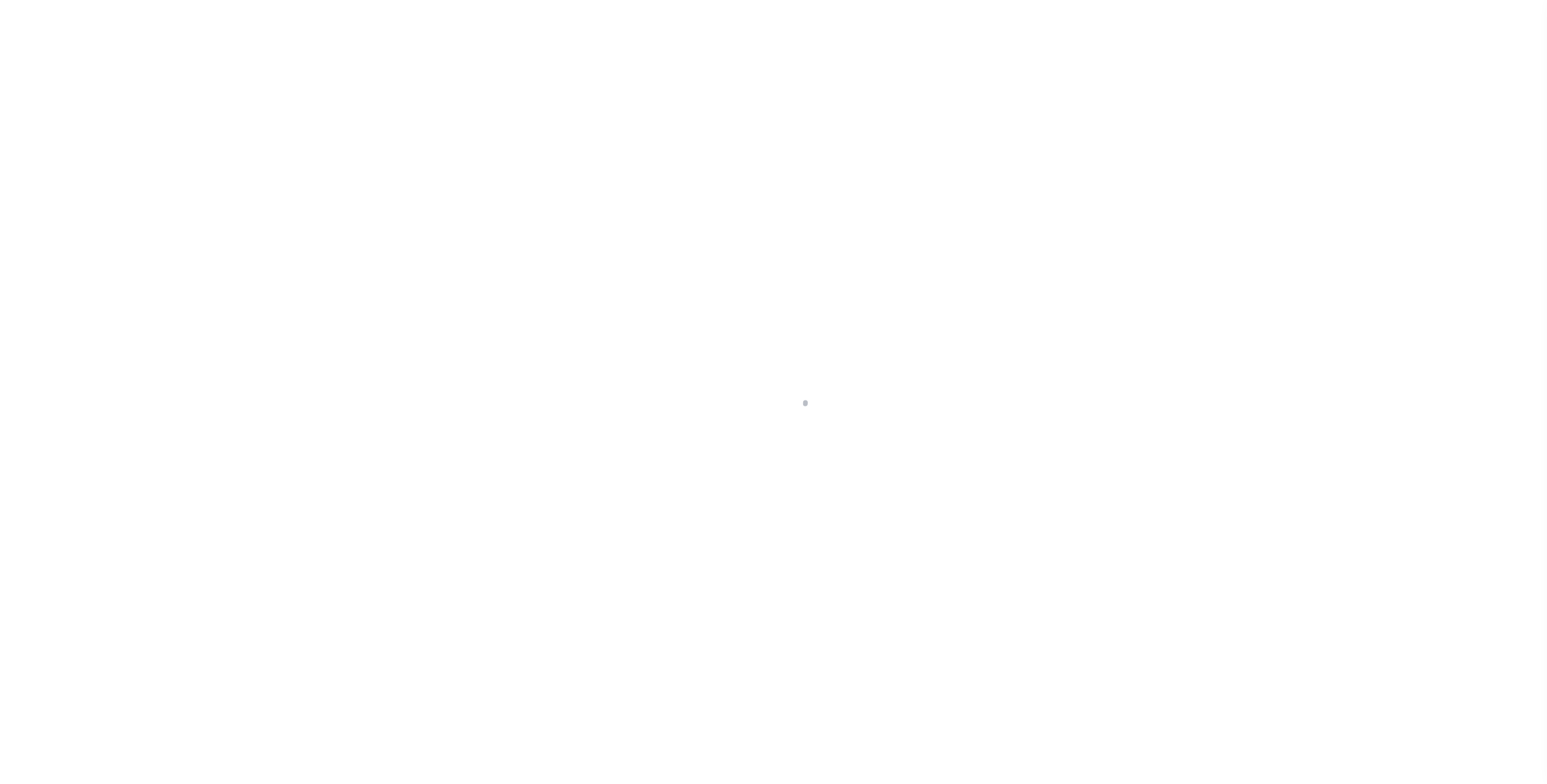
checkbox input "false"
type input "Semi Annual"
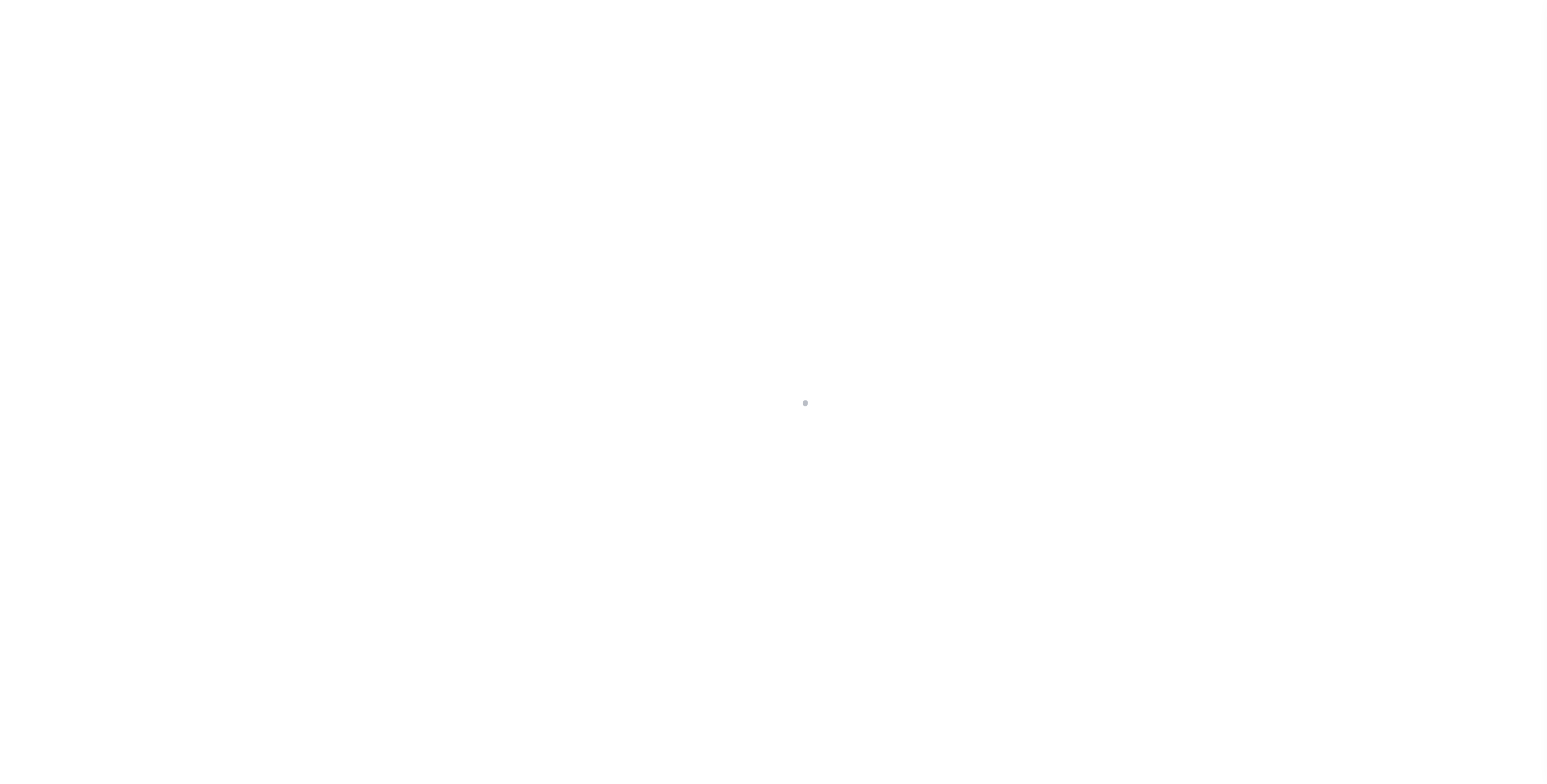
type input "[DATE]"
select select "NW2"
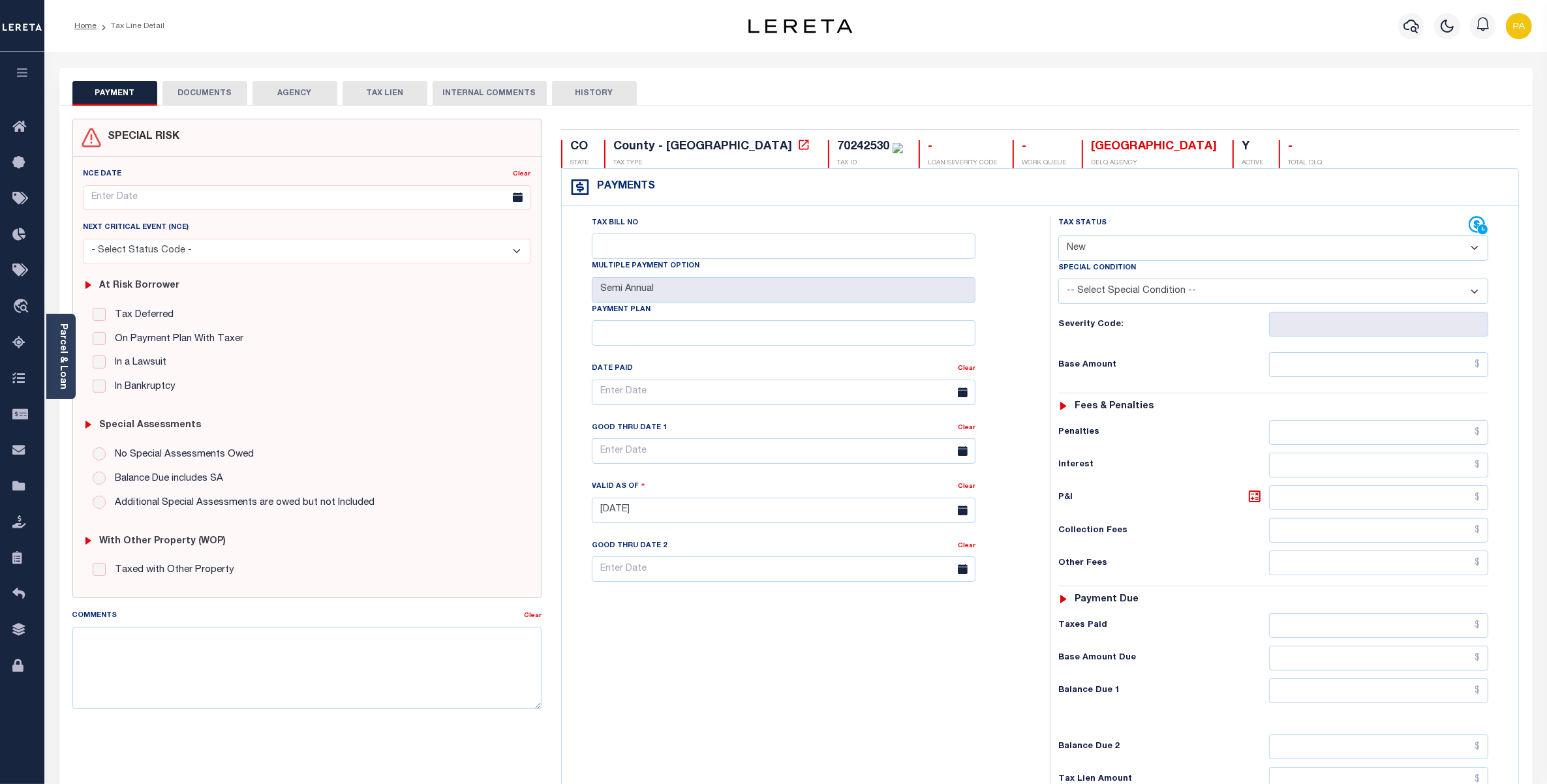
click at [226, 88] on button "DOCUMENTS" at bounding box center [205, 93] width 85 height 24
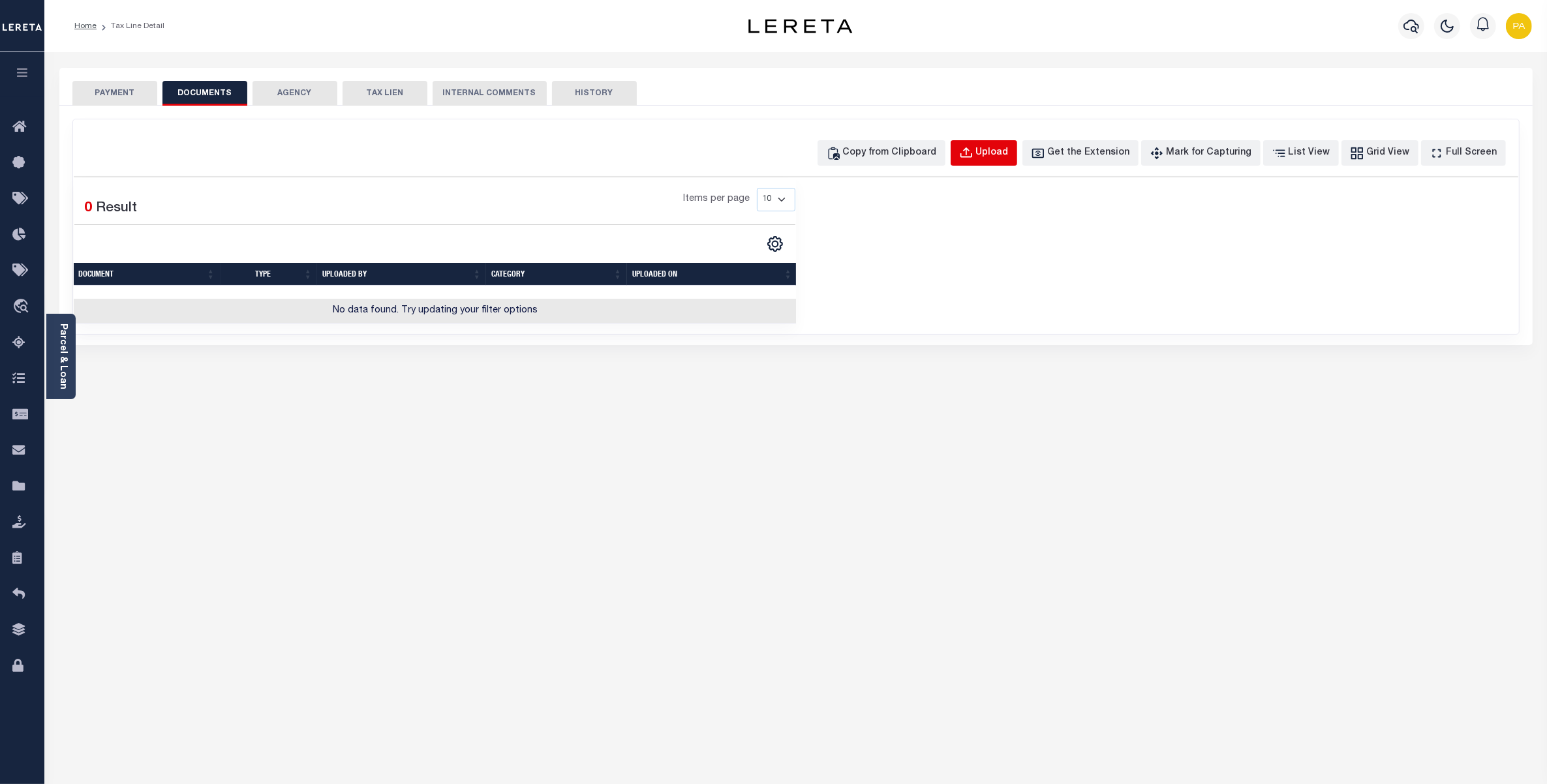
click at [1002, 150] on div "Upload" at bounding box center [992, 153] width 32 height 14
select select "POP"
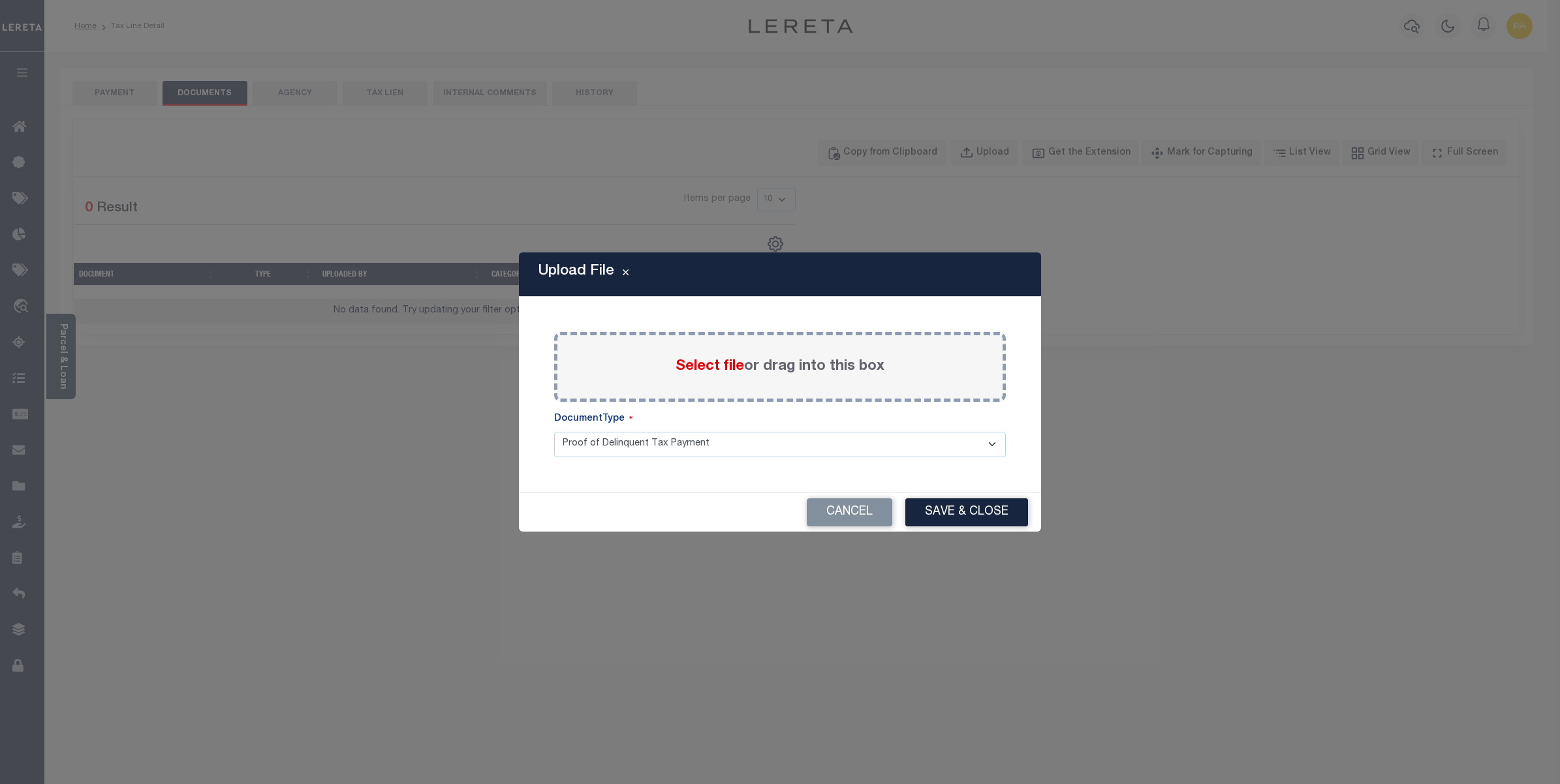
click at [778, 362] on label "Select file or drag into this box" at bounding box center [780, 367] width 209 height 22
click at [0, 0] on input "Select file or drag into this box" at bounding box center [0, 0] width 0 height 0
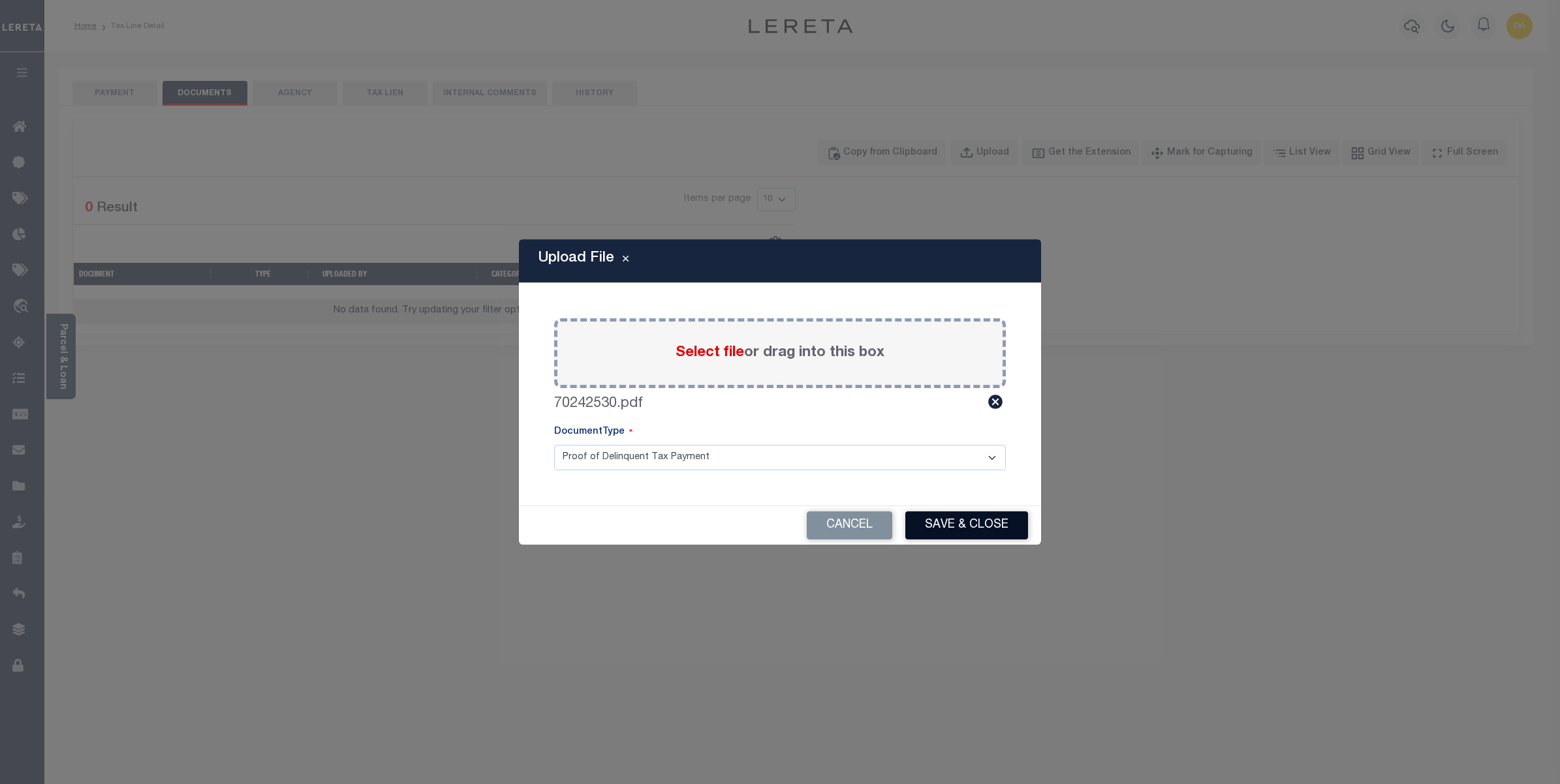
click at [962, 530] on button "Save & Close" at bounding box center [967, 525] width 123 height 28
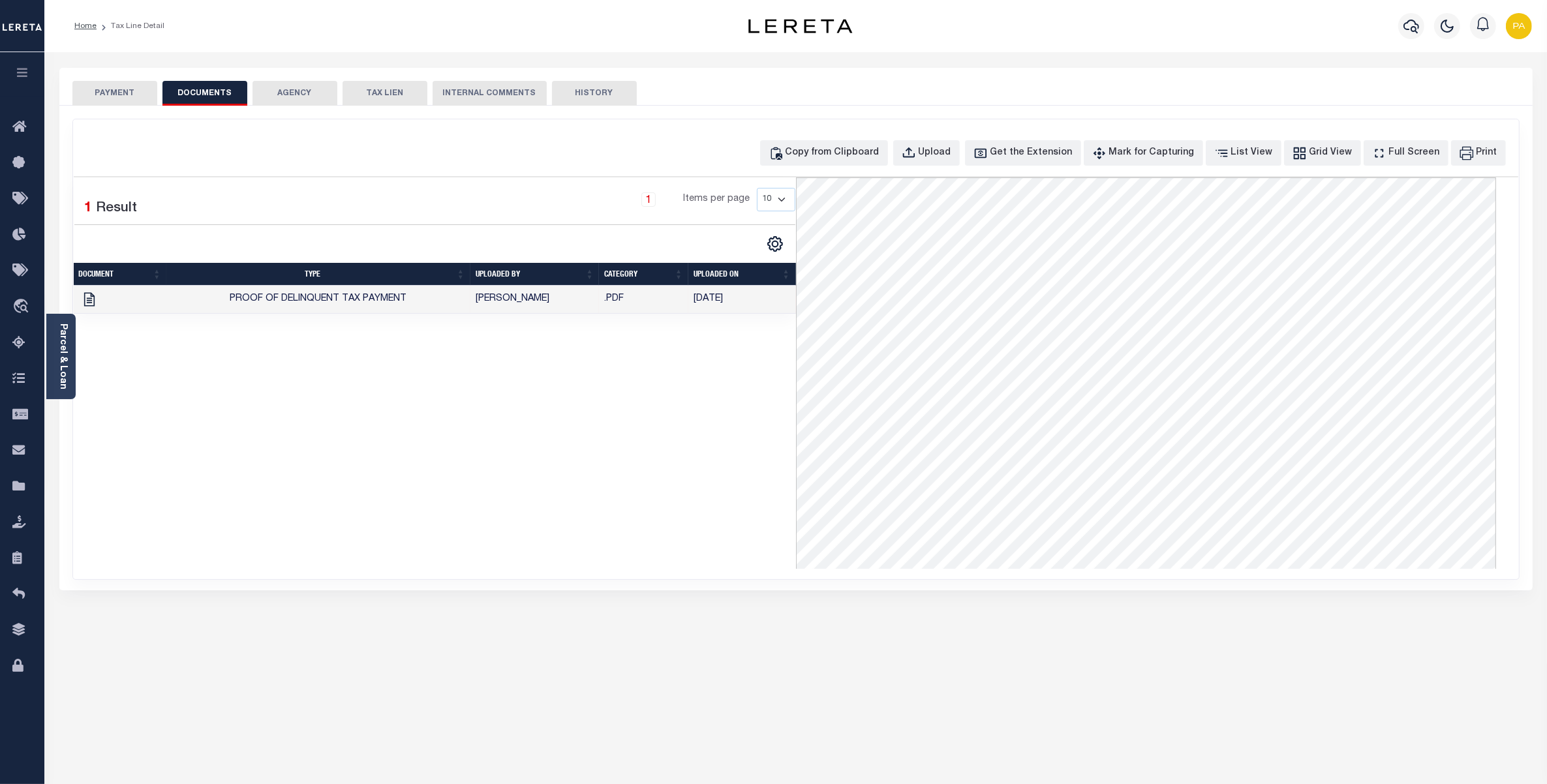
click at [133, 94] on button "PAYMENT" at bounding box center [115, 93] width 85 height 24
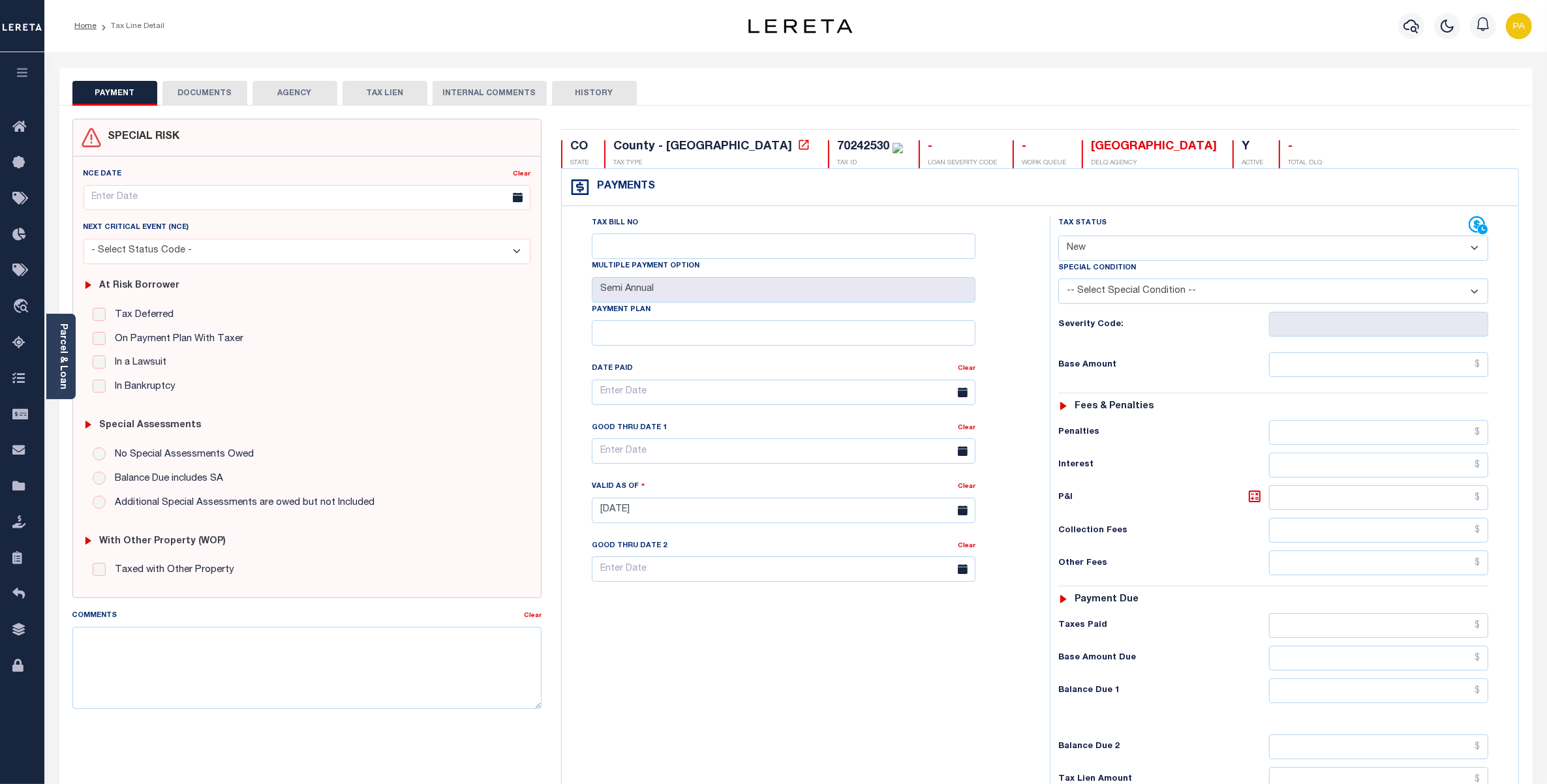
click at [1078, 258] on select "- Select Status Code - Open Due/Unpaid Paid Incomplete No Tax Due Internal Refu…" at bounding box center [1273, 248] width 430 height 25
select select "PYD"
click at [1058, 237] on select "- Select Status Code - Open Due/Unpaid Paid Incomplete No Tax Due Internal Refu…" at bounding box center [1273, 248] width 430 height 25
type input "[DATE]"
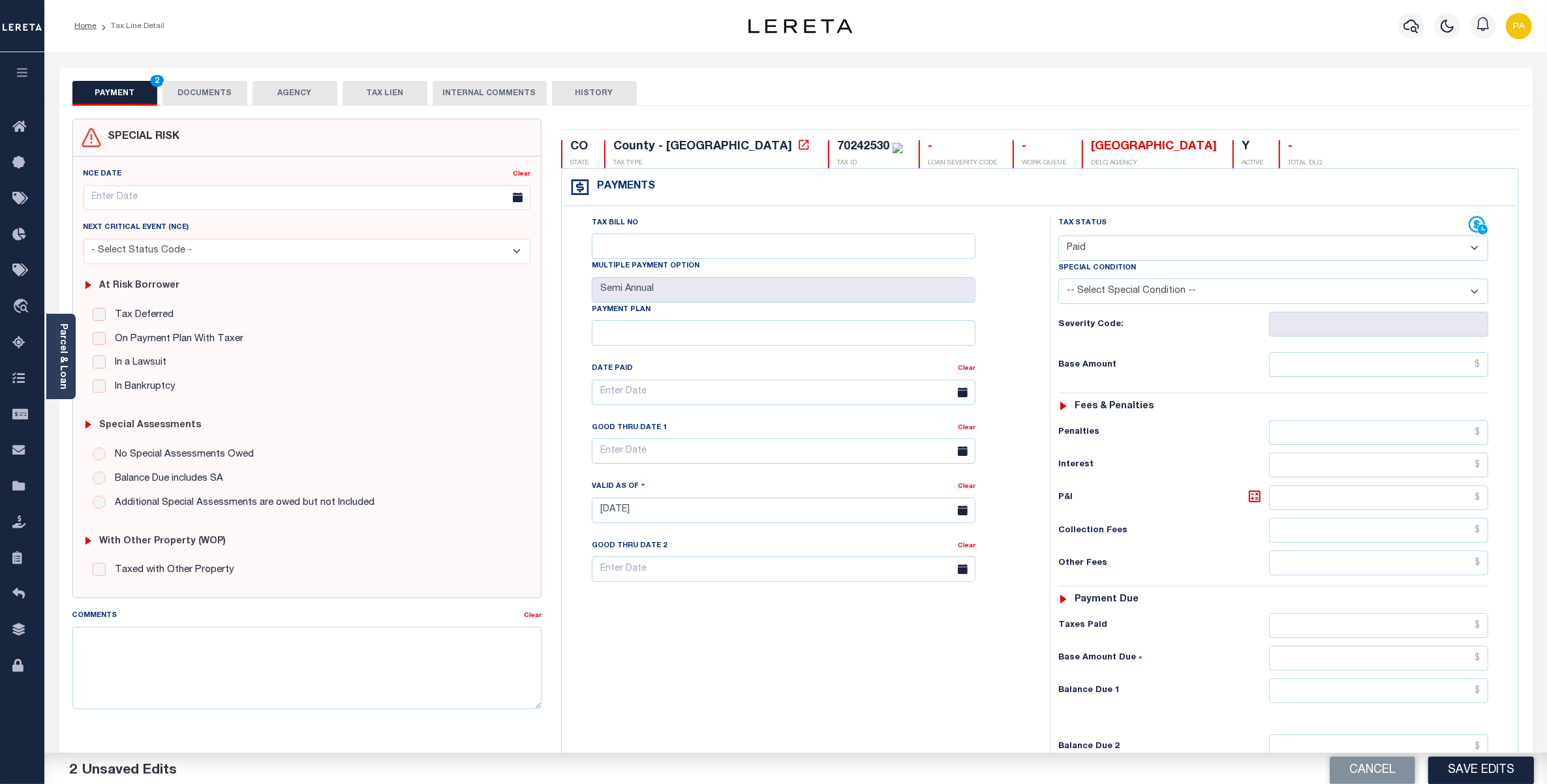
click at [1398, 383] on div "Tax Status Status - Select Status Code -" at bounding box center [1278, 504] width 456 height 576
click at [1407, 369] on input "text" at bounding box center [1379, 365] width 219 height 24
paste input "472.36"
type input "$472.36"
click at [1448, 636] on input "text" at bounding box center [1379, 625] width 219 height 24
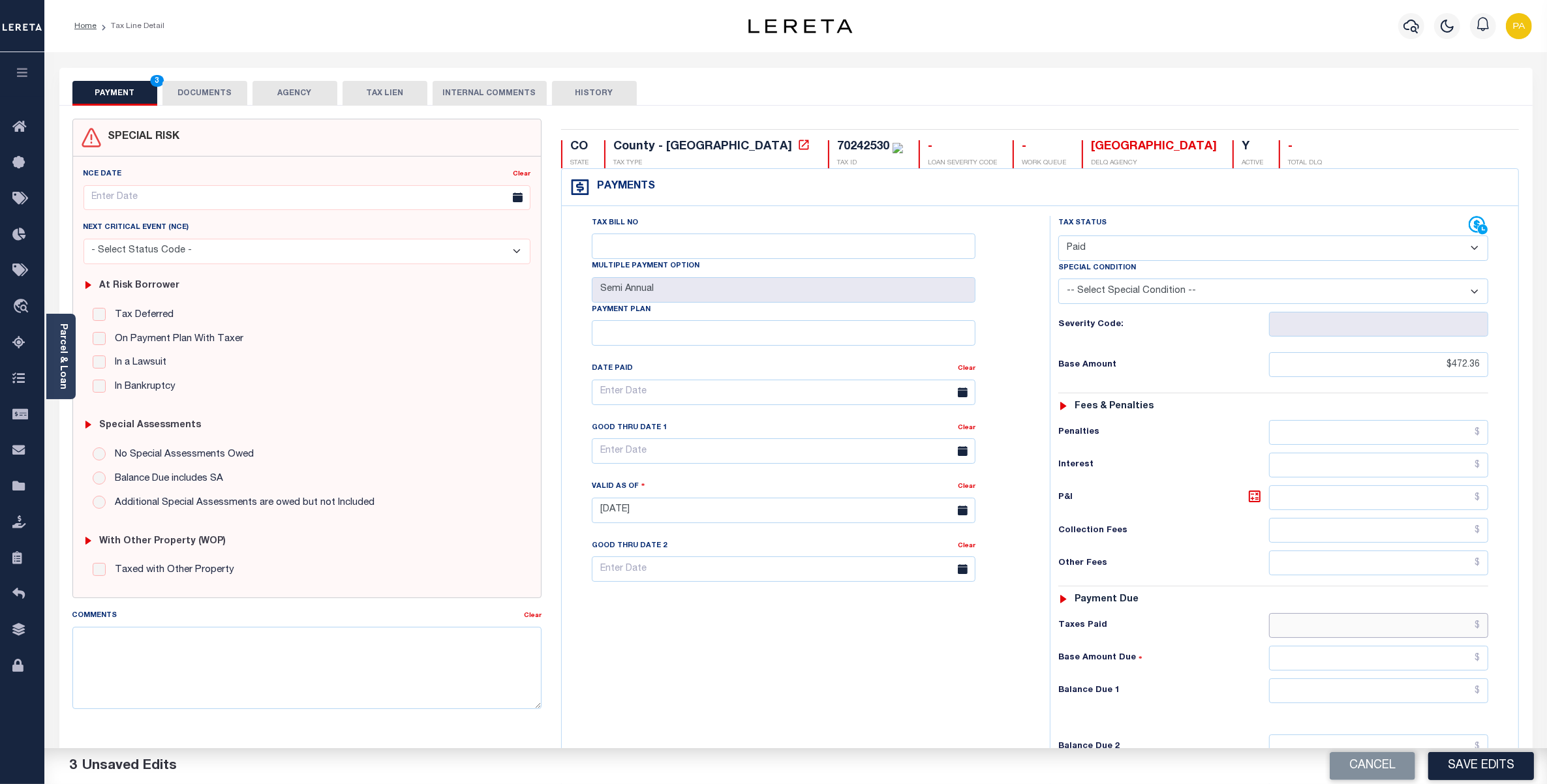
paste input "472.36"
type input "$472.36"
click at [1468, 697] on input "text" at bounding box center [1379, 691] width 219 height 24
type input "$0.00"
click at [1475, 763] on button "Save Edits" at bounding box center [1481, 766] width 106 height 28
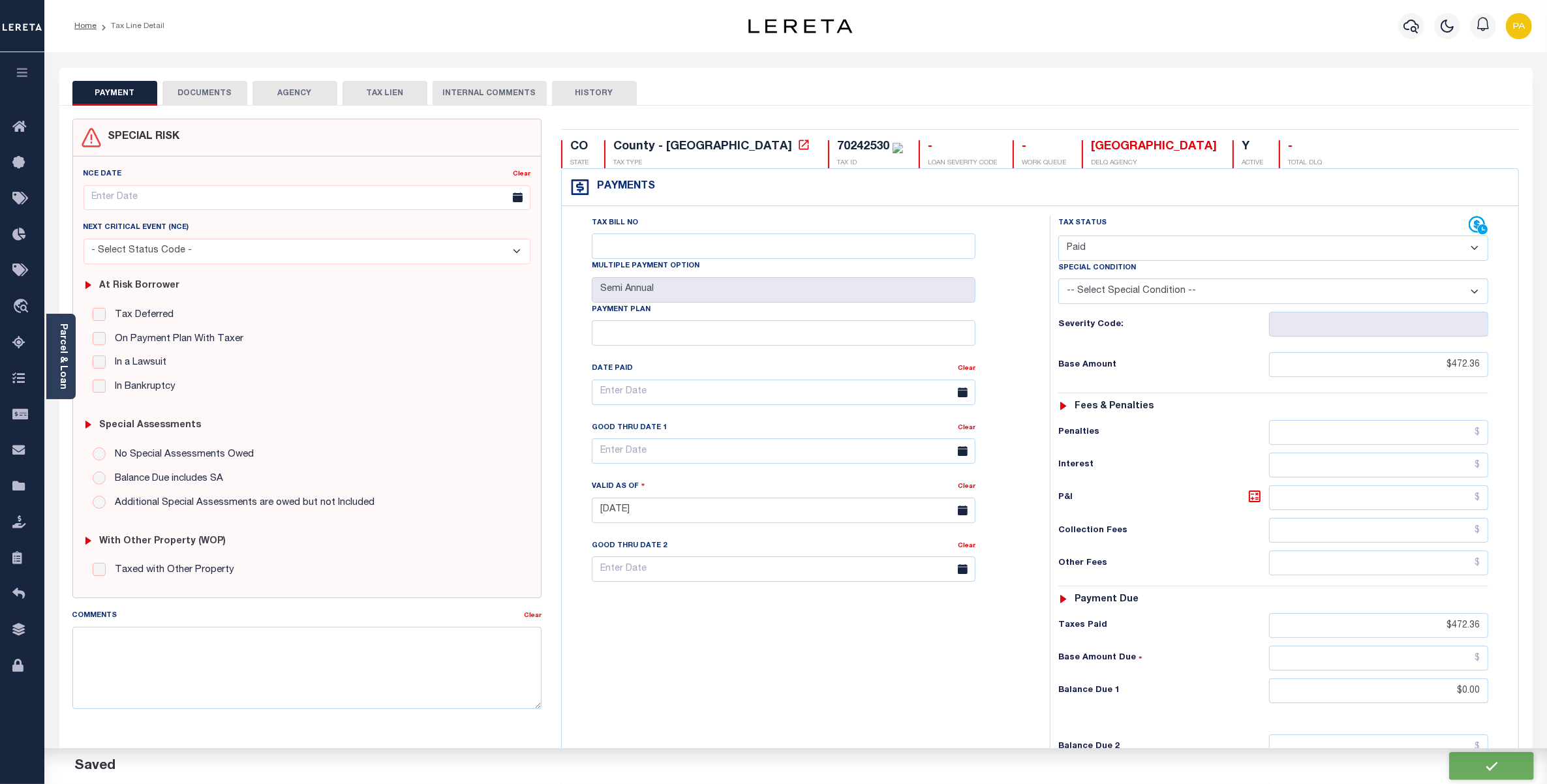
checkbox input "false"
type input "$472.36"
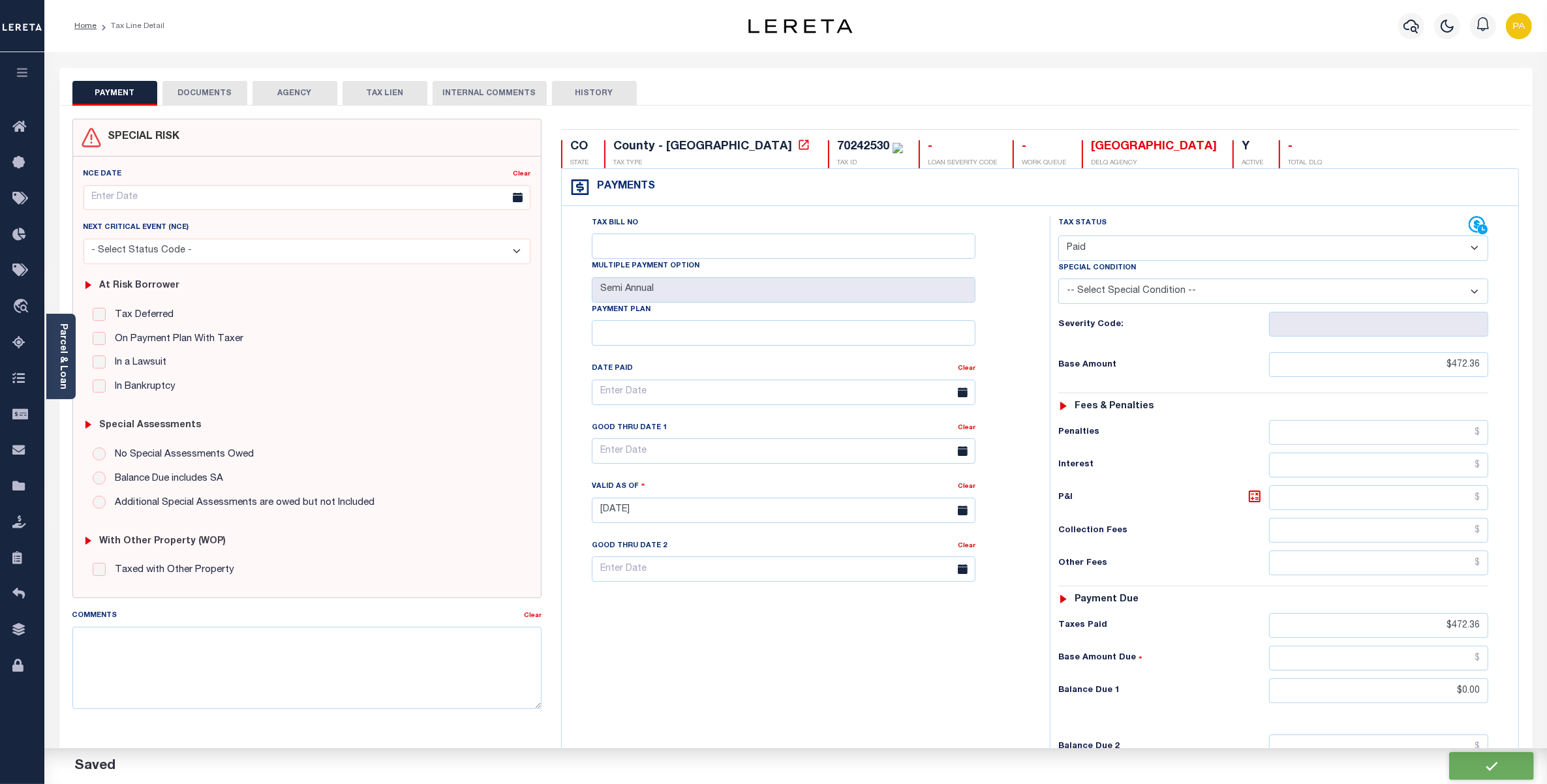
type input "$472.36"
type input "$0"
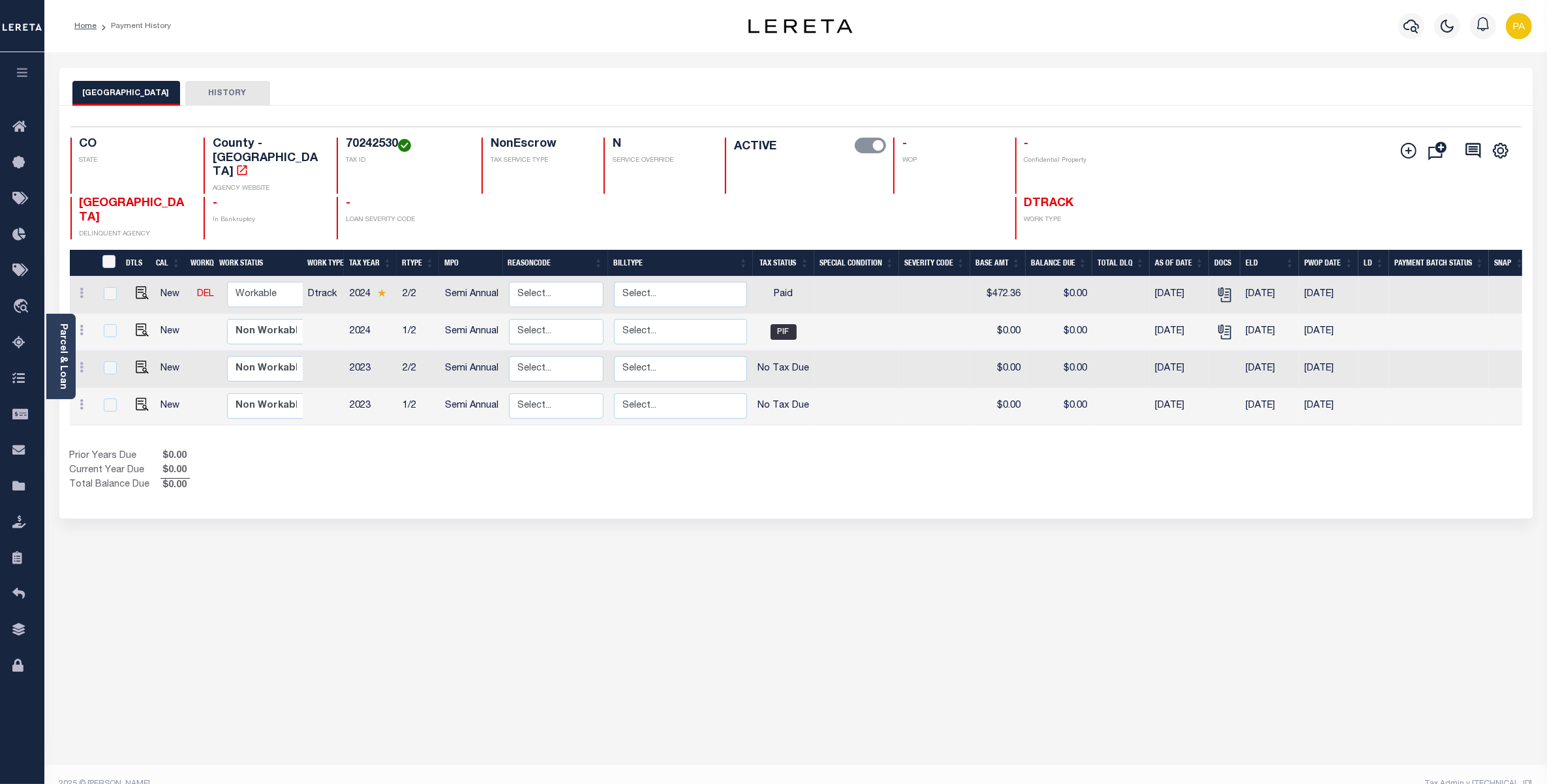
drag, startPoint x: 761, startPoint y: 702, endPoint x: 749, endPoint y: 692, distance: 15.6
click at [761, 702] on div "COSTILLA COUNTY HISTORY Selected 4 Results" at bounding box center [796, 436] width 1493 height 736
drag, startPoint x: 330, startPoint y: 141, endPoint x: 369, endPoint y: 142, distance: 39.0
click at [369, 142] on div "70242530 TAX ID" at bounding box center [401, 166] width 129 height 56
copy h4 "70242530"
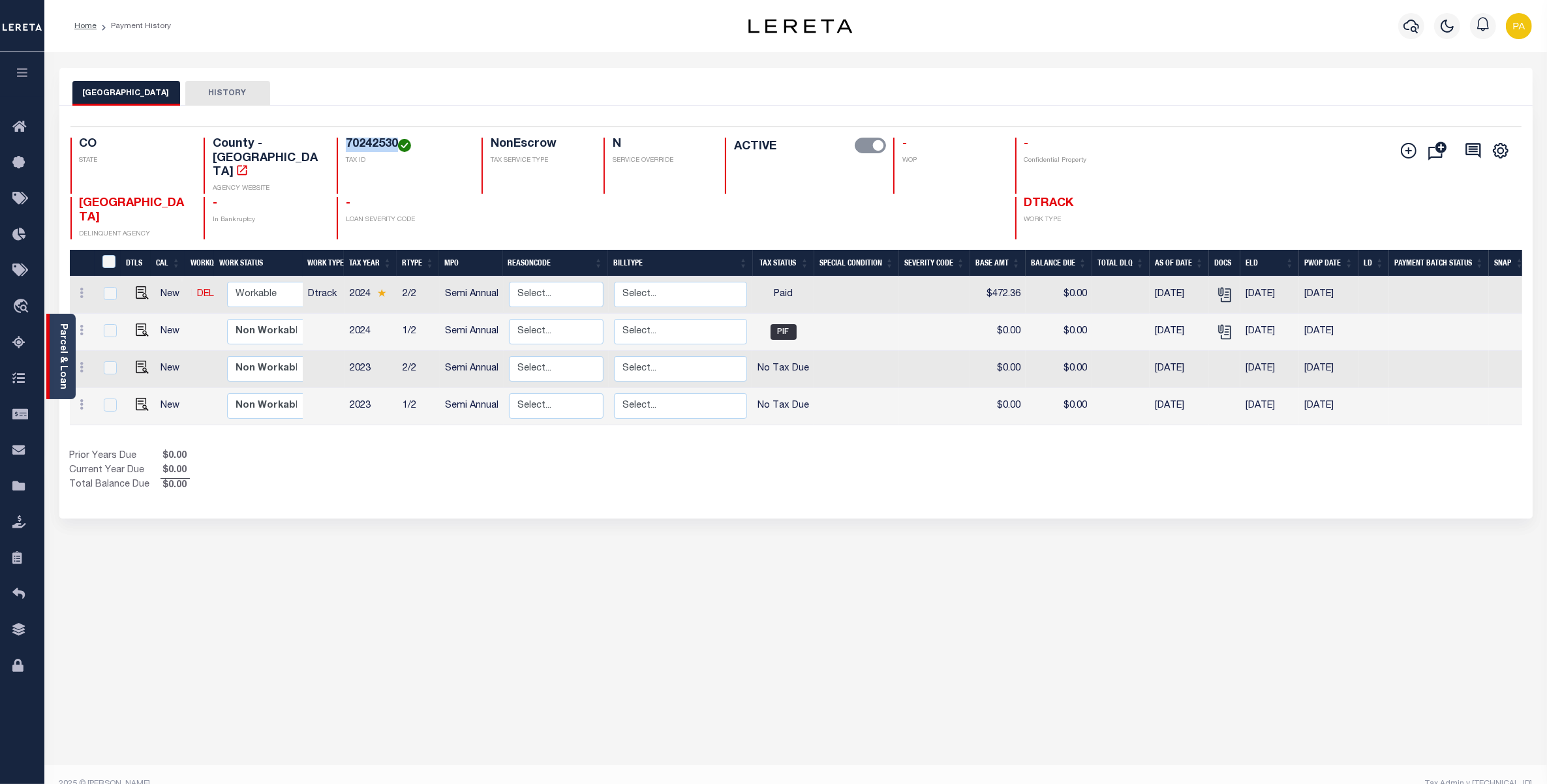
click at [62, 347] on link "Parcel & Loan" at bounding box center [63, 356] width 9 height 66
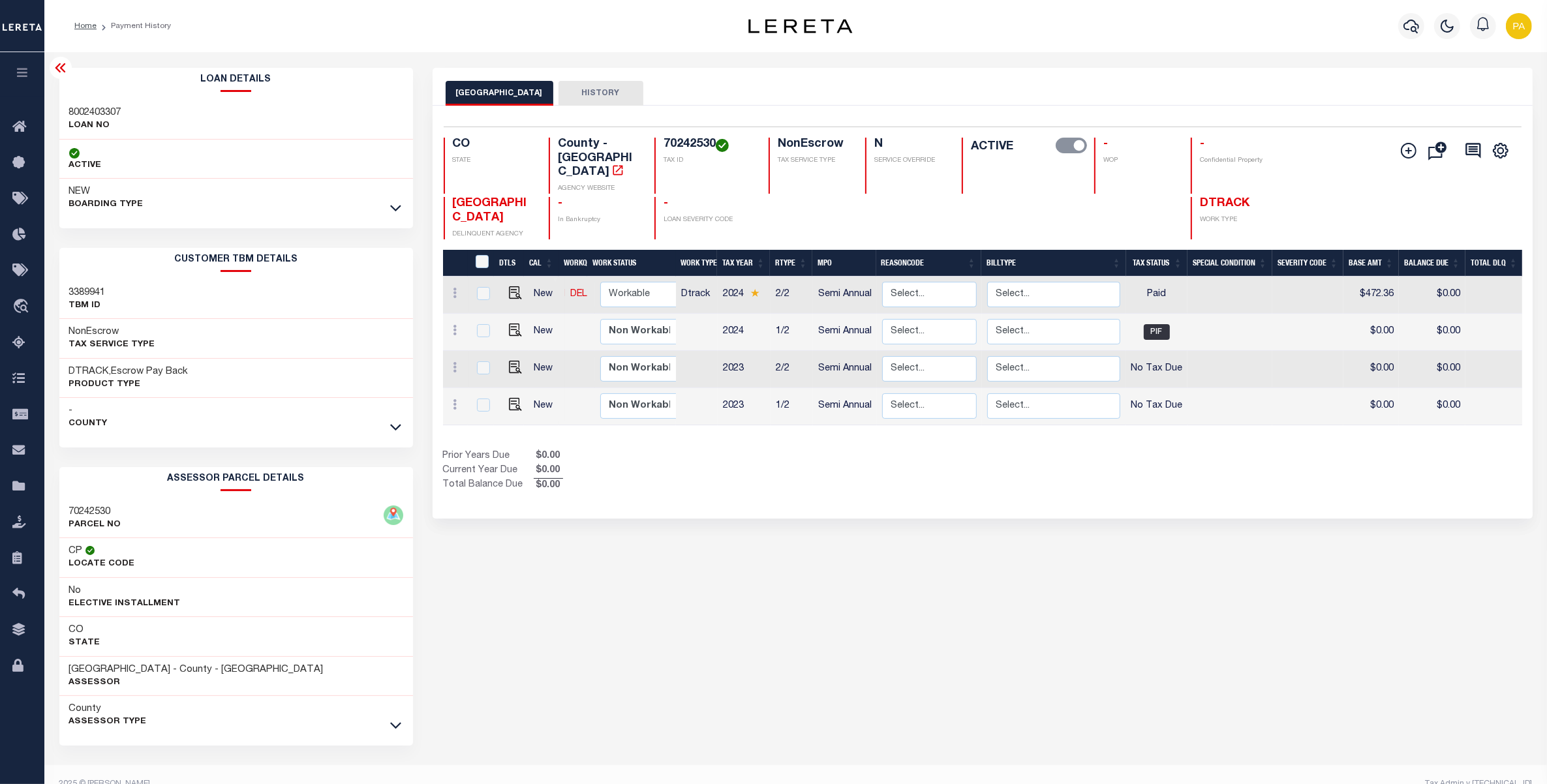
click at [98, 112] on h3 "8002403307" at bounding box center [95, 113] width 52 height 13
copy h3 "8002403307"
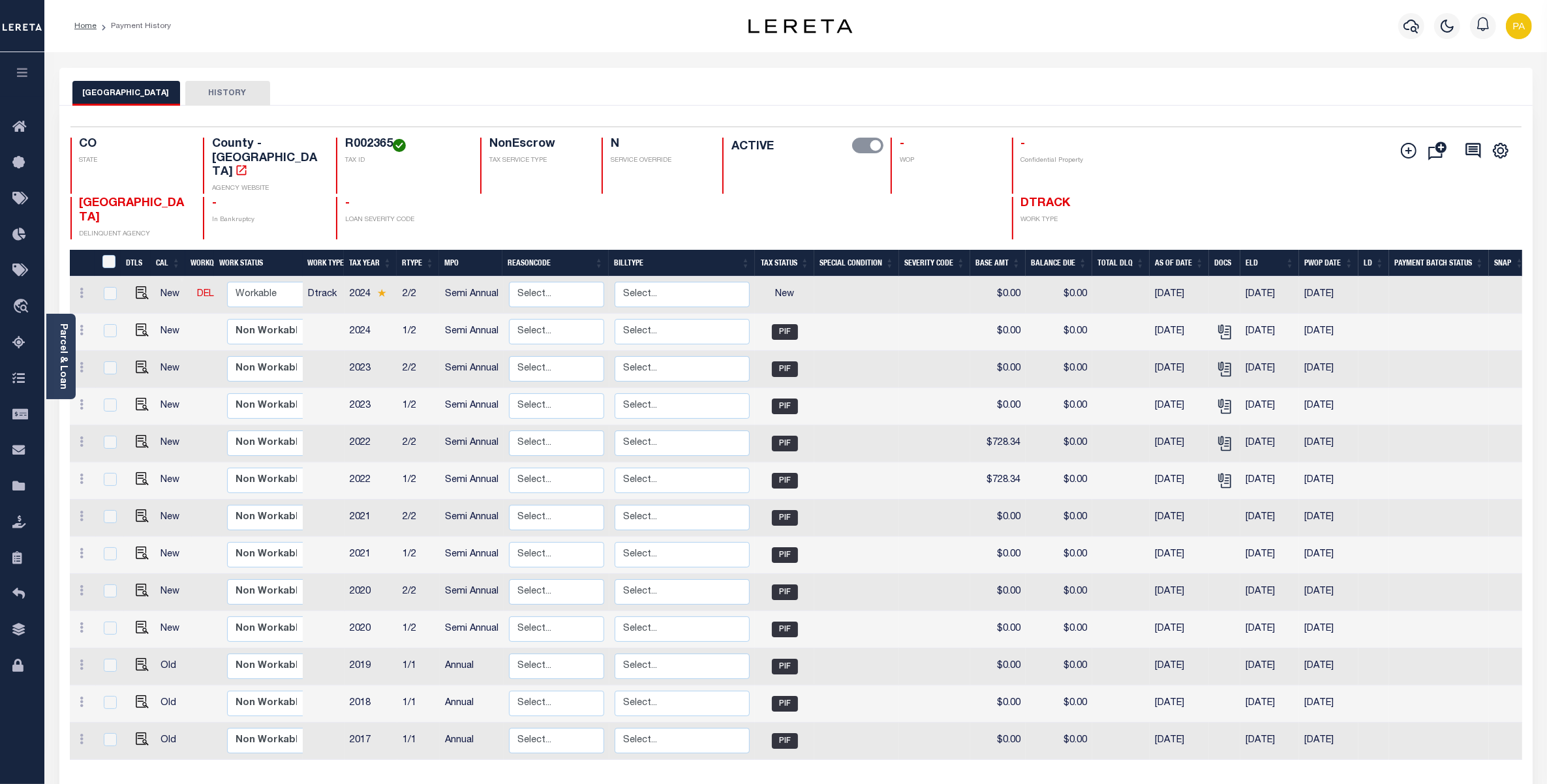
click at [1360, 143] on div "Add Installment Line [GEOGRAPHIC_DATA]" at bounding box center [1401, 188] width 242 height 102
drag, startPoint x: 321, startPoint y: 144, endPoint x: 364, endPoint y: 141, distance: 43.1
click at [364, 141] on h4 "R002365" at bounding box center [405, 145] width 120 height 14
copy h4 "R002365"
click at [141, 286] on img at bounding box center [142, 293] width 13 height 13
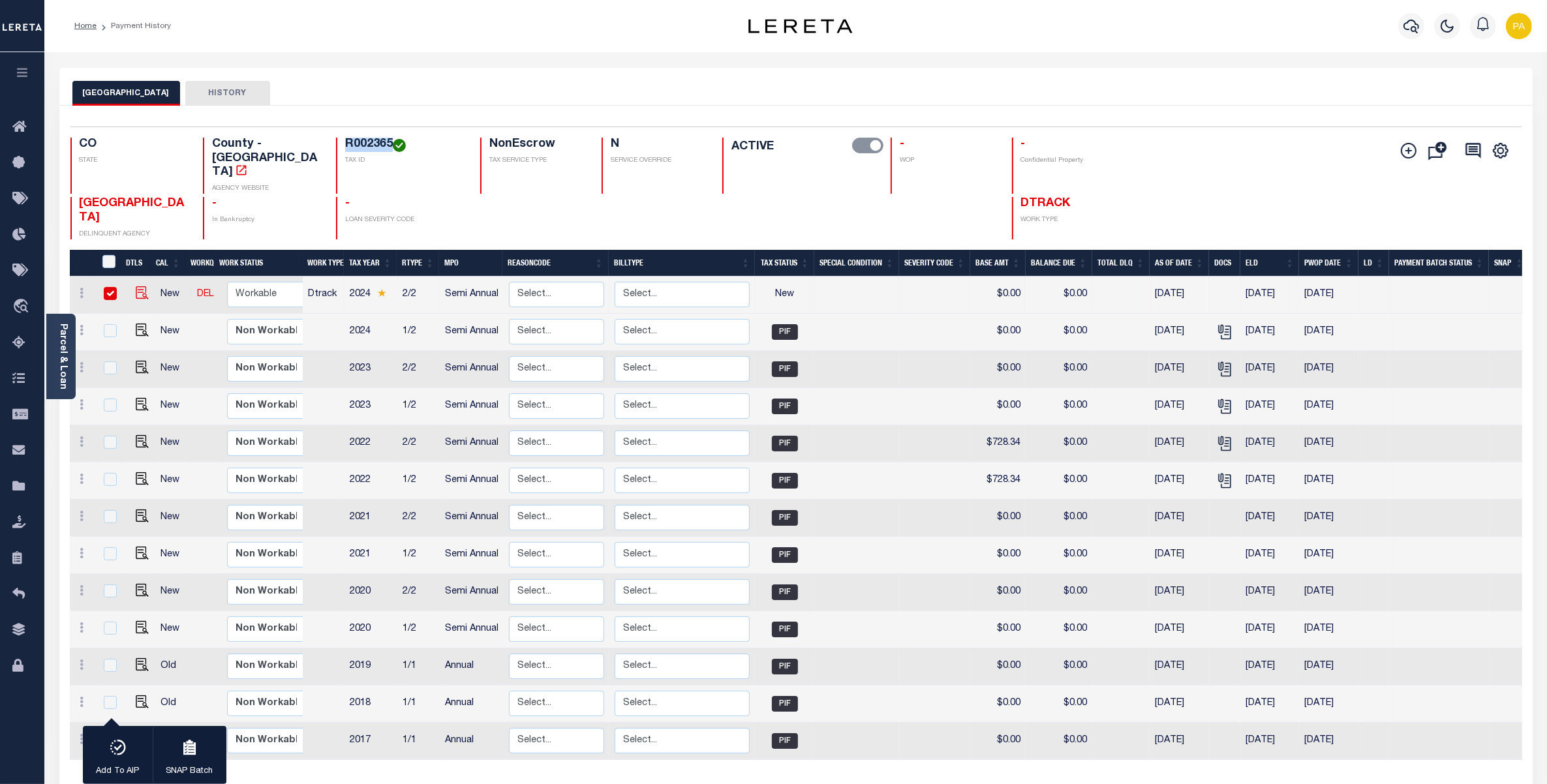
checkbox input "true"
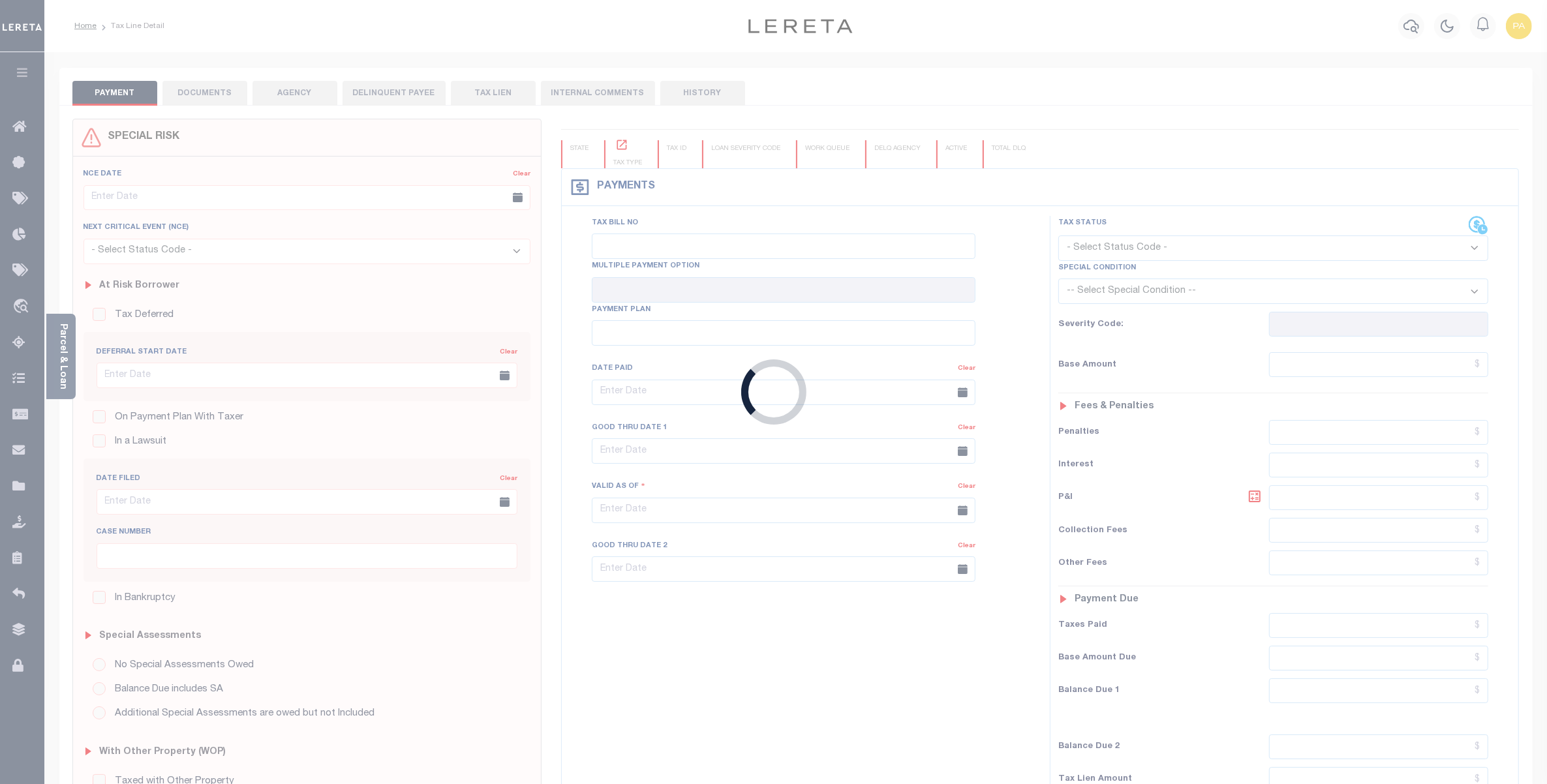
checkbox input "false"
type input "Semi Annual"
type input "[DATE]"
select select "NW2"
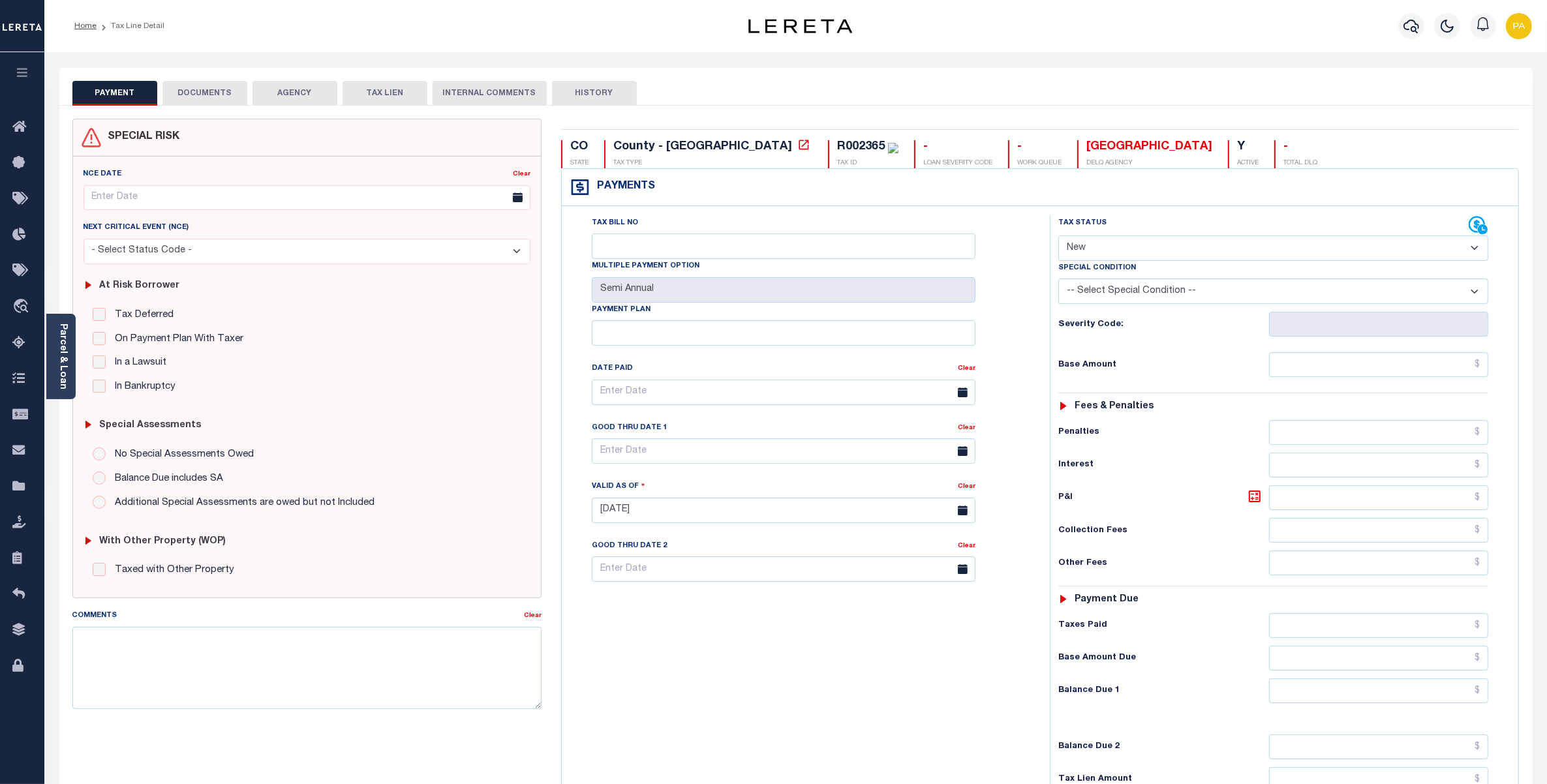
click at [206, 104] on button "DOCUMENTS" at bounding box center [205, 93] width 85 height 24
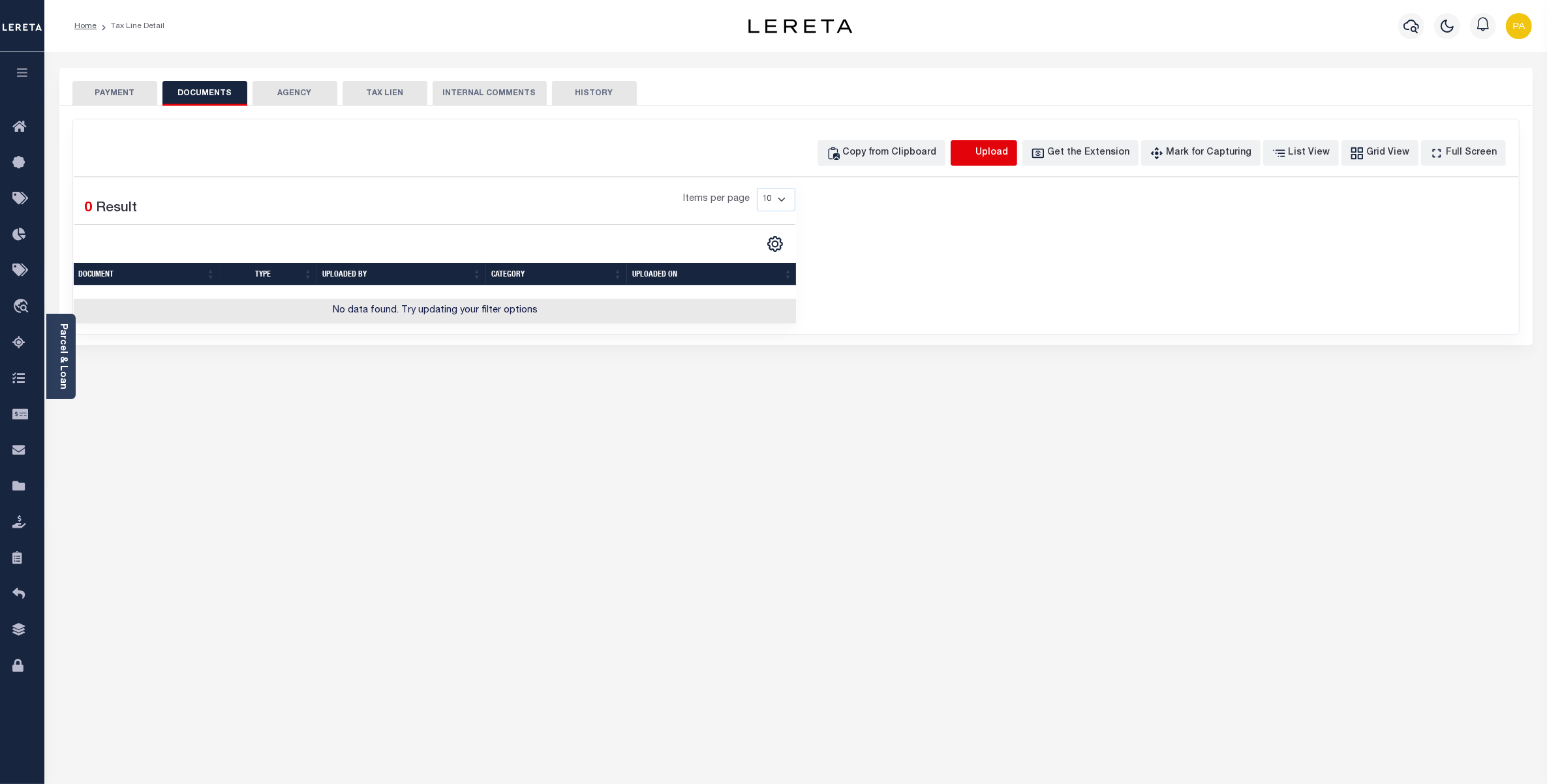
click at [974, 155] on icon "button" at bounding box center [967, 153] width 14 height 14
select select "POP"
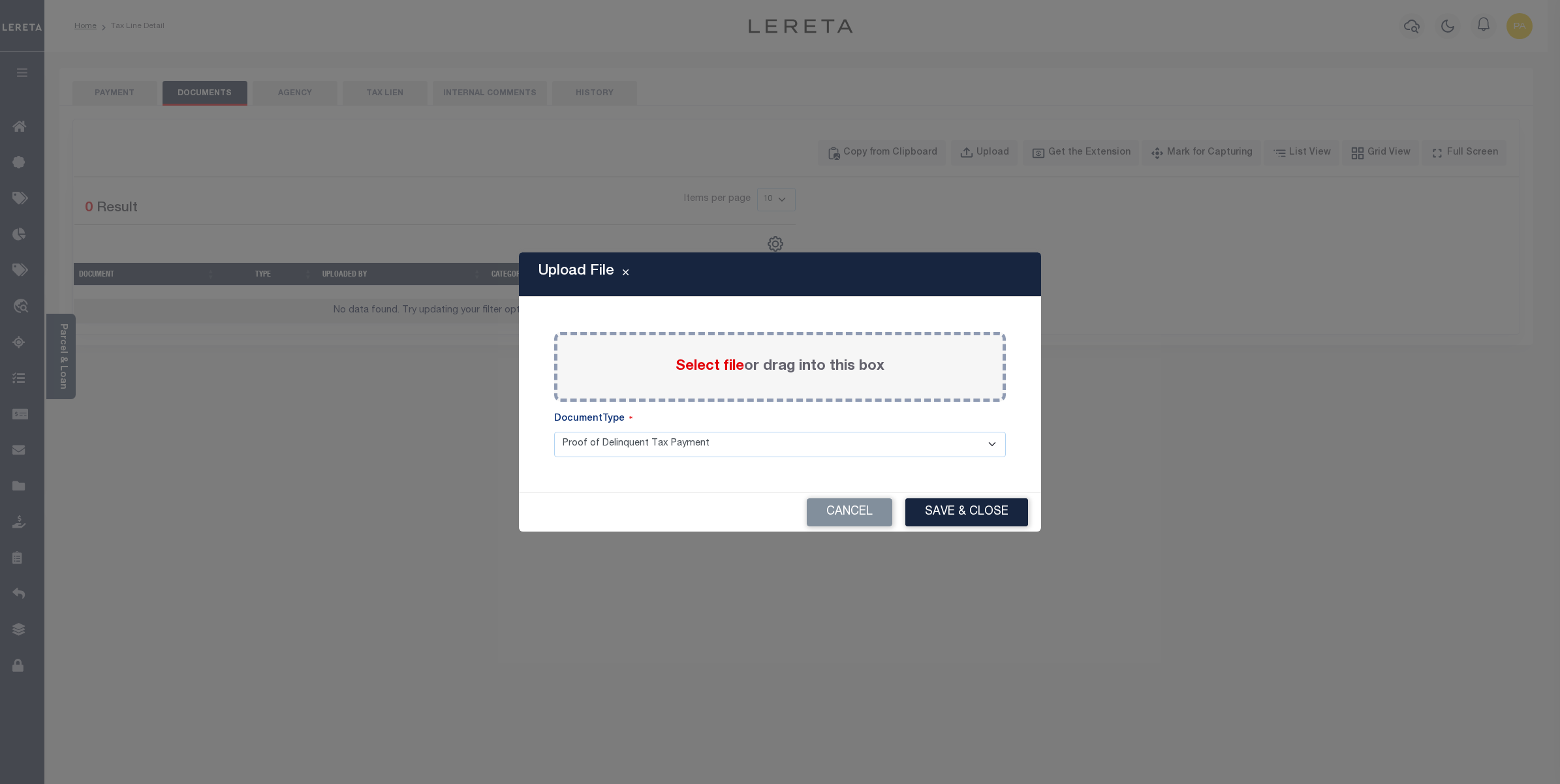
click at [772, 354] on div "Select file or drag into this box" at bounding box center [780, 367] width 451 height 70
click at [771, 362] on label "Select file or drag into this box" at bounding box center [780, 367] width 209 height 22
click at [0, 0] on input "Select file or drag into this box" at bounding box center [0, 0] width 0 height 0
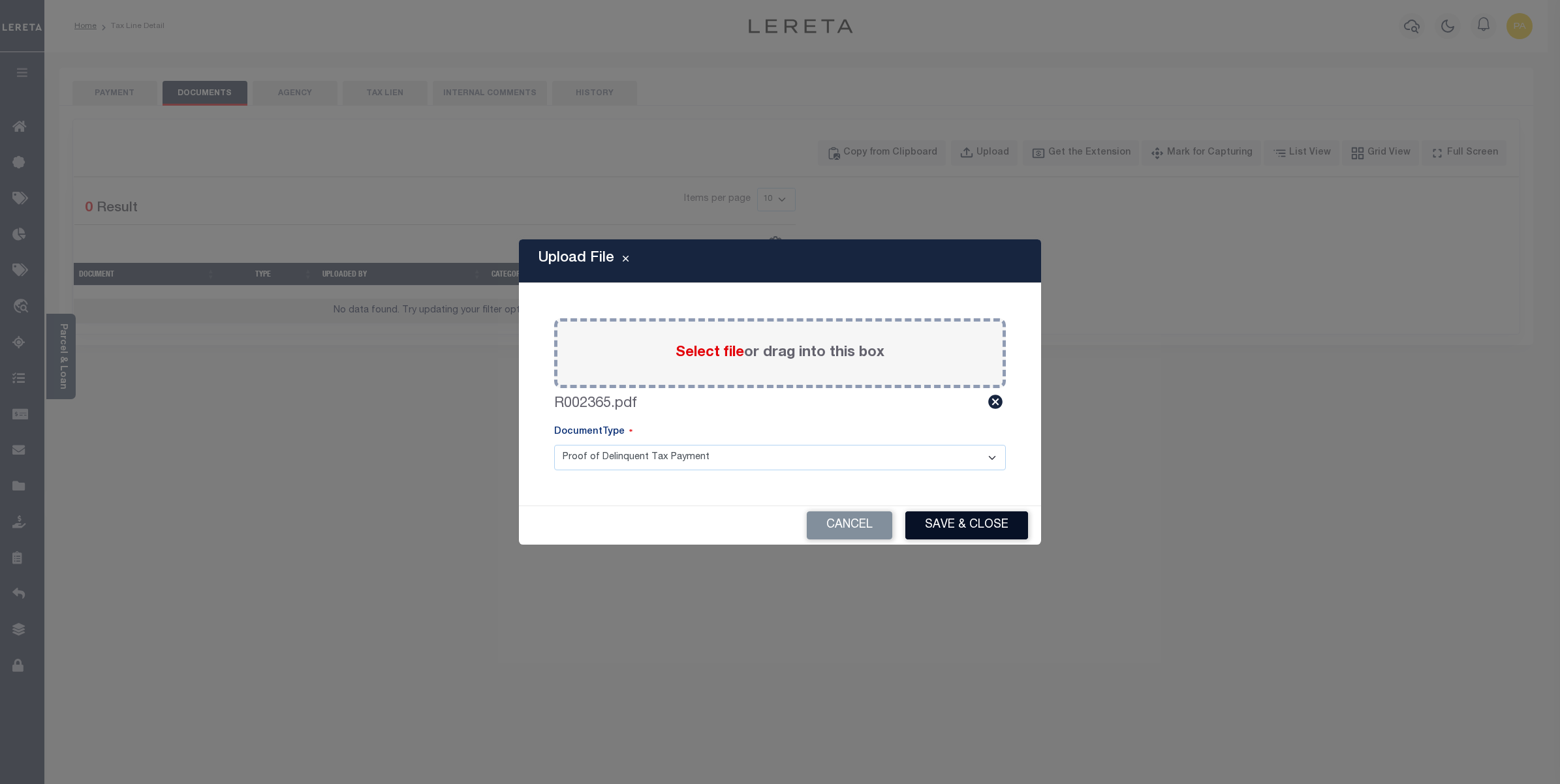
click at [958, 510] on div "Cancel Save & Close" at bounding box center [780, 525] width 522 height 38
drag, startPoint x: 957, startPoint y: 520, endPoint x: 954, endPoint y: 639, distance: 119.0
click at [957, 520] on button "Save & Close" at bounding box center [967, 525] width 123 height 28
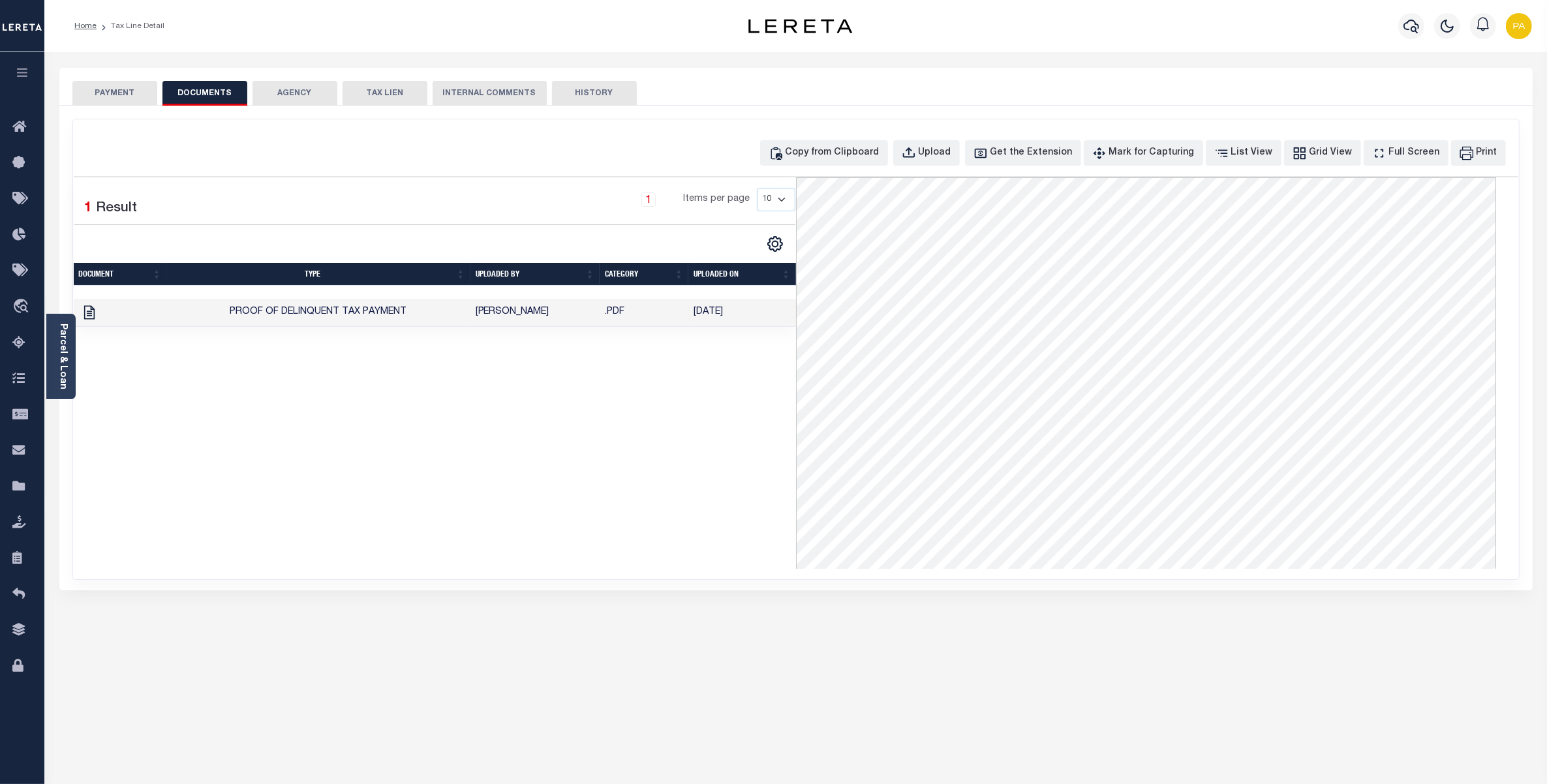
drag, startPoint x: 148, startPoint y: 83, endPoint x: 145, endPoint y: 106, distance: 23.2
click at [148, 83] on button "PAYMENT" at bounding box center [115, 93] width 85 height 24
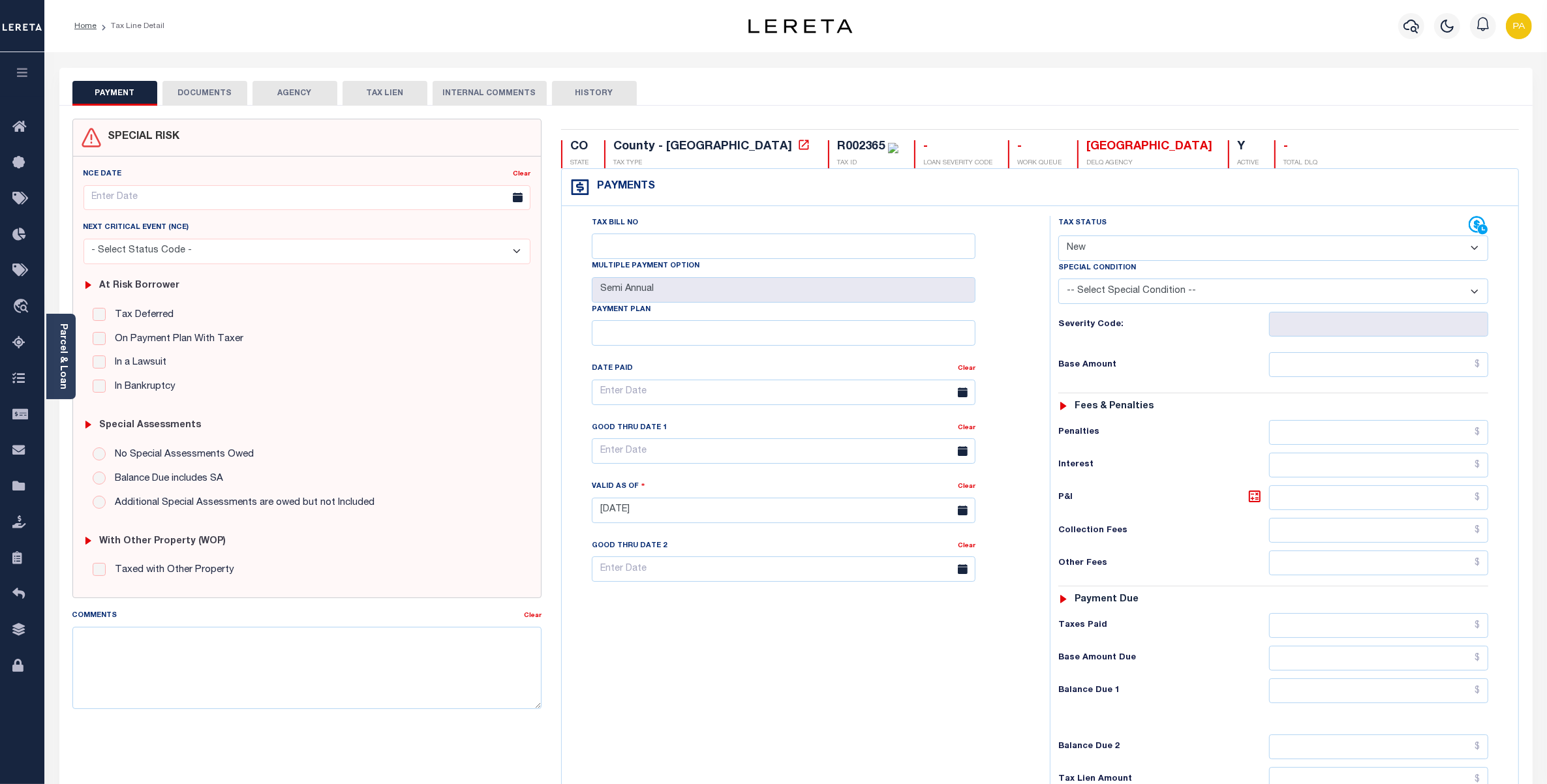
click at [1099, 256] on select "- Select Status Code - Open Due/Unpaid Paid Incomplete No Tax Due Internal Refu…" at bounding box center [1273, 248] width 430 height 25
select select "PYD"
click at [1058, 237] on select "- Select Status Code - Open Due/Unpaid Paid Incomplete No Tax Due Internal Refu…" at bounding box center [1273, 248] width 430 height 25
type input "[DATE]"
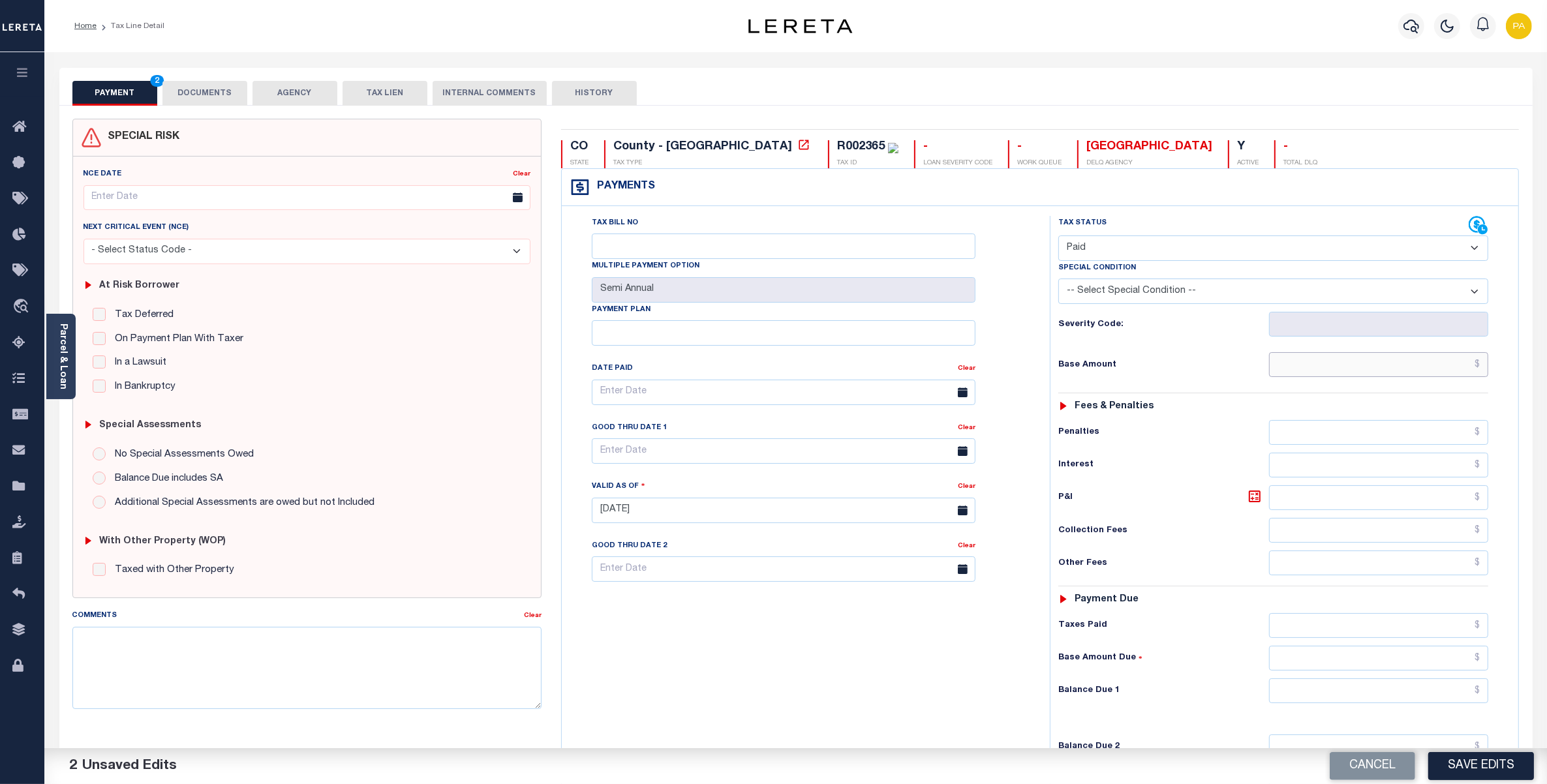
click at [1390, 375] on input "text" at bounding box center [1379, 365] width 219 height 24
paste input "565.16"
type input "$565.16"
click at [1433, 638] on input "text" at bounding box center [1379, 625] width 219 height 24
paste input "565.16"
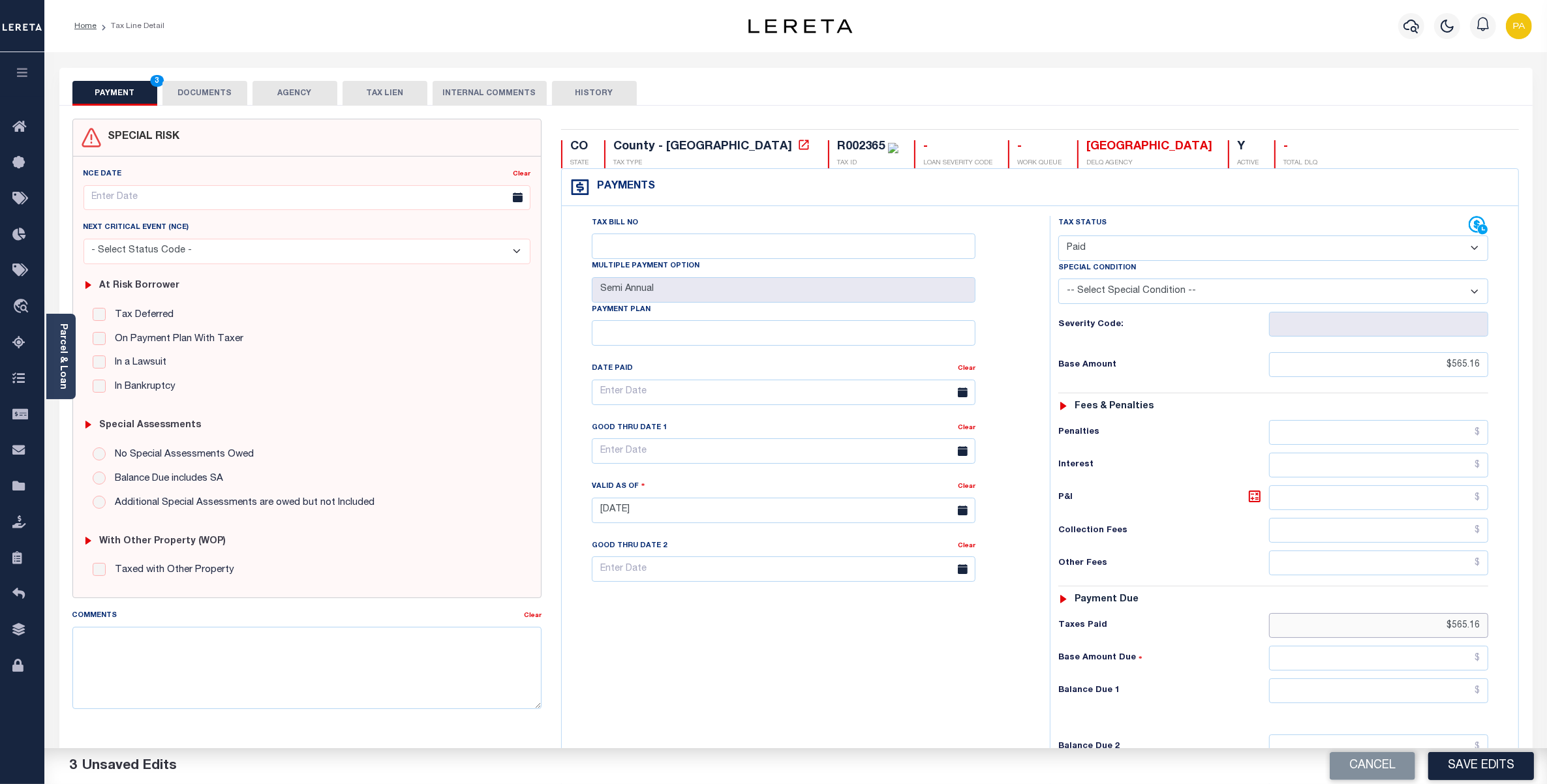
type input "$565.16"
click at [1444, 693] on input "text" at bounding box center [1379, 691] width 219 height 24
type input "$0.00"
click at [1460, 751] on div "Cancel Save Edits" at bounding box center [1171, 766] width 752 height 37
click at [1469, 772] on button "Save Edits" at bounding box center [1481, 766] width 106 height 28
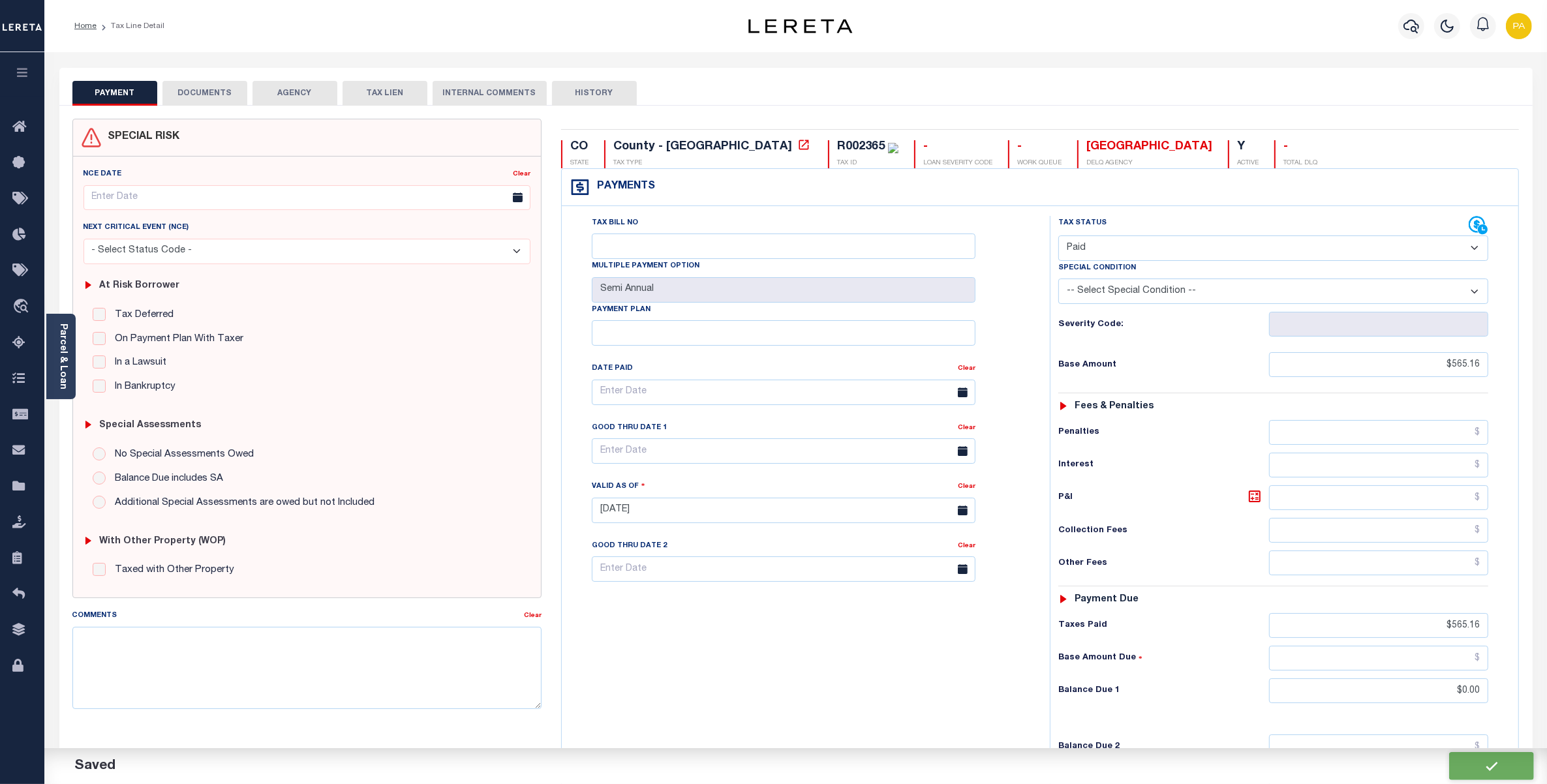
checkbox input "false"
type input "$565.16"
type input "$0"
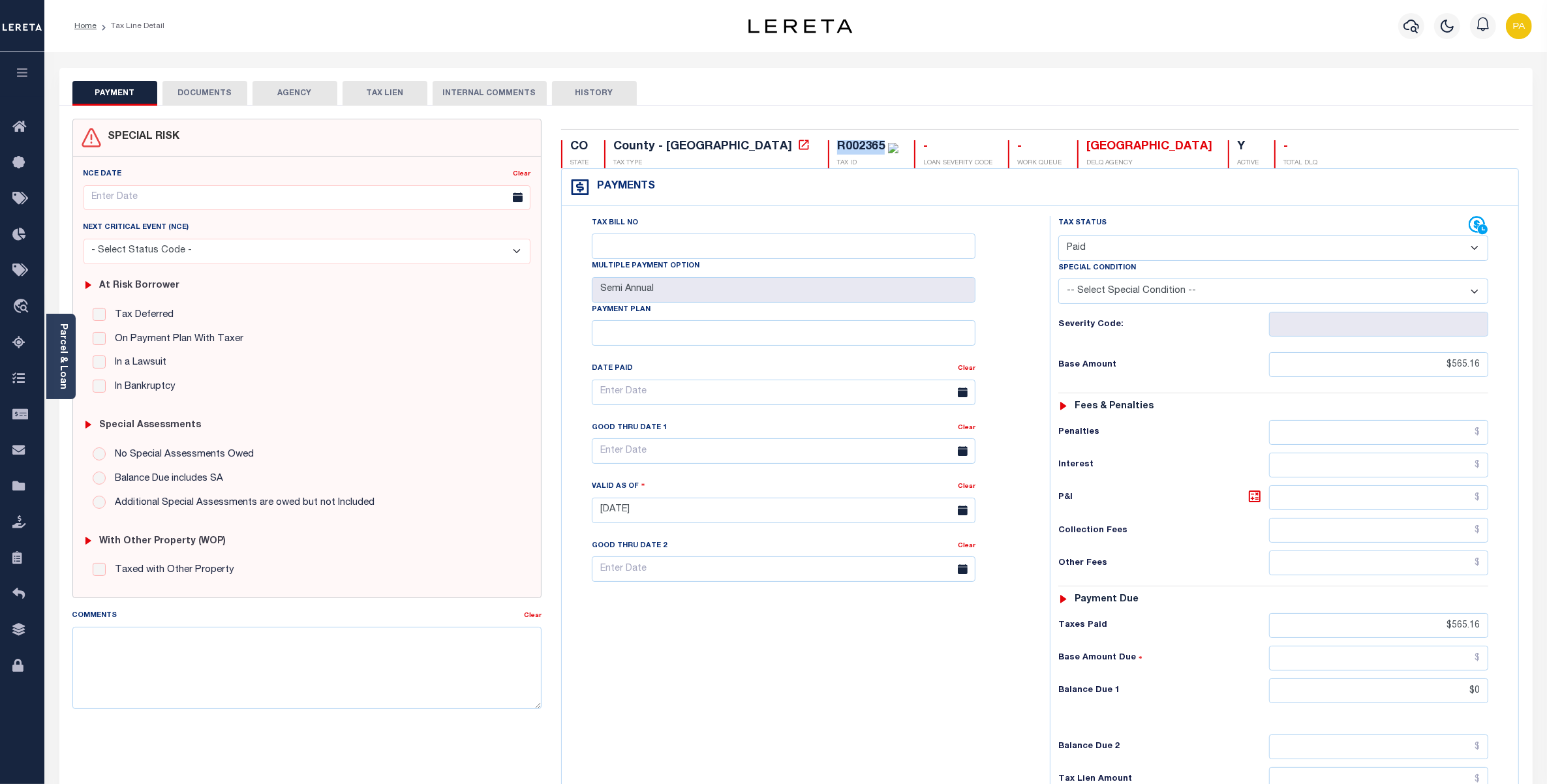
drag, startPoint x: 726, startPoint y: 148, endPoint x: 776, endPoint y: 145, distance: 50.1
click at [828, 145] on div "R002365 TAX ID" at bounding box center [864, 154] width 71 height 28
copy div "R002365"
